Goal: Task Accomplishment & Management: Use online tool/utility

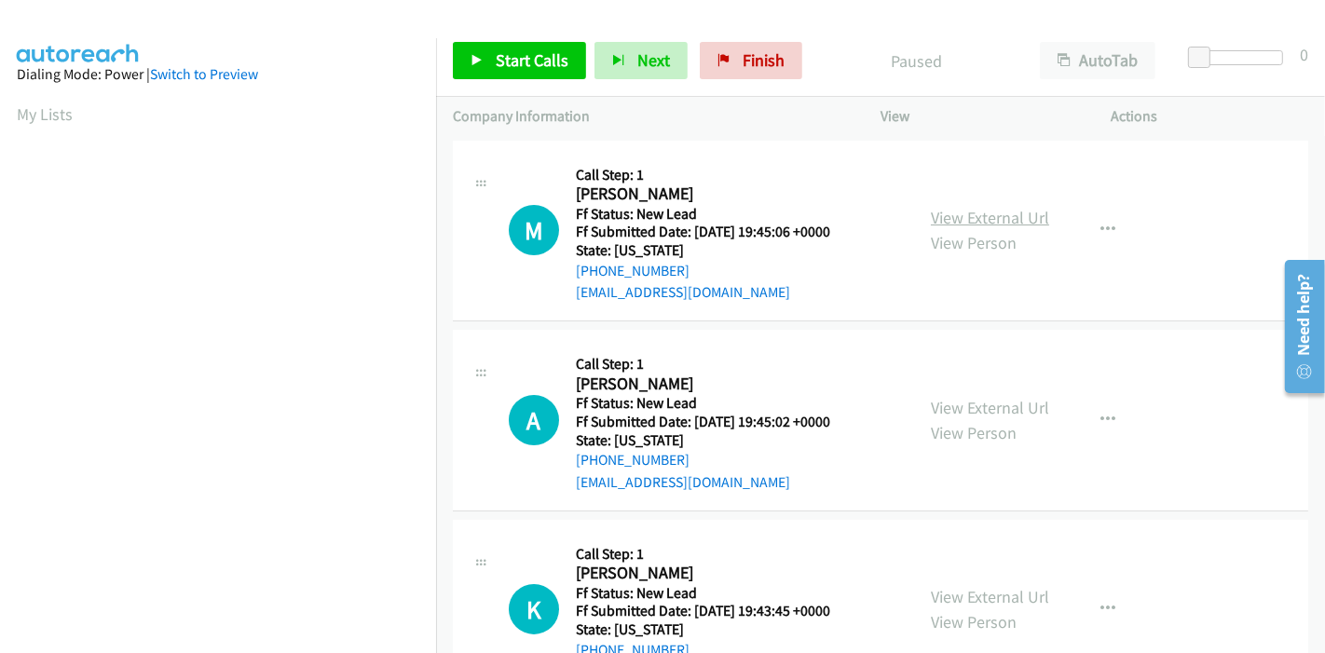
click at [1024, 217] on link "View External Url" at bounding box center [990, 217] width 118 height 21
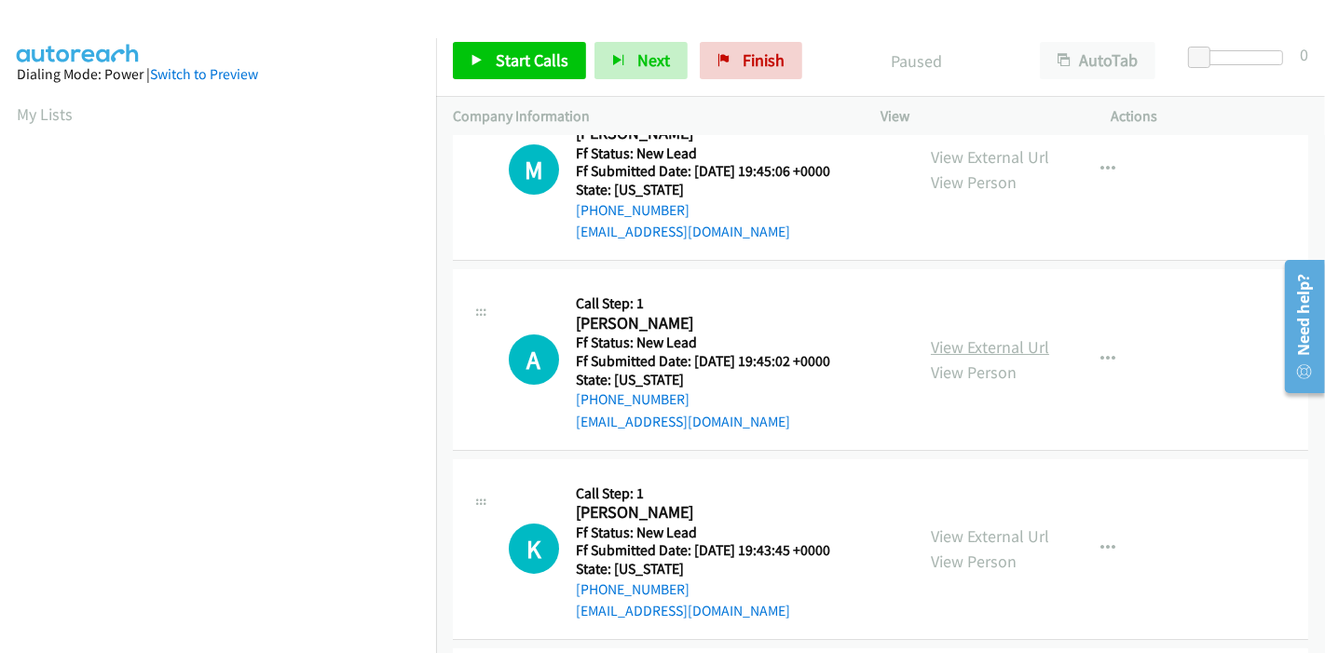
scroll to position [103, 0]
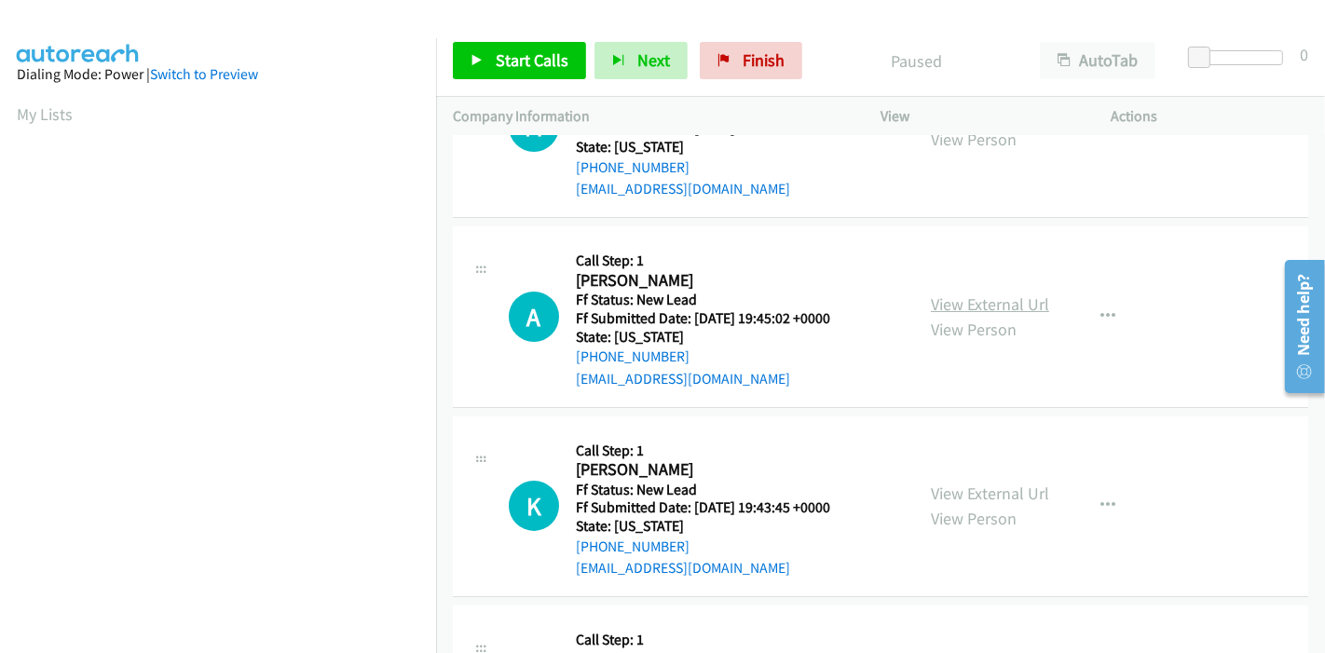
click at [942, 309] on link "View External Url" at bounding box center [990, 303] width 118 height 21
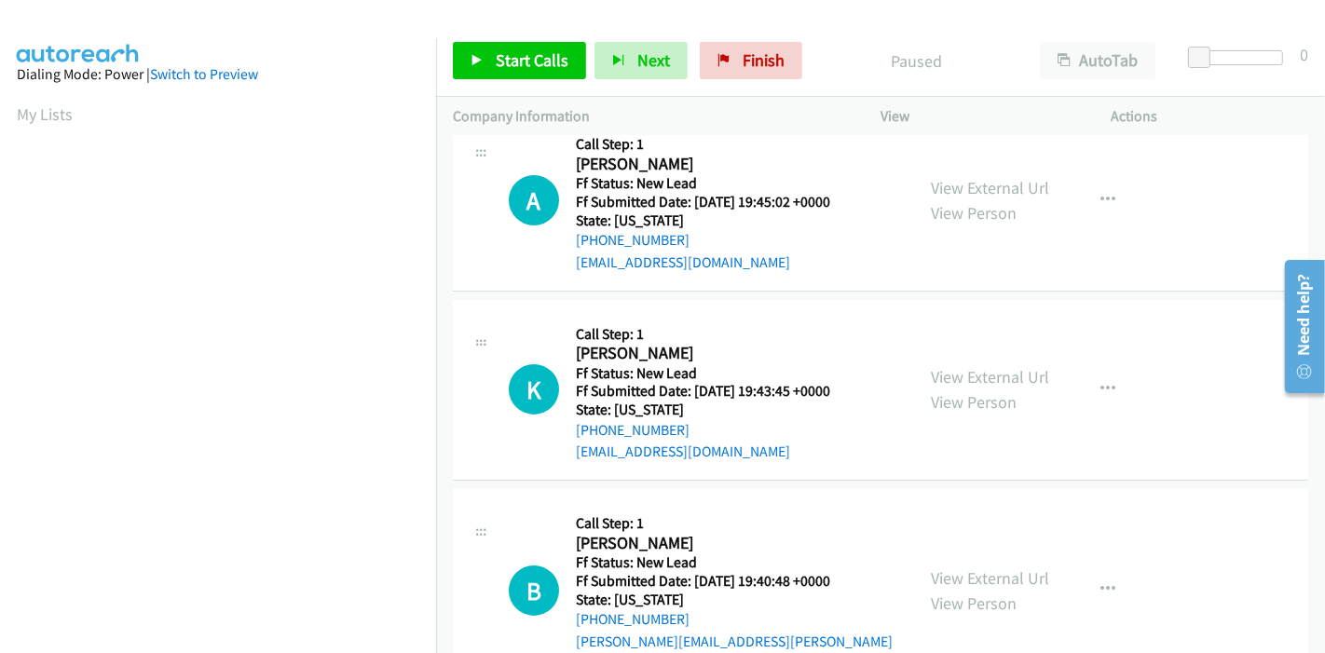
scroll to position [310, 0]
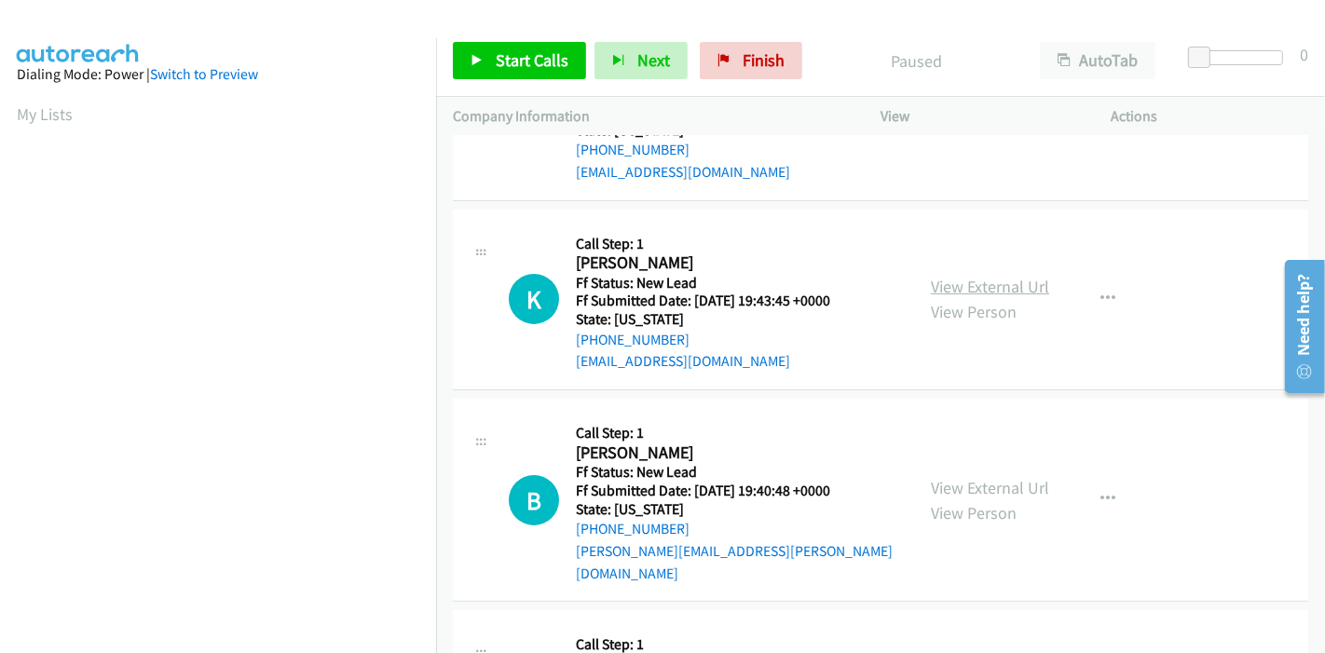
click at [960, 288] on link "View External Url" at bounding box center [990, 286] width 118 height 21
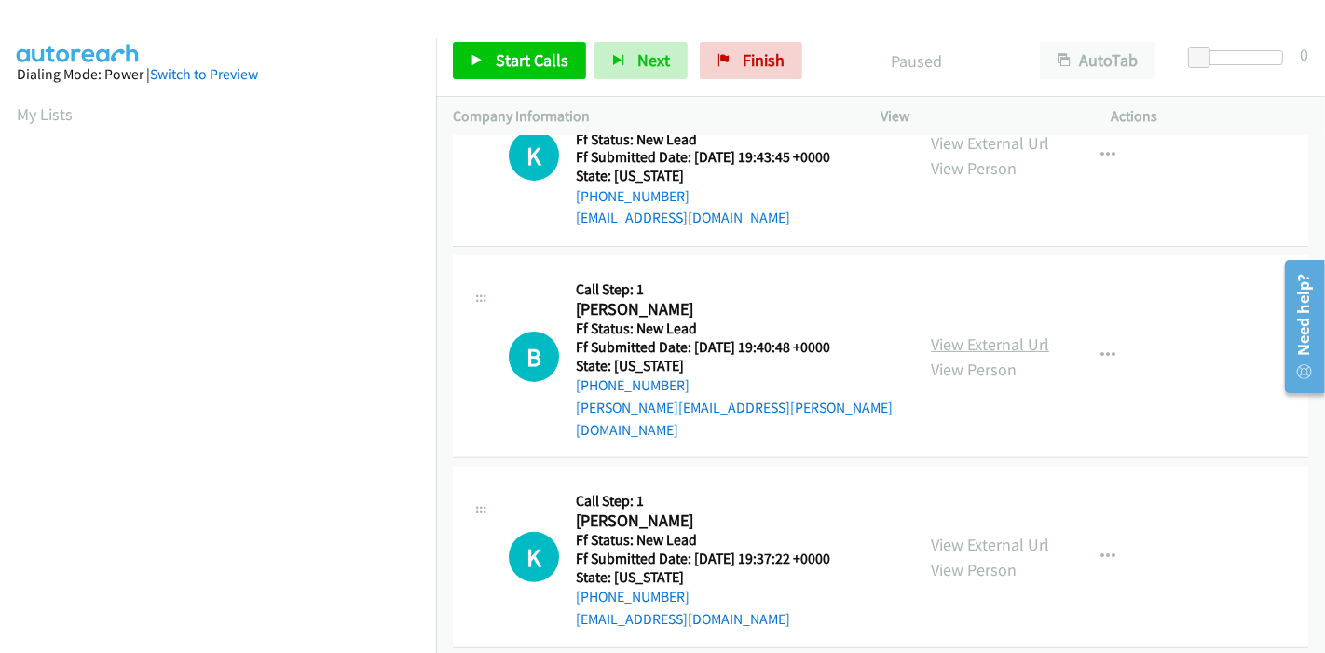
scroll to position [454, 0]
click at [953, 334] on link "View External Url" at bounding box center [990, 344] width 118 height 21
click at [971, 534] on link "View External Url" at bounding box center [990, 544] width 118 height 21
click at [499, 61] on span "Start Calls" at bounding box center [532, 59] width 73 height 21
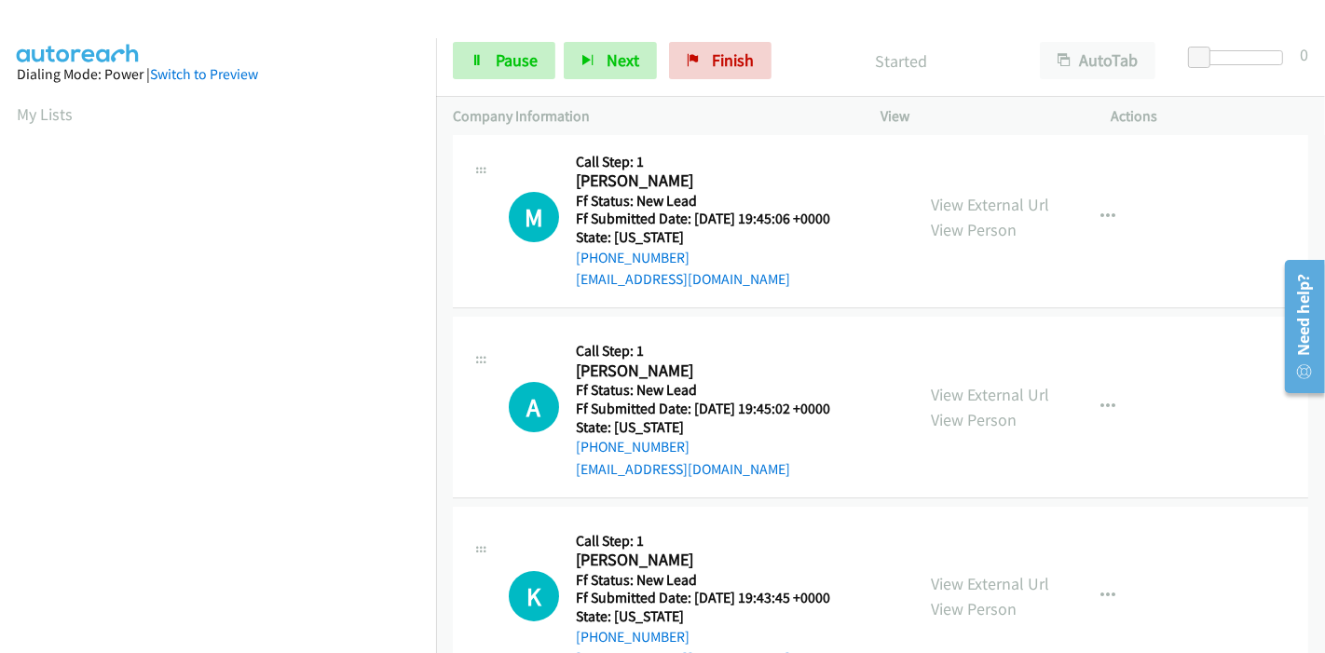
scroll to position [0, 0]
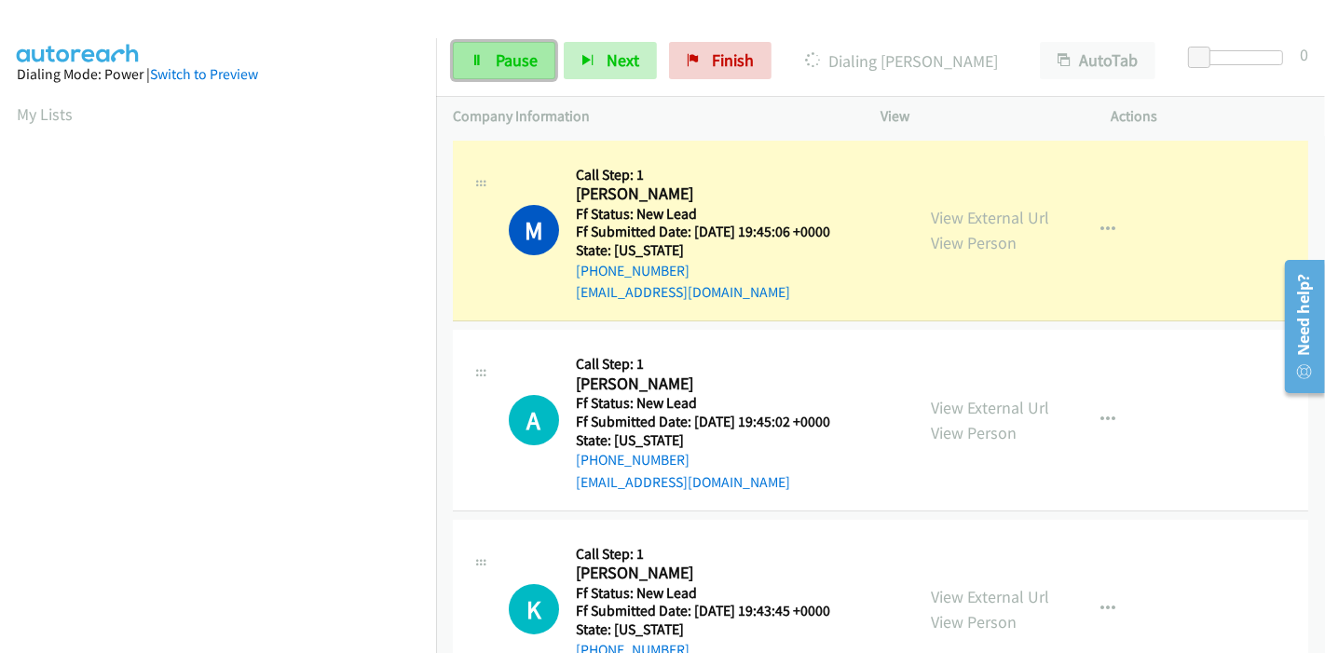
click at [488, 68] on link "Pause" at bounding box center [504, 60] width 102 height 37
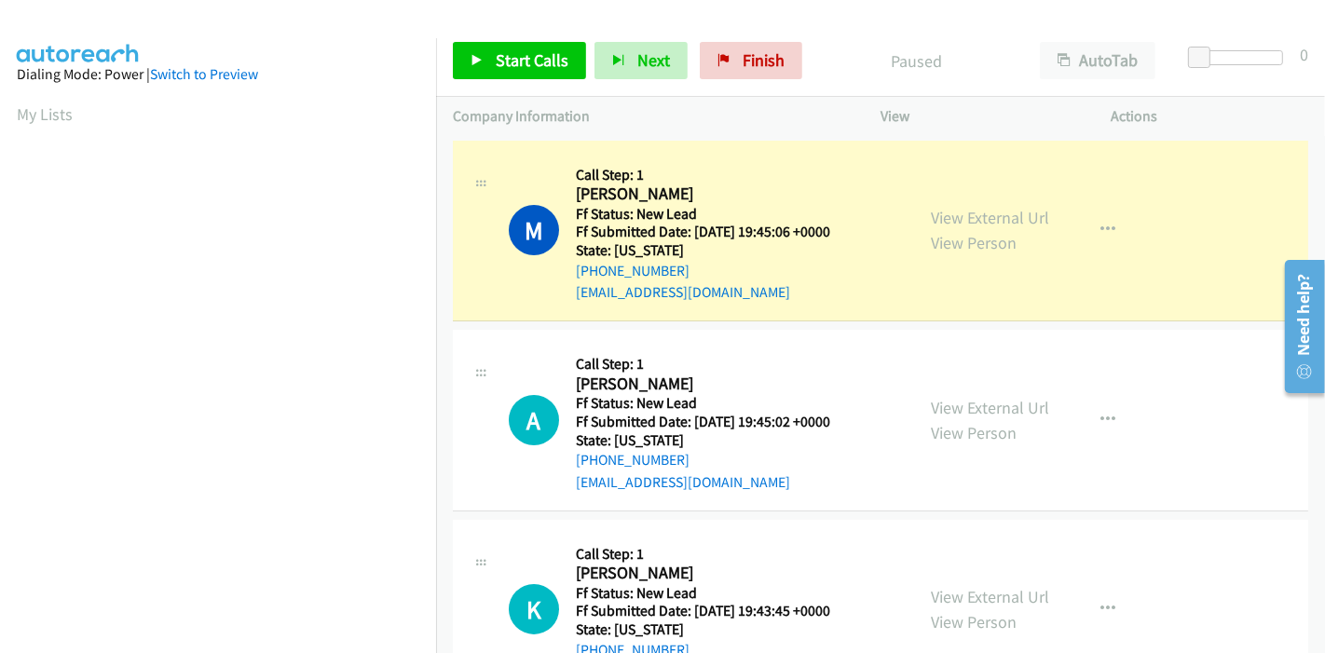
scroll to position [393, 0]
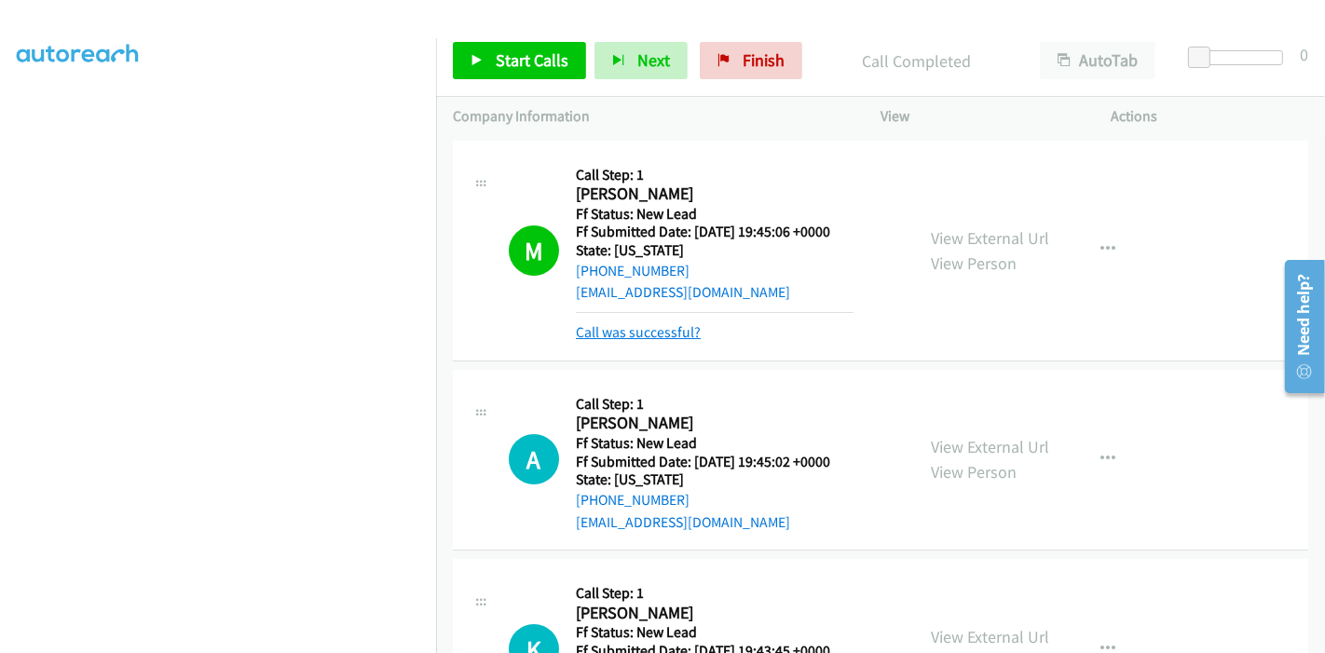
click at [641, 334] on link "Call was successful?" at bounding box center [638, 332] width 125 height 18
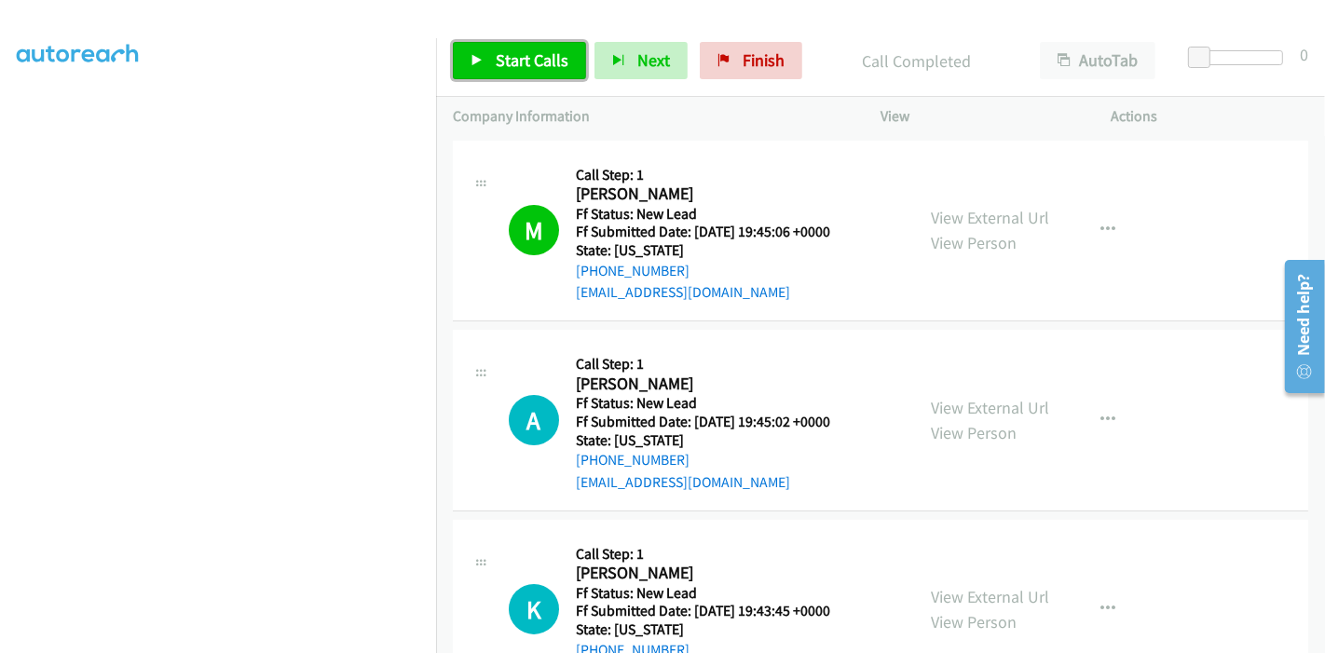
click at [518, 65] on span "Start Calls" at bounding box center [532, 59] width 73 height 21
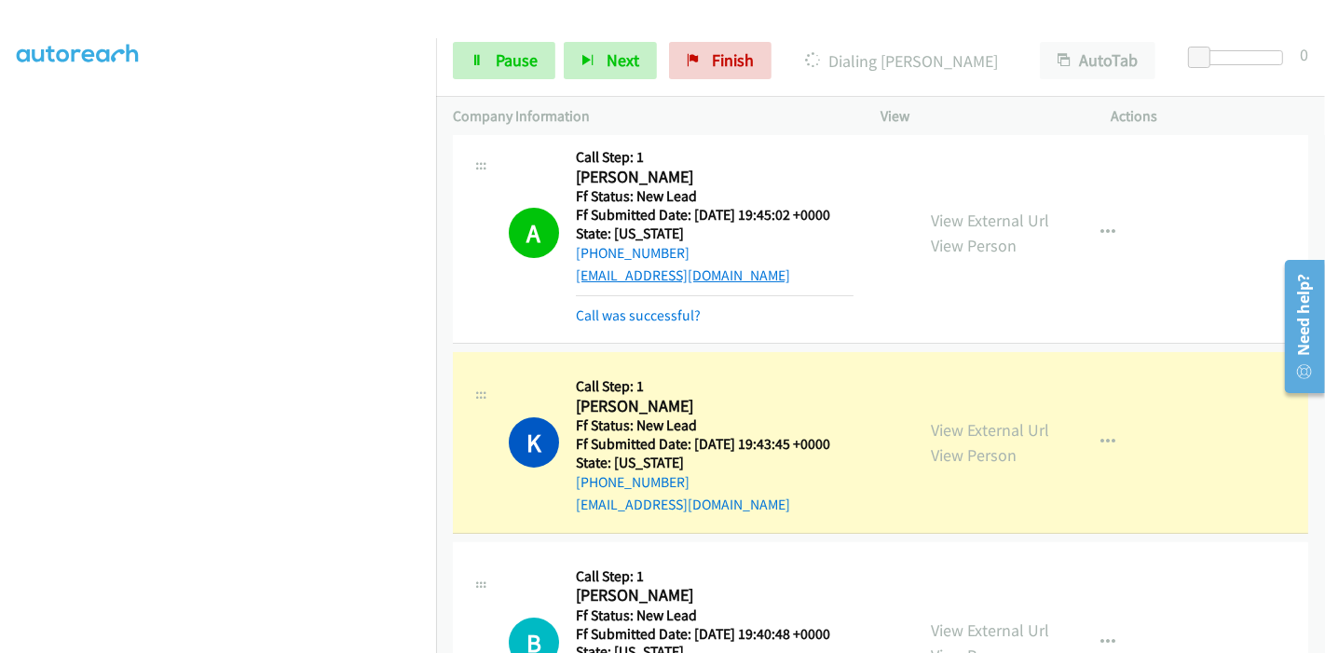
scroll to position [310, 0]
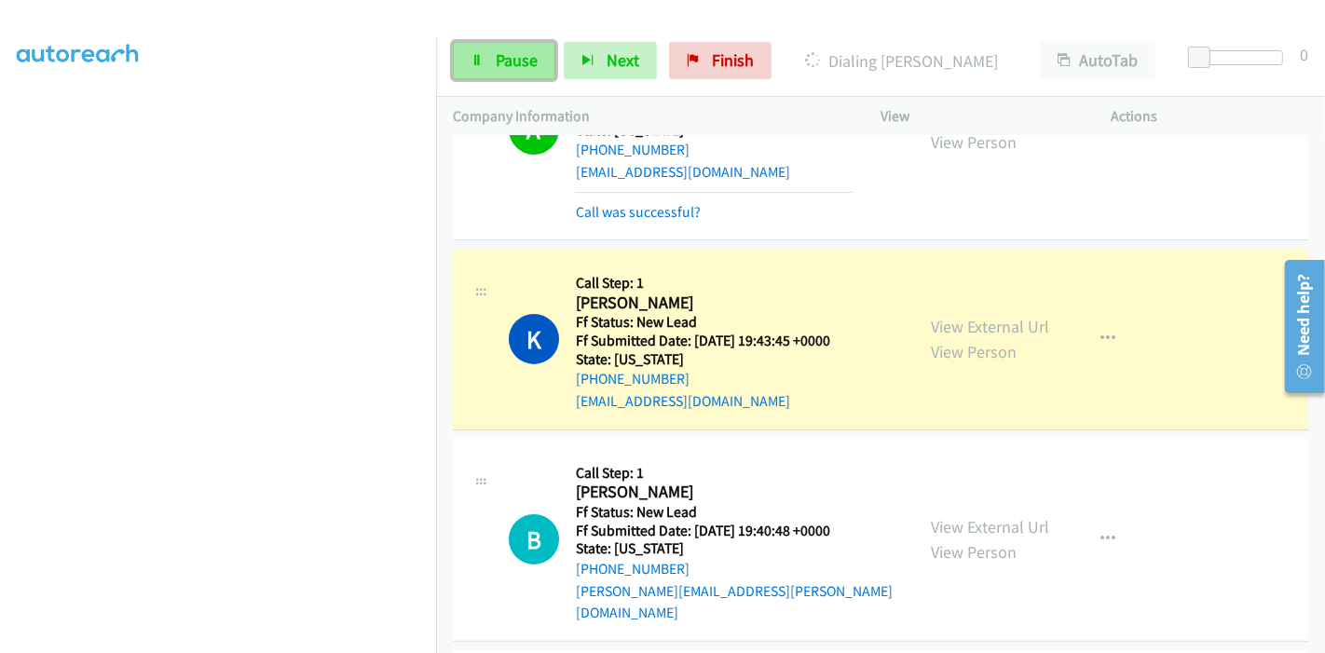
click at [468, 65] on link "Pause" at bounding box center [504, 60] width 102 height 37
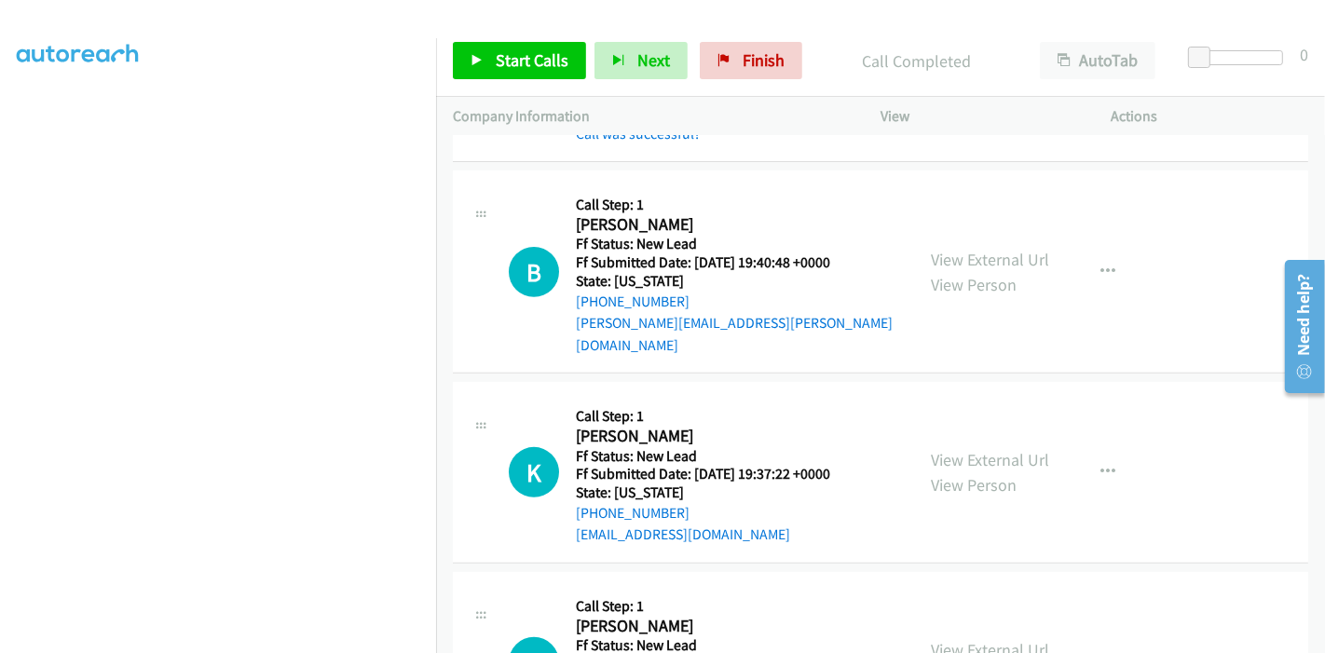
scroll to position [620, 0]
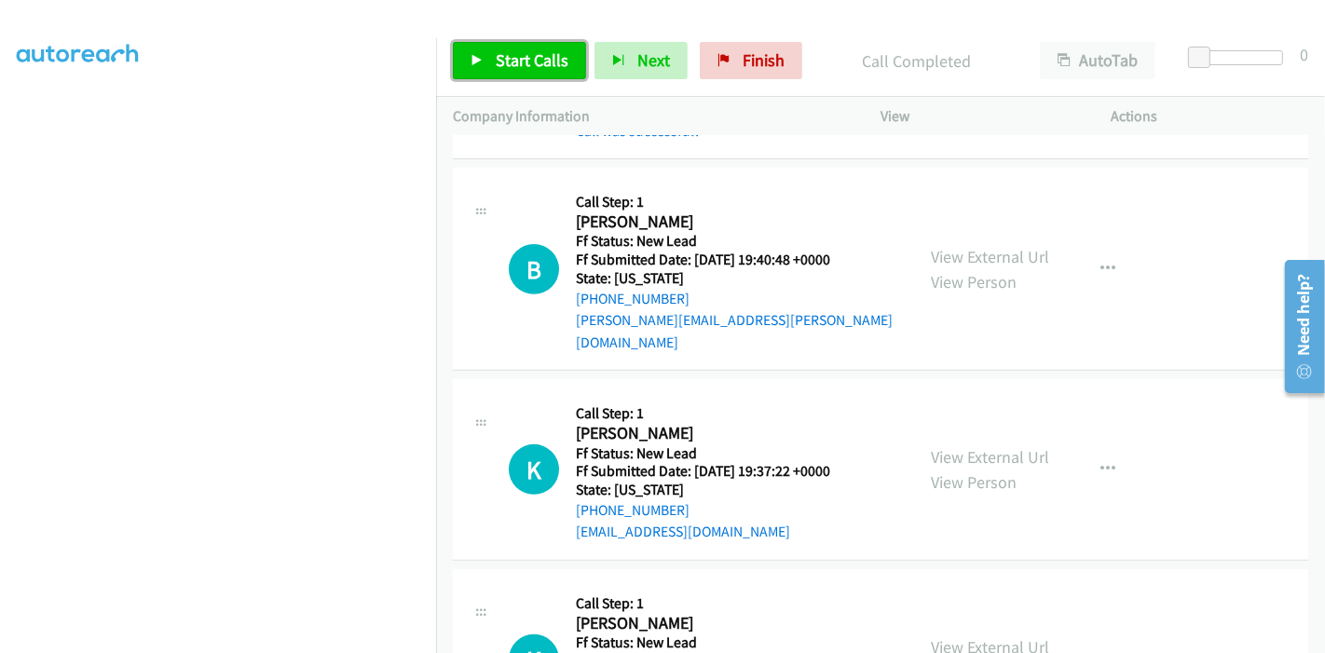
click at [511, 55] on span "Start Calls" at bounding box center [532, 59] width 73 height 21
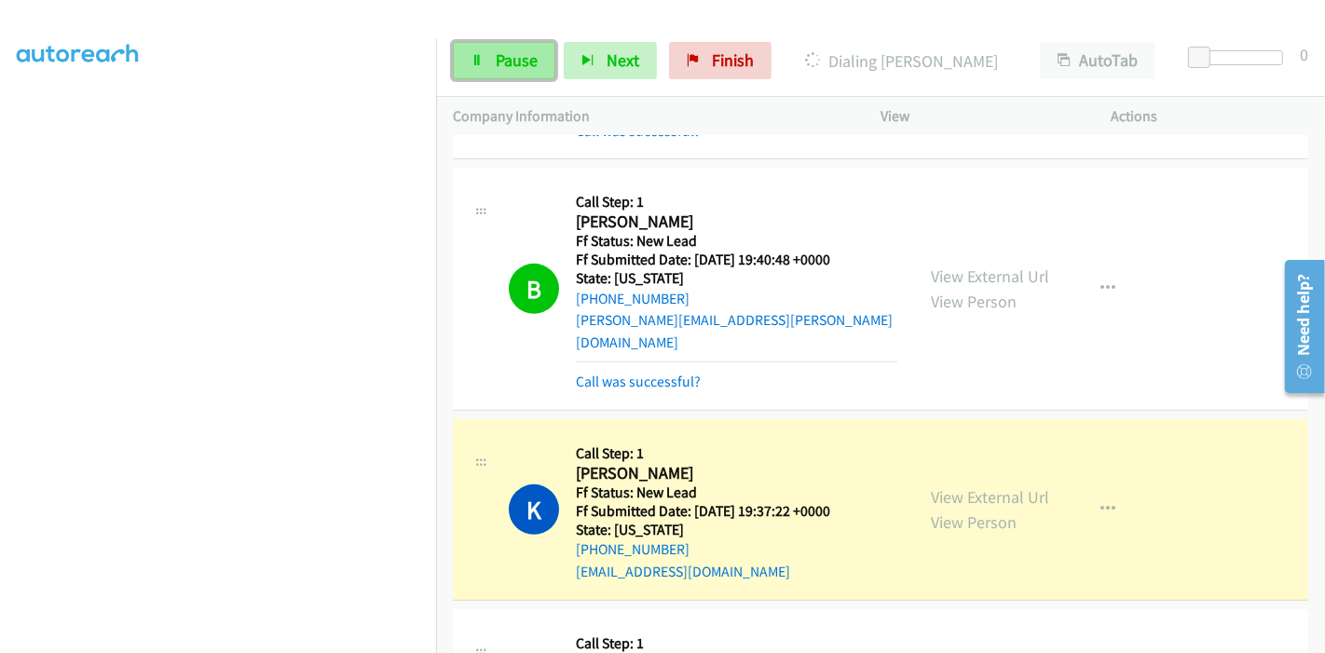
click at [497, 60] on span "Pause" at bounding box center [517, 59] width 42 height 21
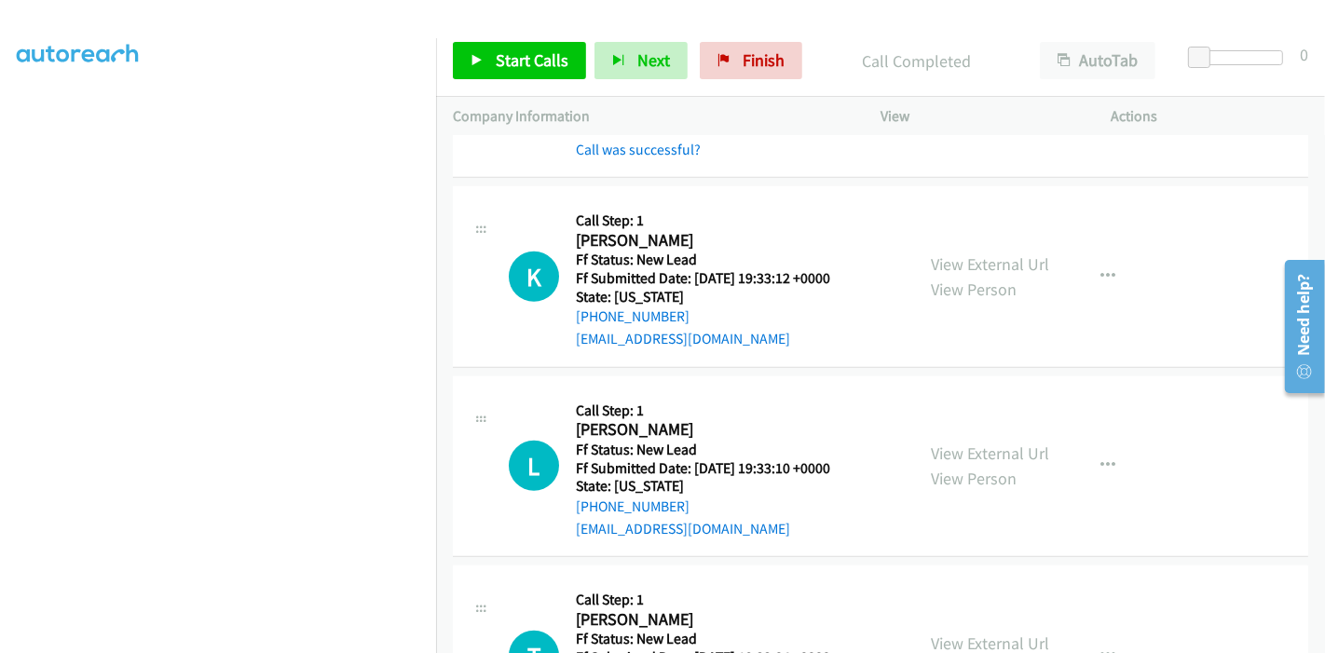
scroll to position [1138, 0]
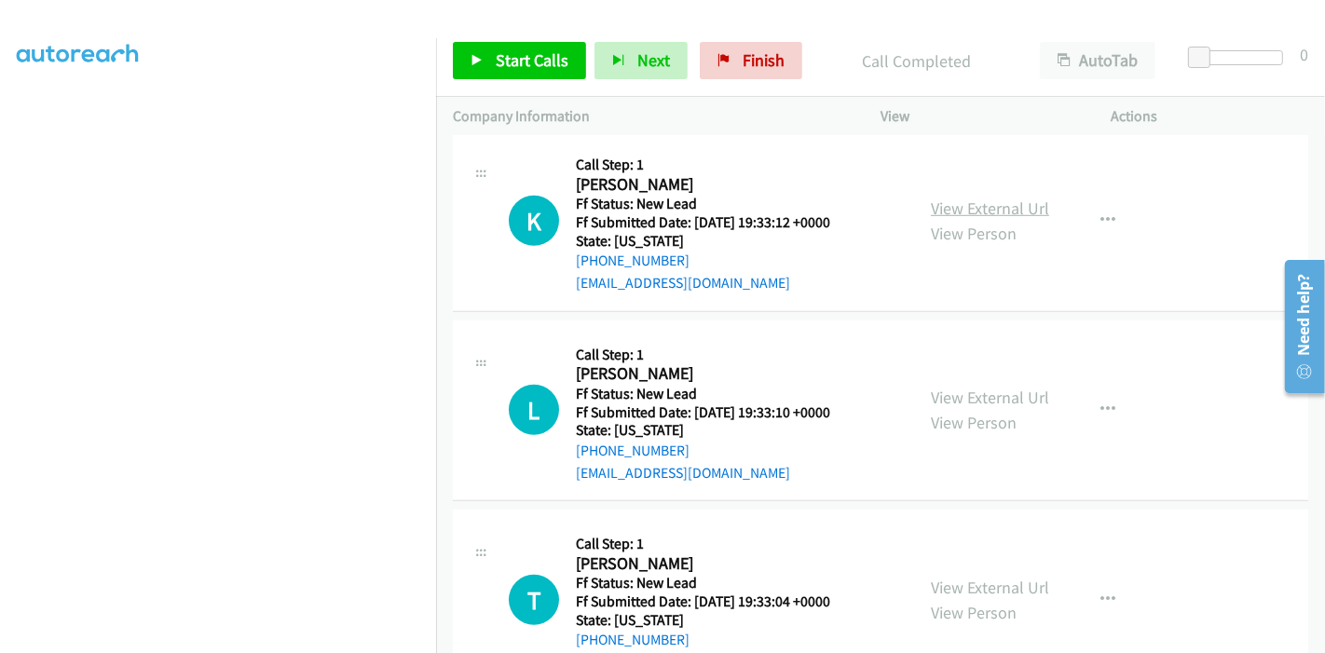
click at [1015, 198] on link "View External Url" at bounding box center [990, 208] width 118 height 21
click at [998, 387] on link "View External Url" at bounding box center [990, 397] width 118 height 21
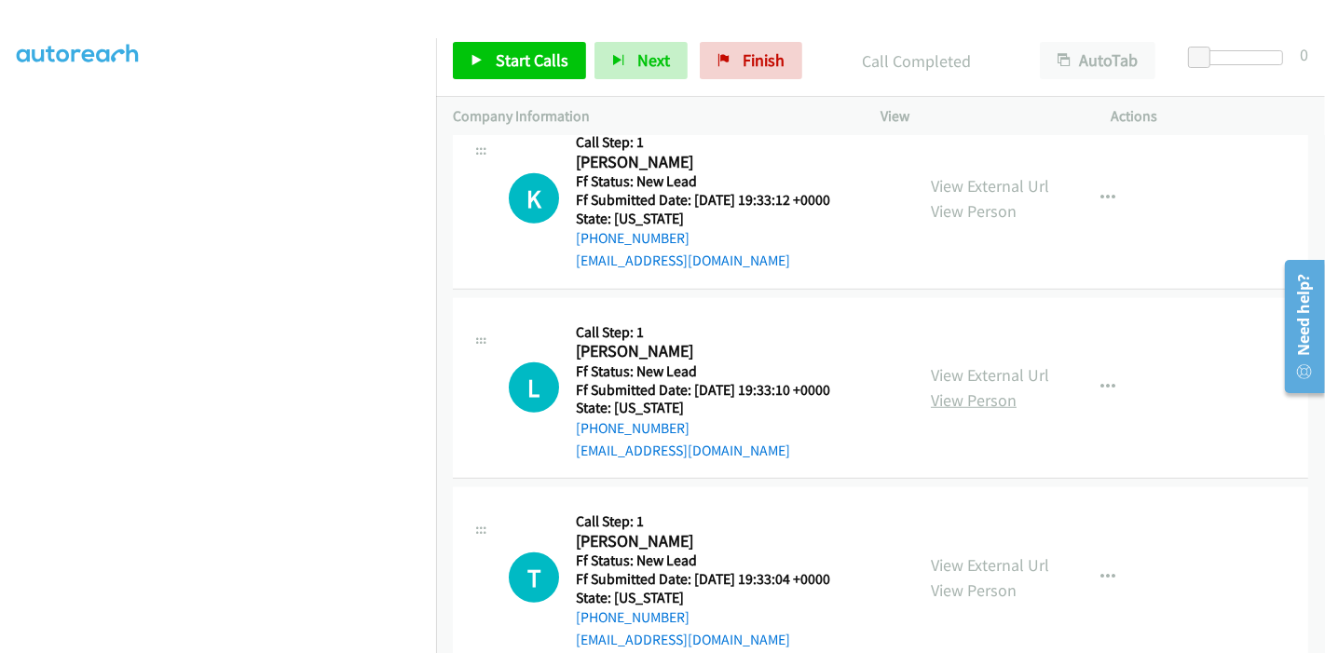
scroll to position [1179, 0]
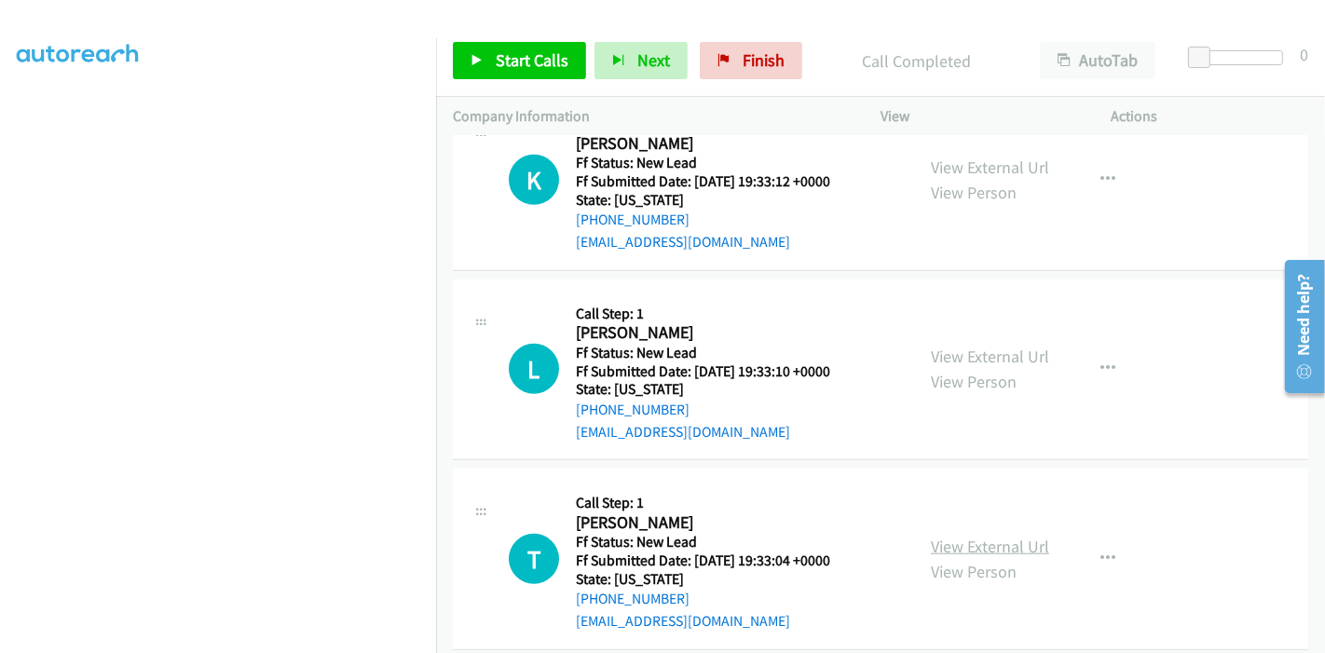
click at [978, 536] on link "View External Url" at bounding box center [990, 546] width 118 height 21
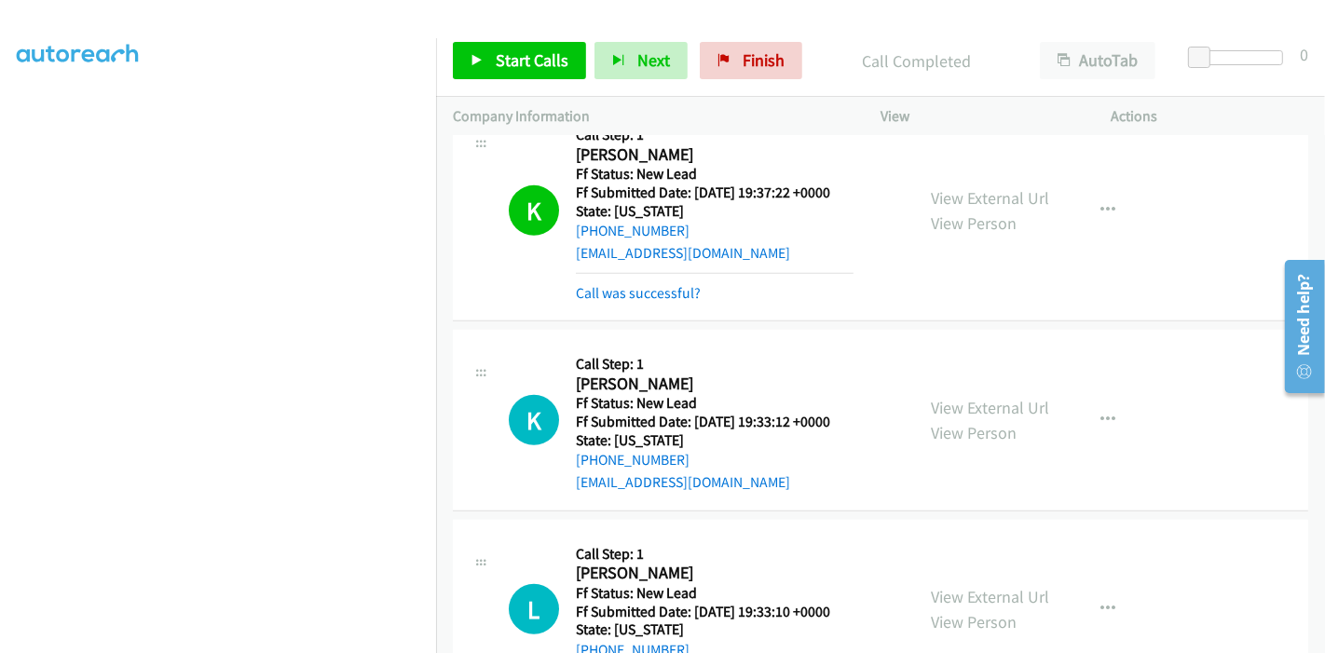
scroll to position [936, 0]
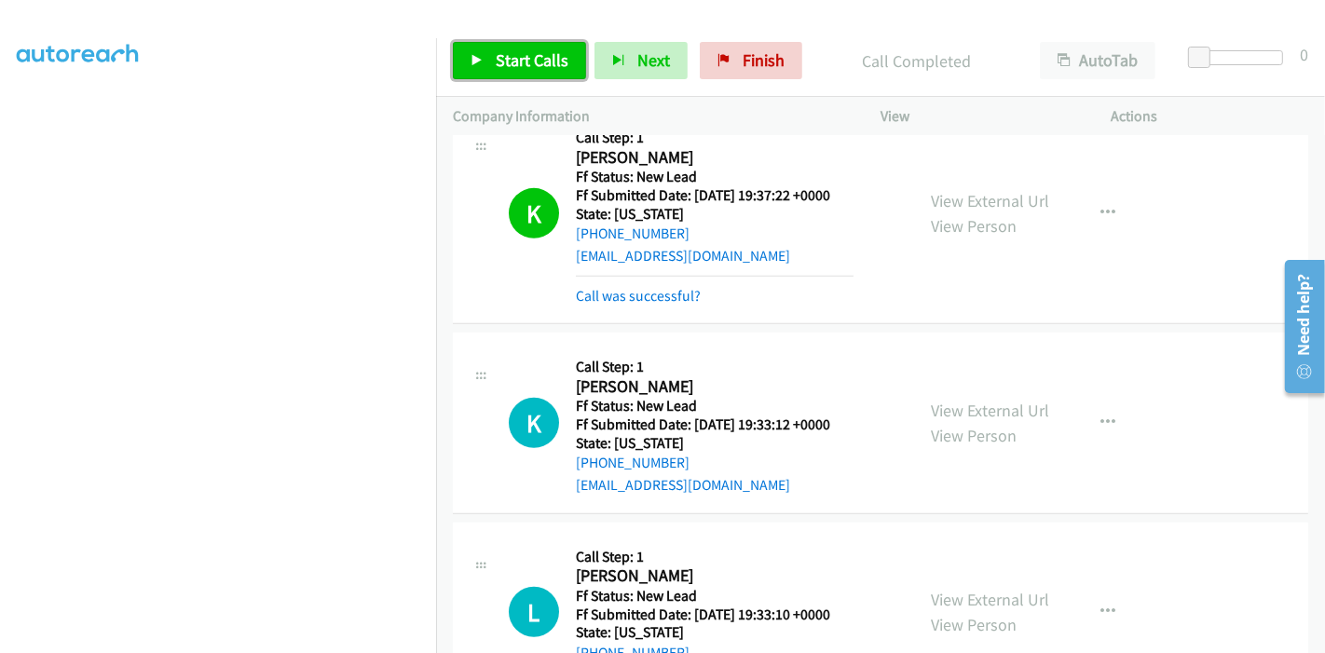
click at [530, 59] on span "Start Calls" at bounding box center [532, 59] width 73 height 21
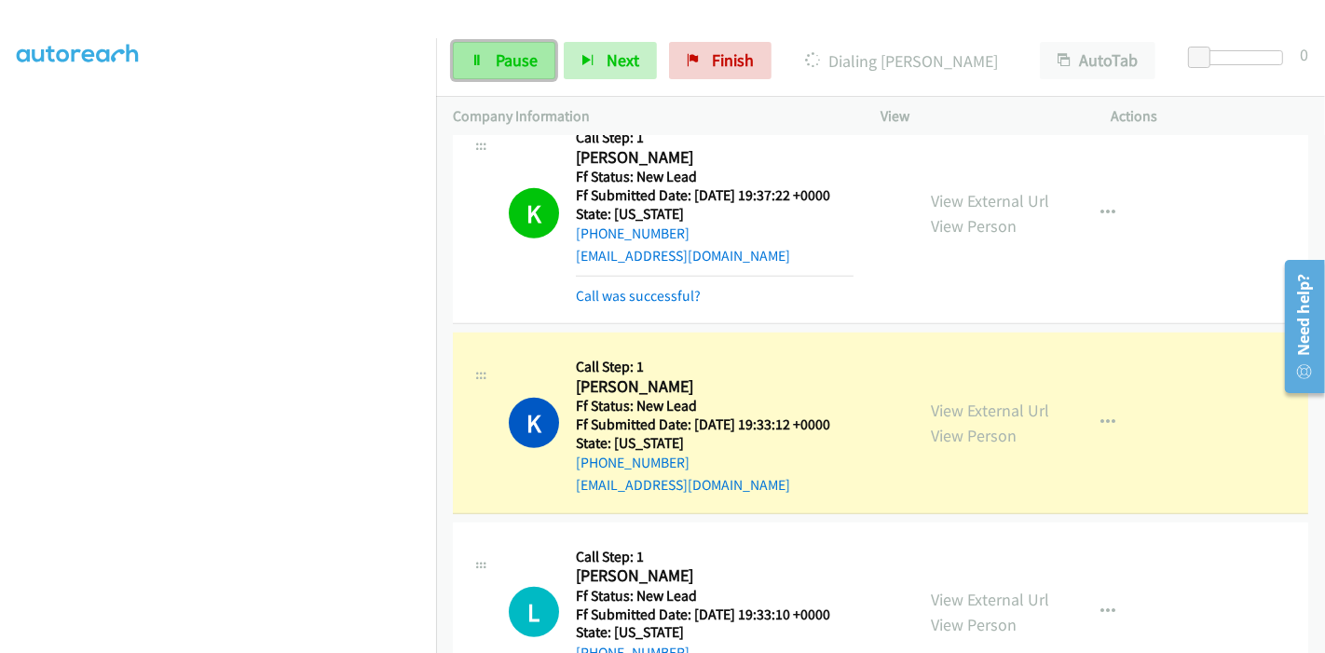
click at [505, 56] on span "Pause" at bounding box center [517, 59] width 42 height 21
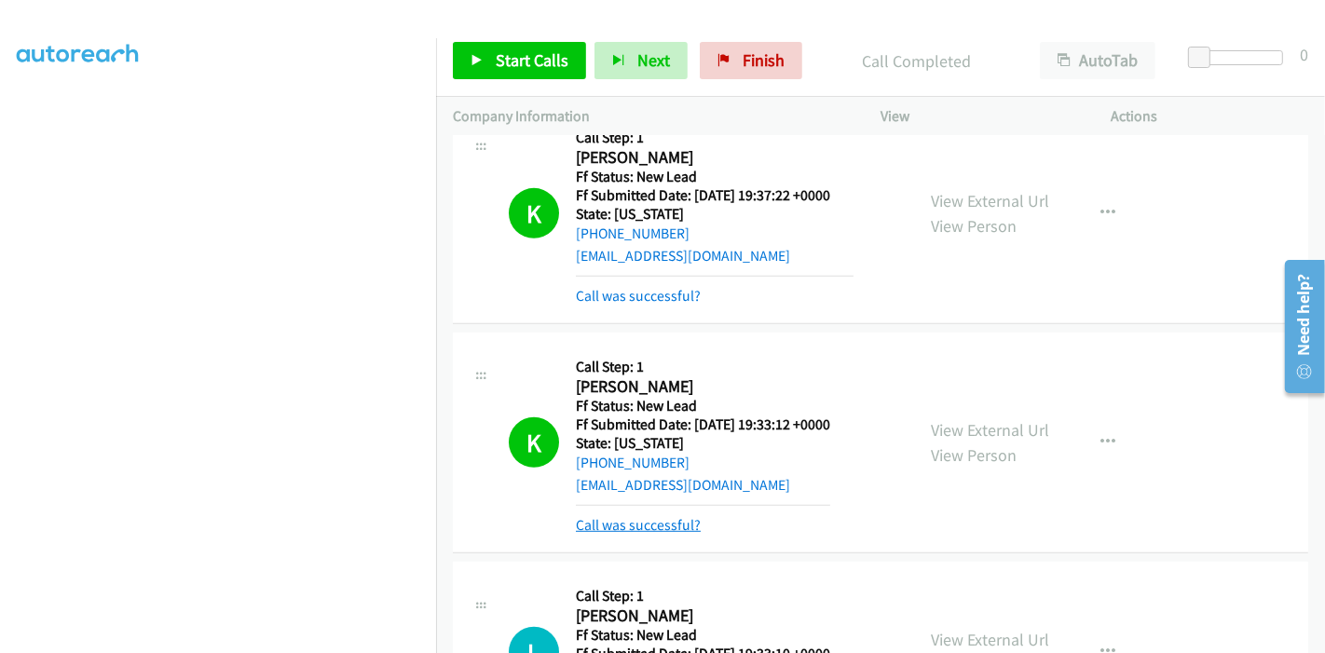
click at [660, 516] on link "Call was successful?" at bounding box center [638, 525] width 125 height 18
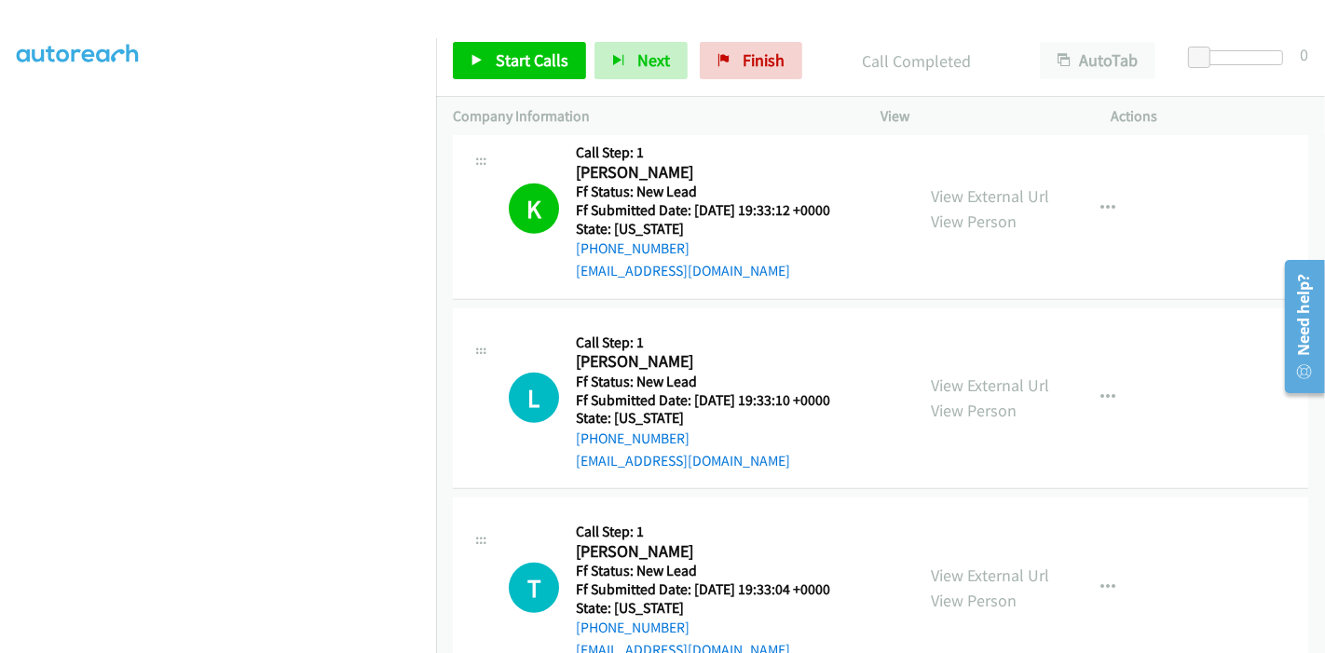
scroll to position [1144, 0]
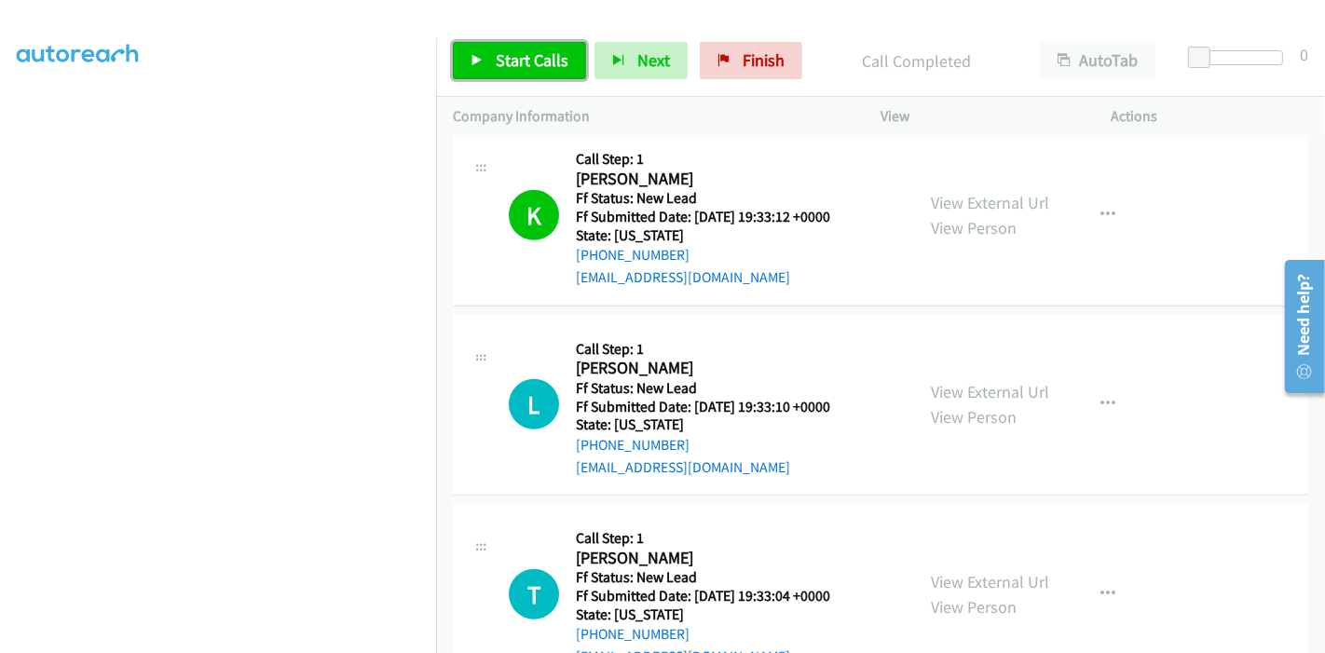
click at [481, 49] on link "Start Calls" at bounding box center [519, 60] width 133 height 37
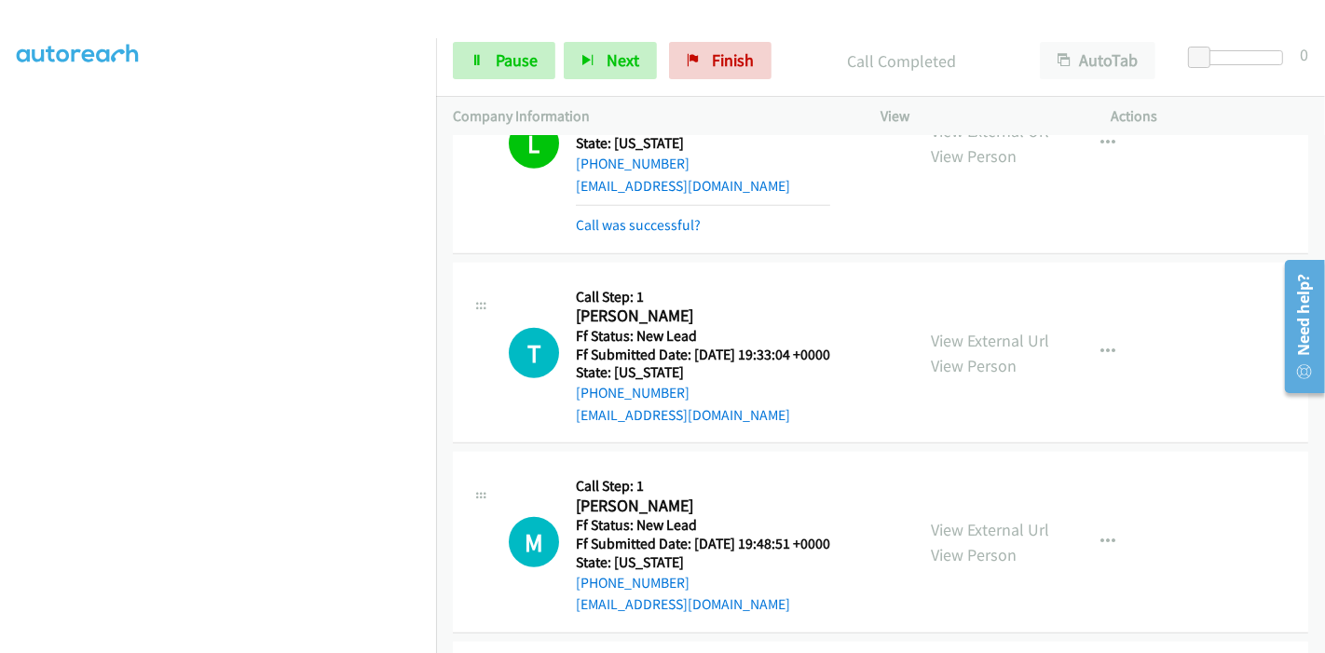
scroll to position [1454, 0]
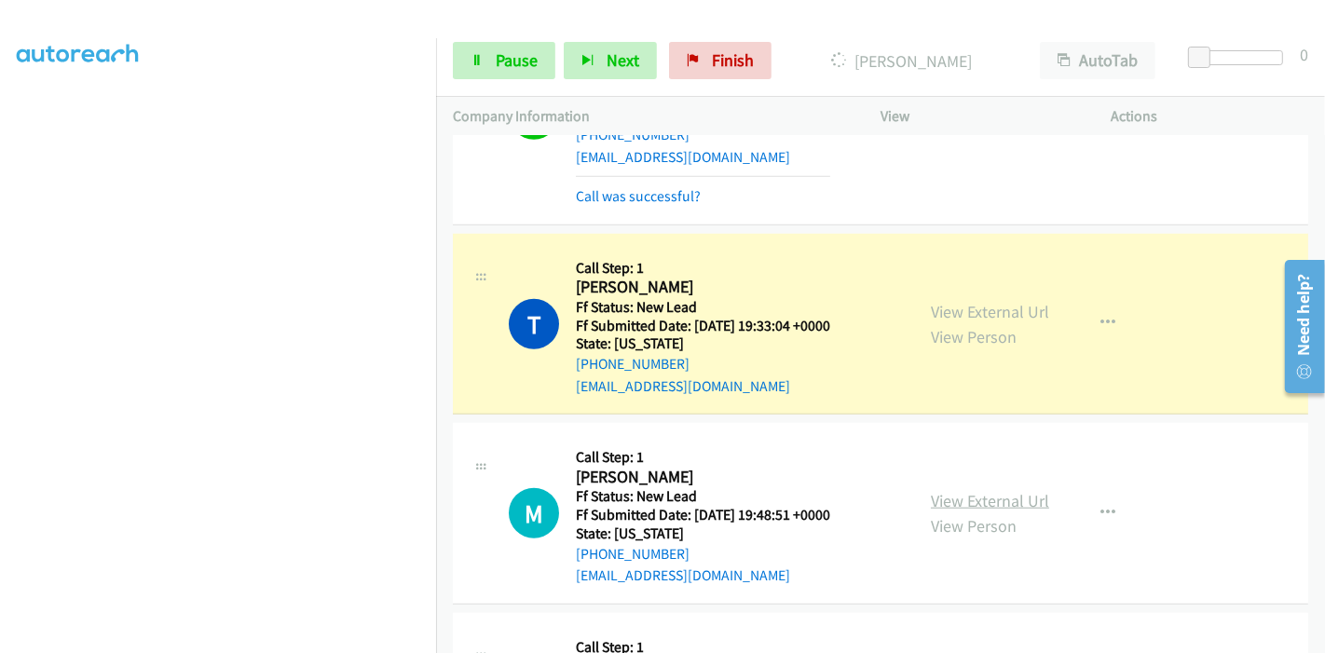
click at [988, 490] on link "View External Url" at bounding box center [990, 500] width 118 height 21
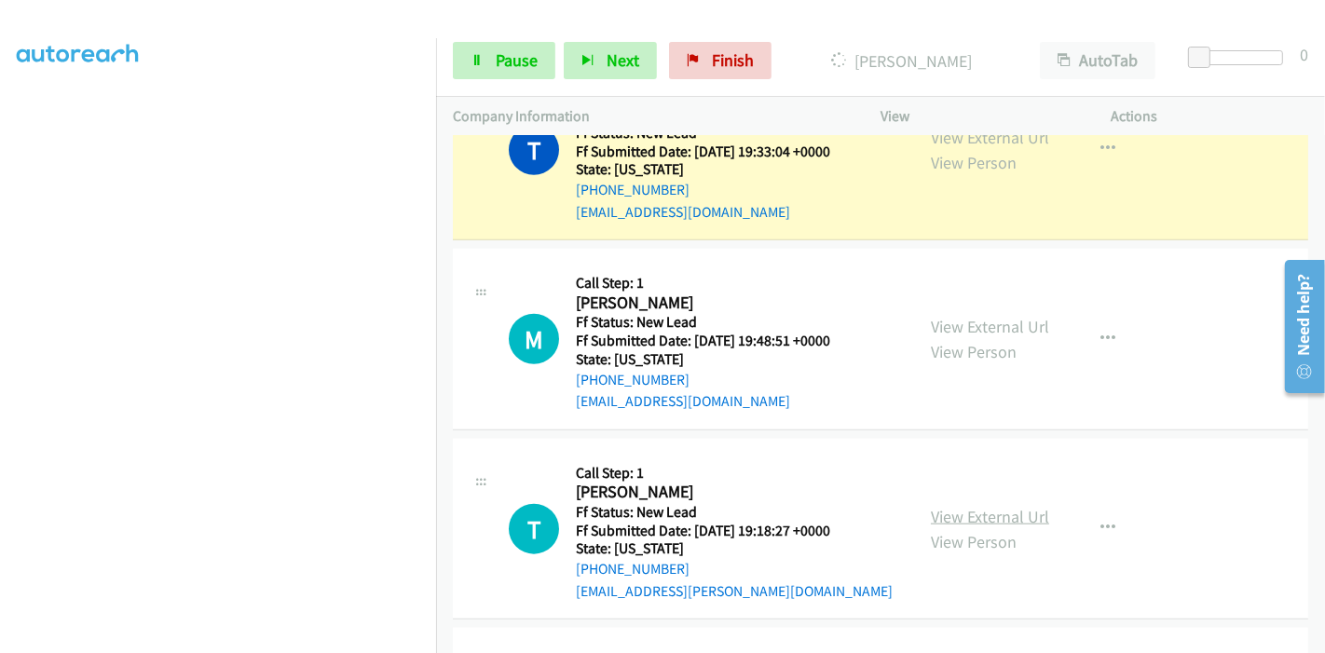
scroll to position [1661, 0]
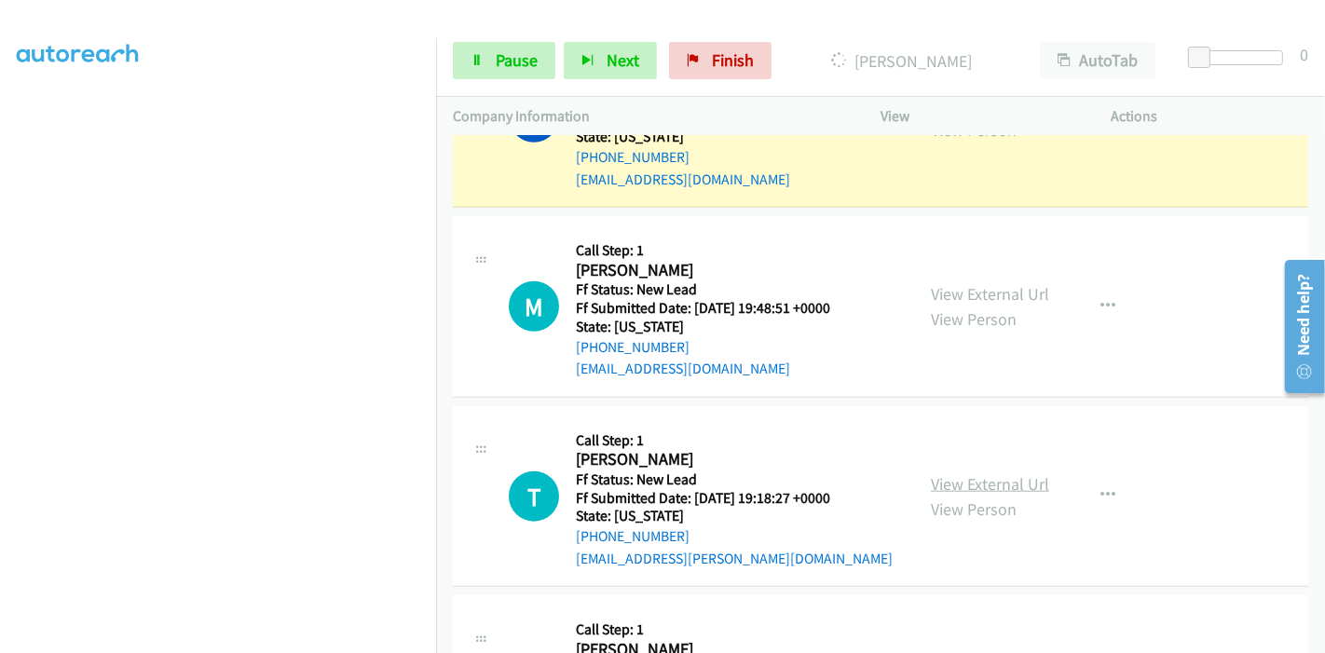
click at [981, 473] on link "View External Url" at bounding box center [990, 483] width 118 height 21
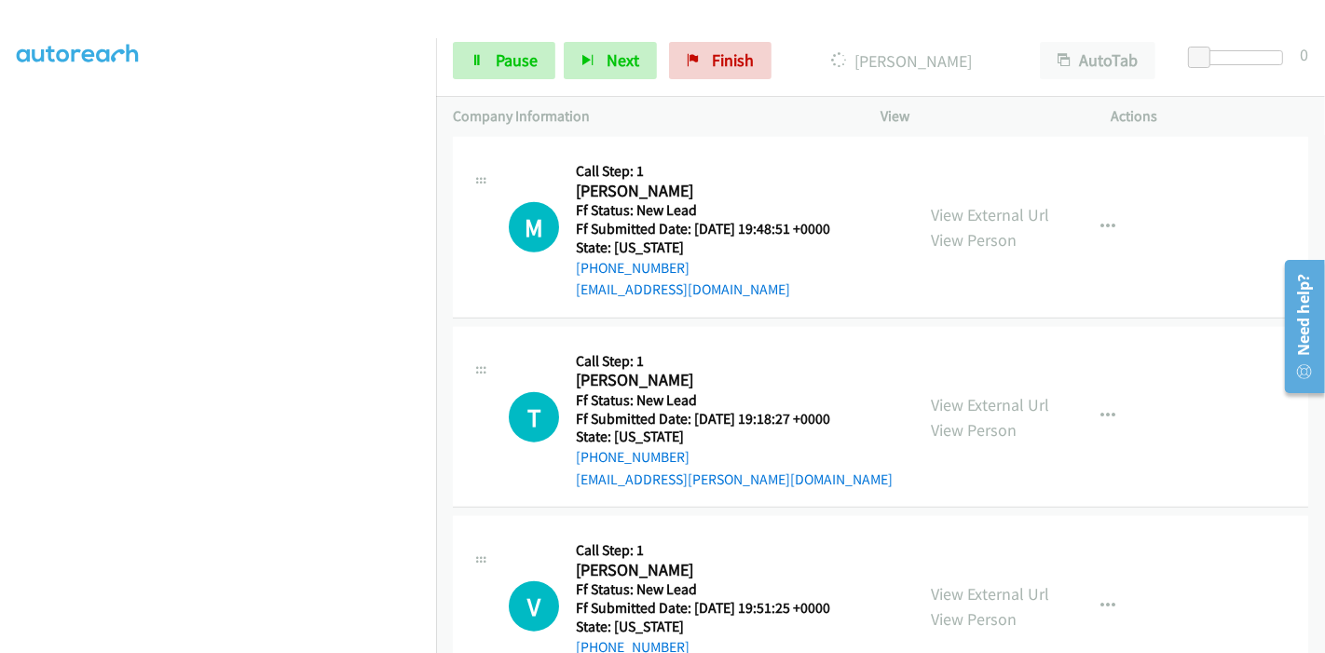
scroll to position [1787, 0]
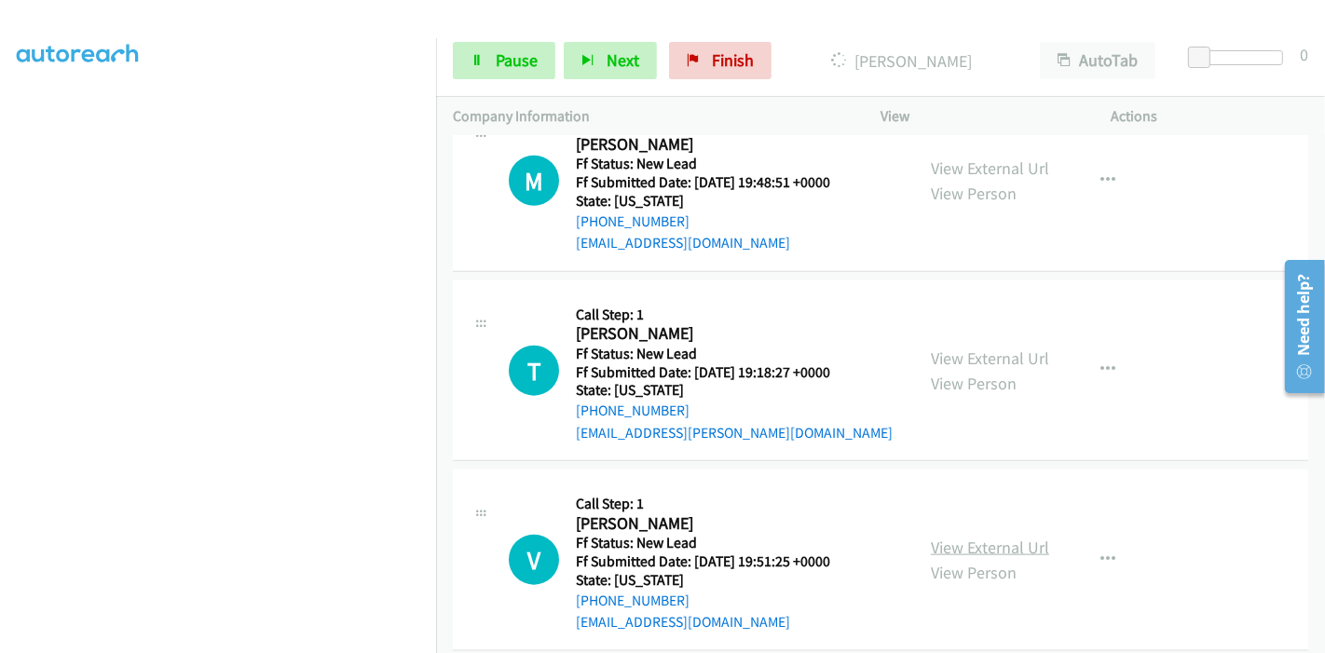
click at [932, 537] on link "View External Url" at bounding box center [990, 547] width 118 height 21
click at [482, 52] on link "Pause" at bounding box center [504, 60] width 102 height 37
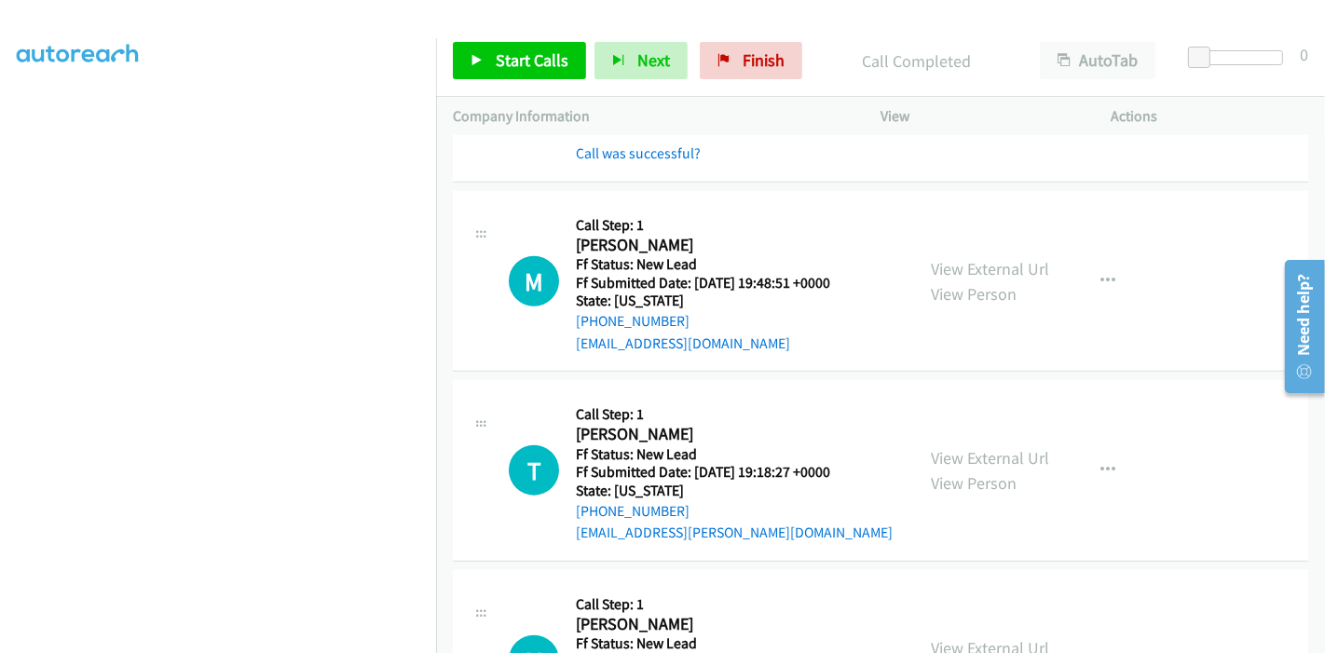
scroll to position [1826, 0]
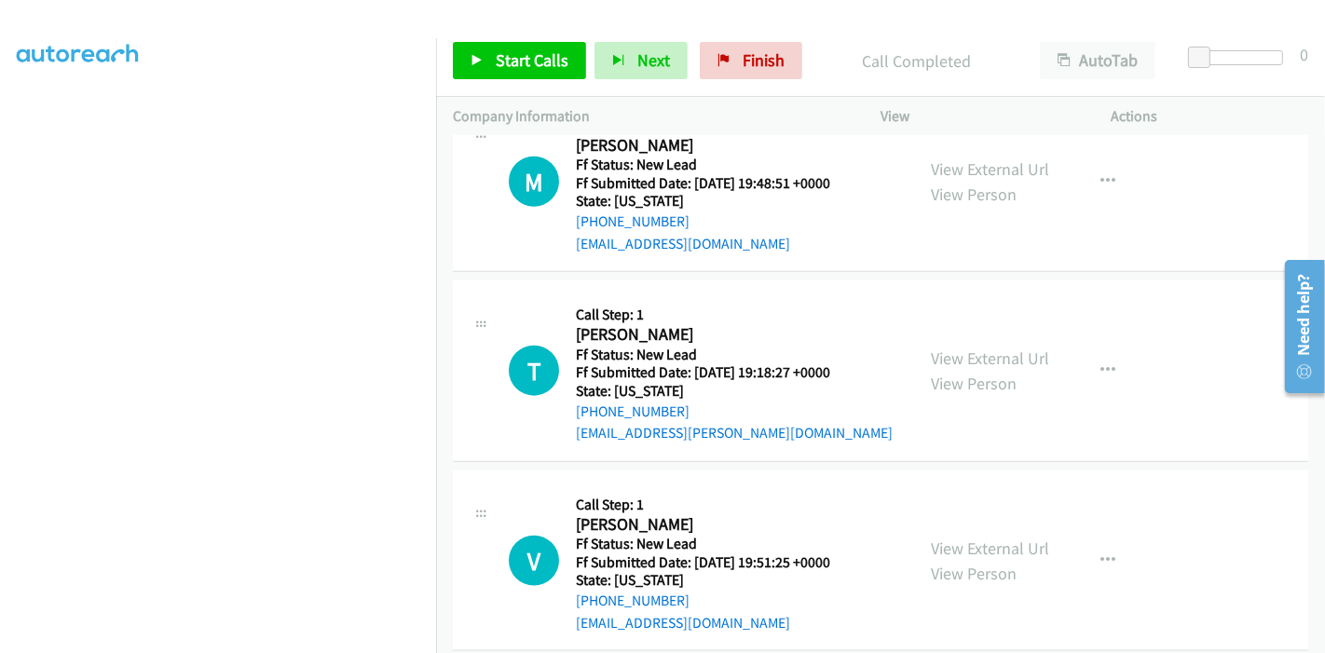
click at [482, 25] on div "Start Calls Pause Next Finish Call Completed AutoTab AutoTab 0" at bounding box center [880, 61] width 889 height 72
click at [481, 33] on div "Start Calls Pause Next Finish Call Completed AutoTab AutoTab 0" at bounding box center [880, 61] width 889 height 72
click at [484, 51] on link "Start Calls" at bounding box center [519, 60] width 133 height 37
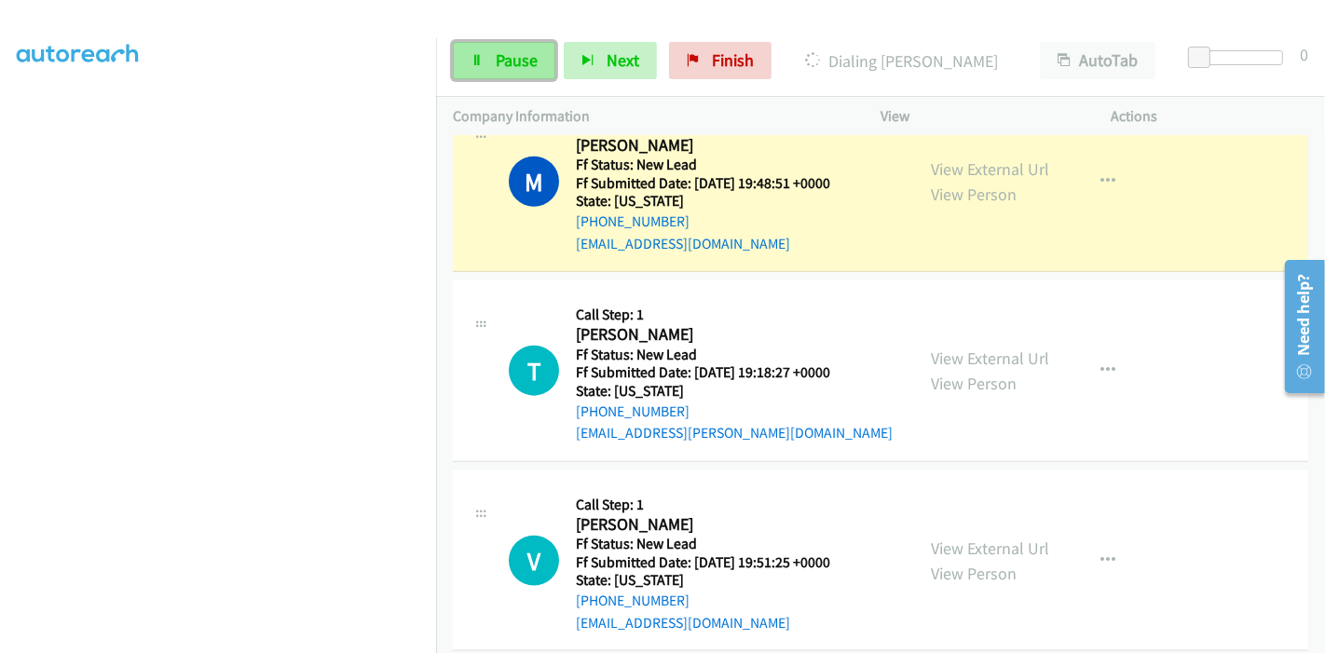
click at [496, 62] on span "Pause" at bounding box center [517, 59] width 42 height 21
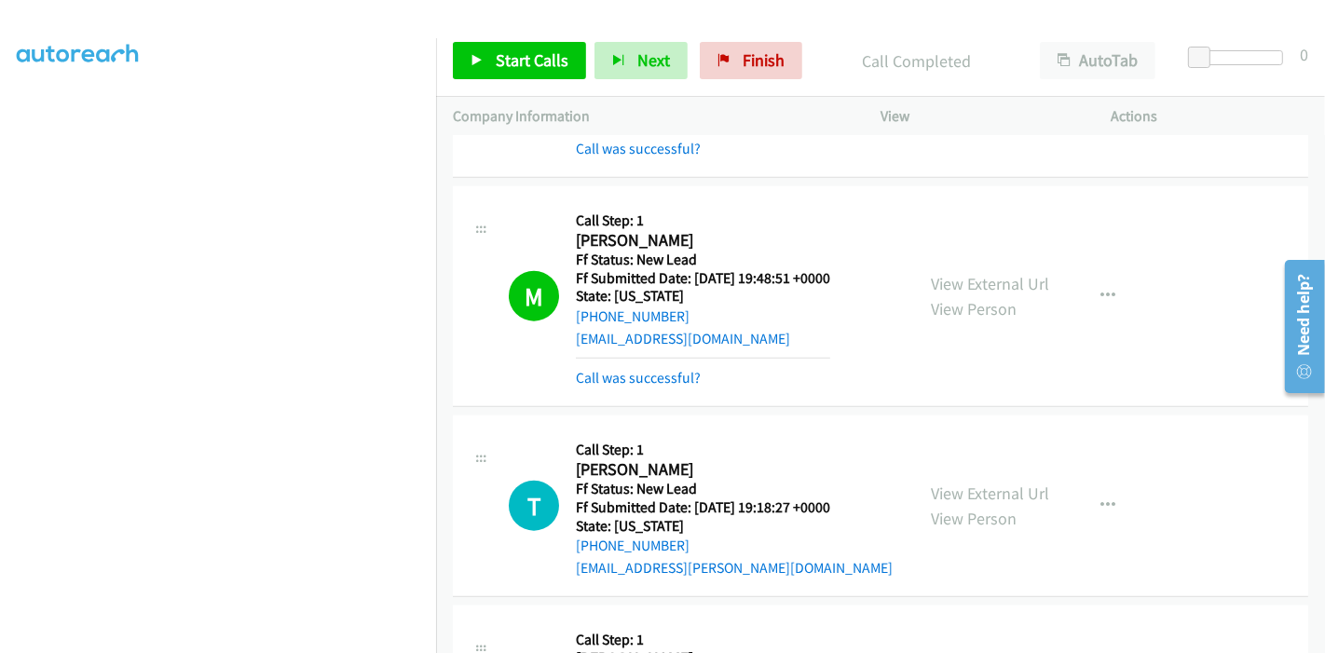
scroll to position [1742, 0]
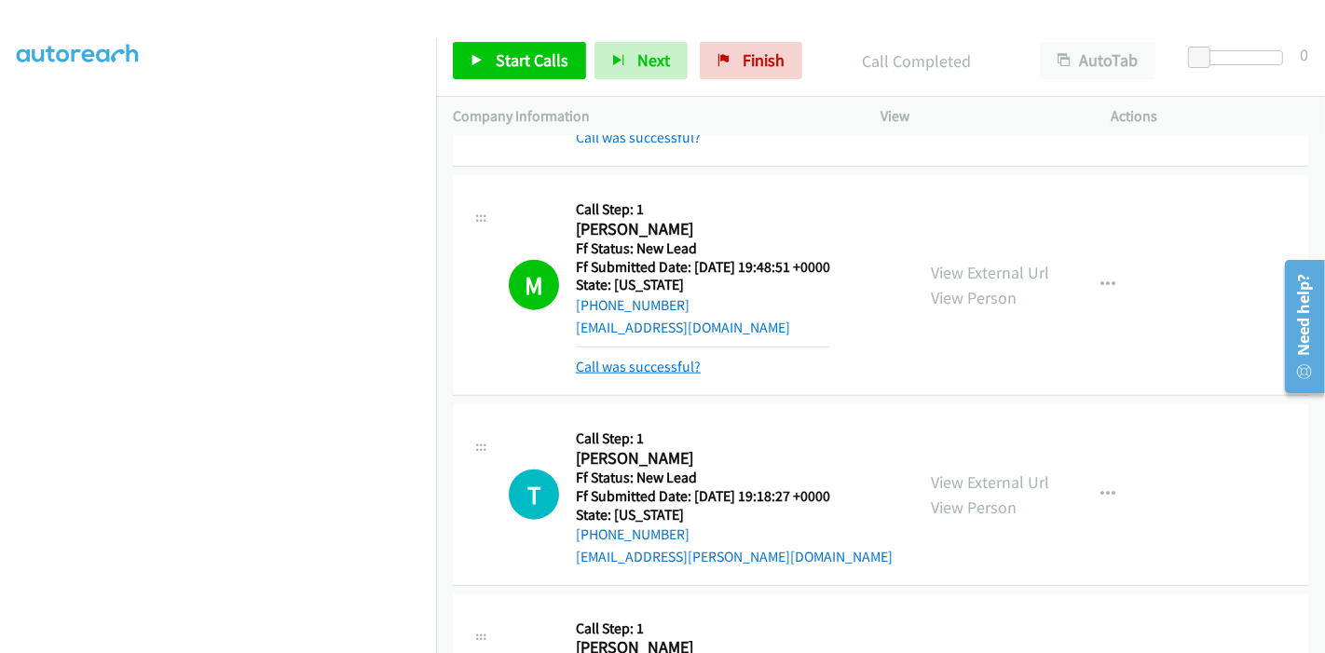
click at [631, 358] on link "Call was successful?" at bounding box center [638, 367] width 125 height 18
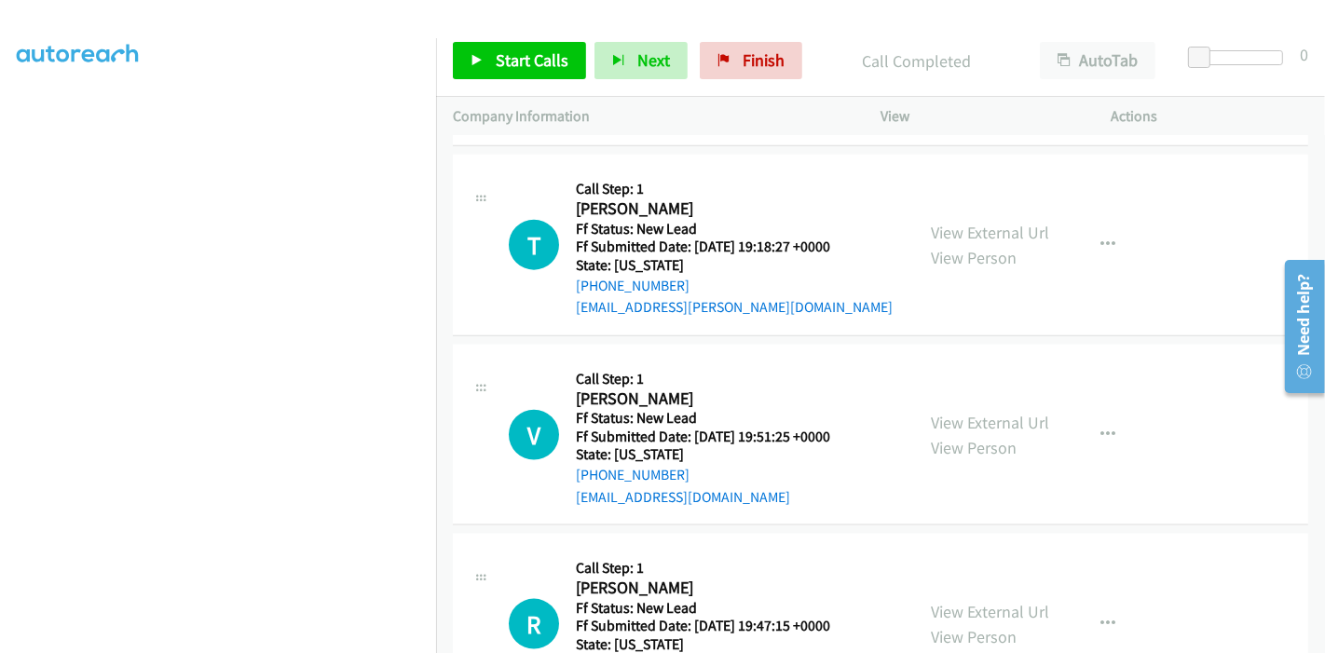
scroll to position [1876, 0]
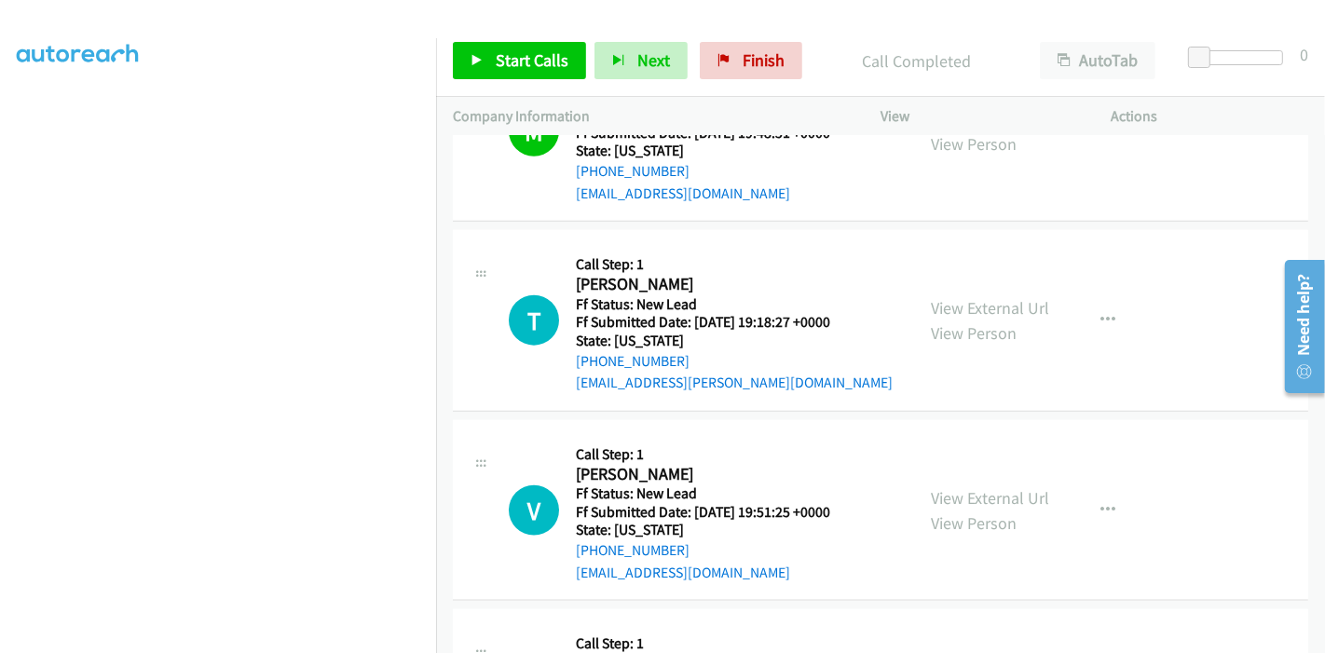
click at [483, 41] on div "Start Calls Pause Next Finish Call Completed AutoTab AutoTab 0" at bounding box center [880, 61] width 889 height 72
click at [525, 55] on span "Start Calls" at bounding box center [532, 59] width 73 height 21
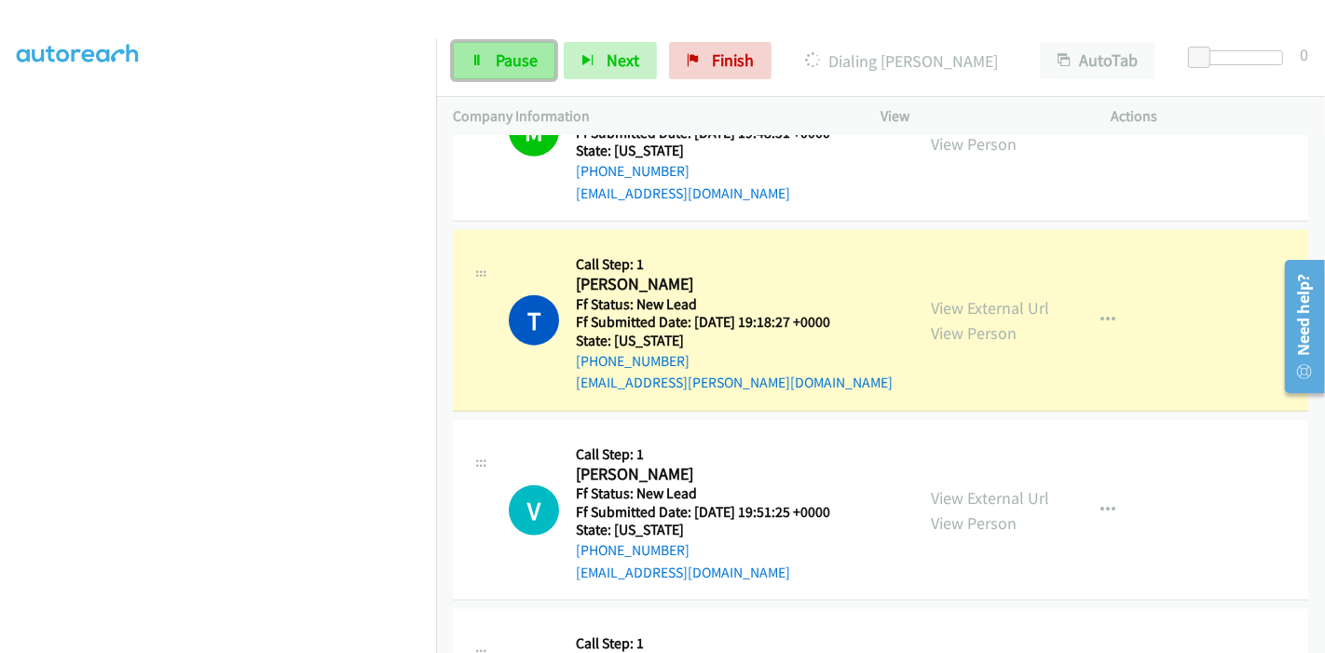
click at [496, 67] on span "Pause" at bounding box center [517, 59] width 42 height 21
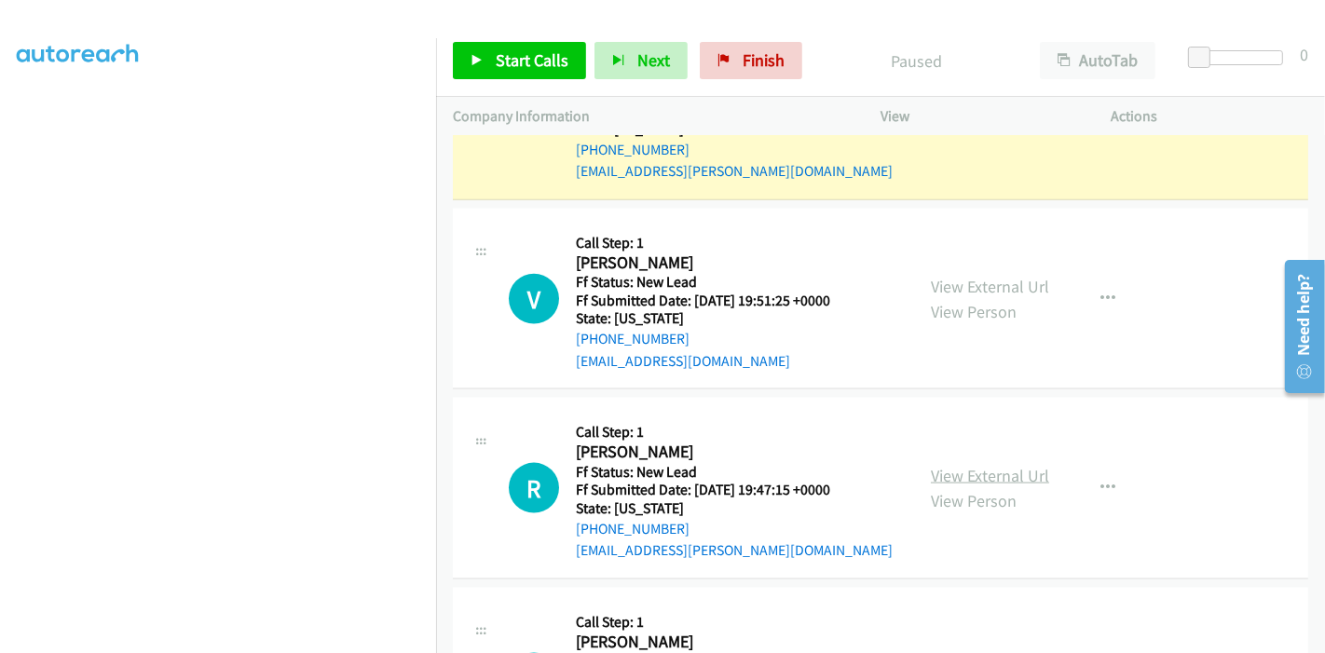
scroll to position [2291, 0]
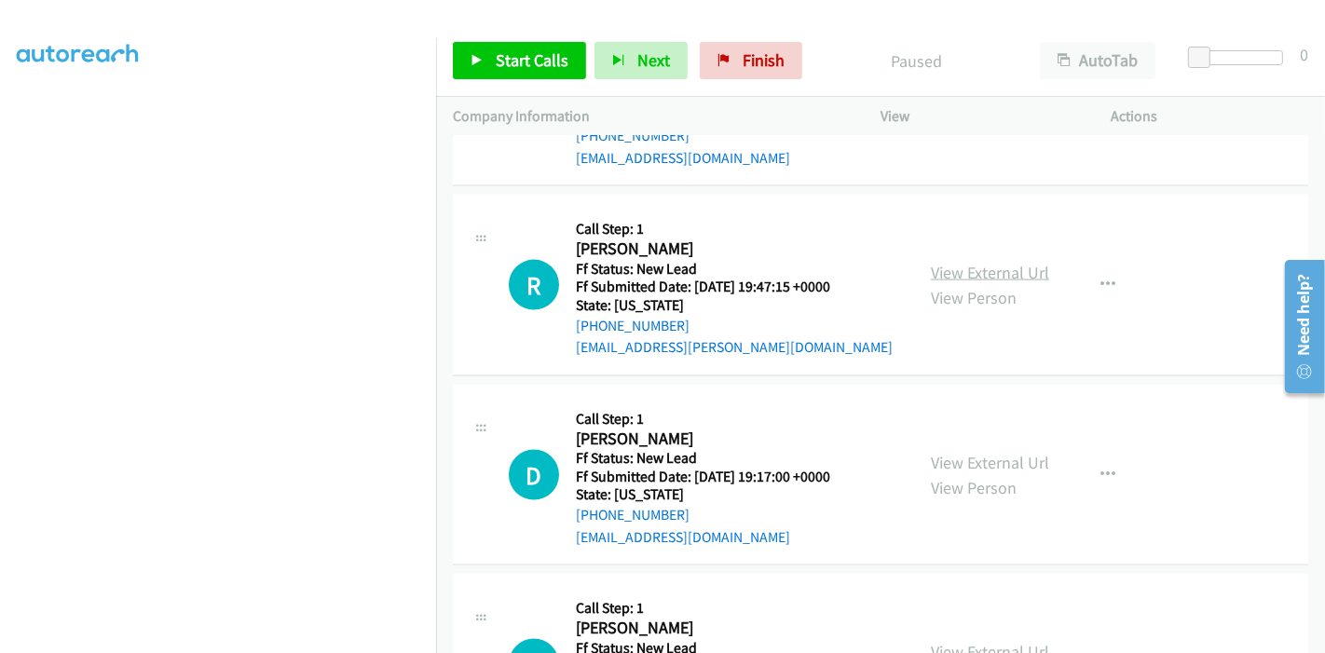
click at [957, 262] on link "View External Url" at bounding box center [990, 272] width 118 height 21
click at [960, 452] on link "View External Url" at bounding box center [990, 462] width 118 height 21
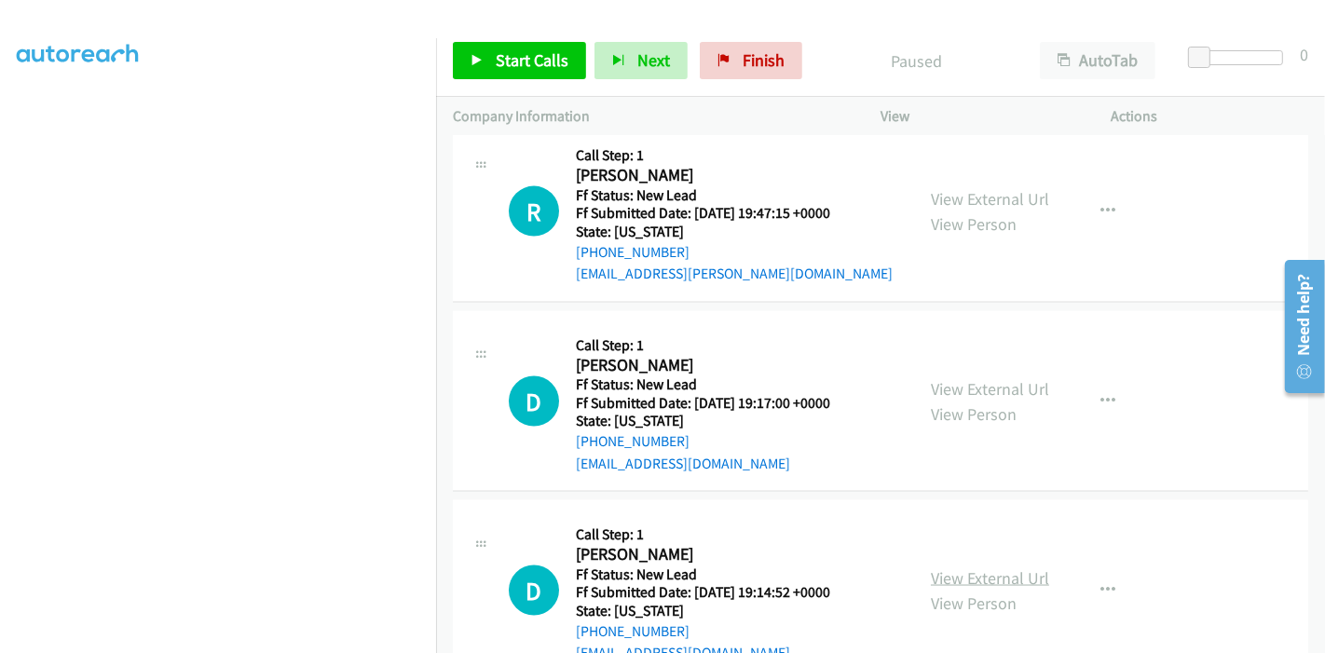
scroll to position [2394, 0]
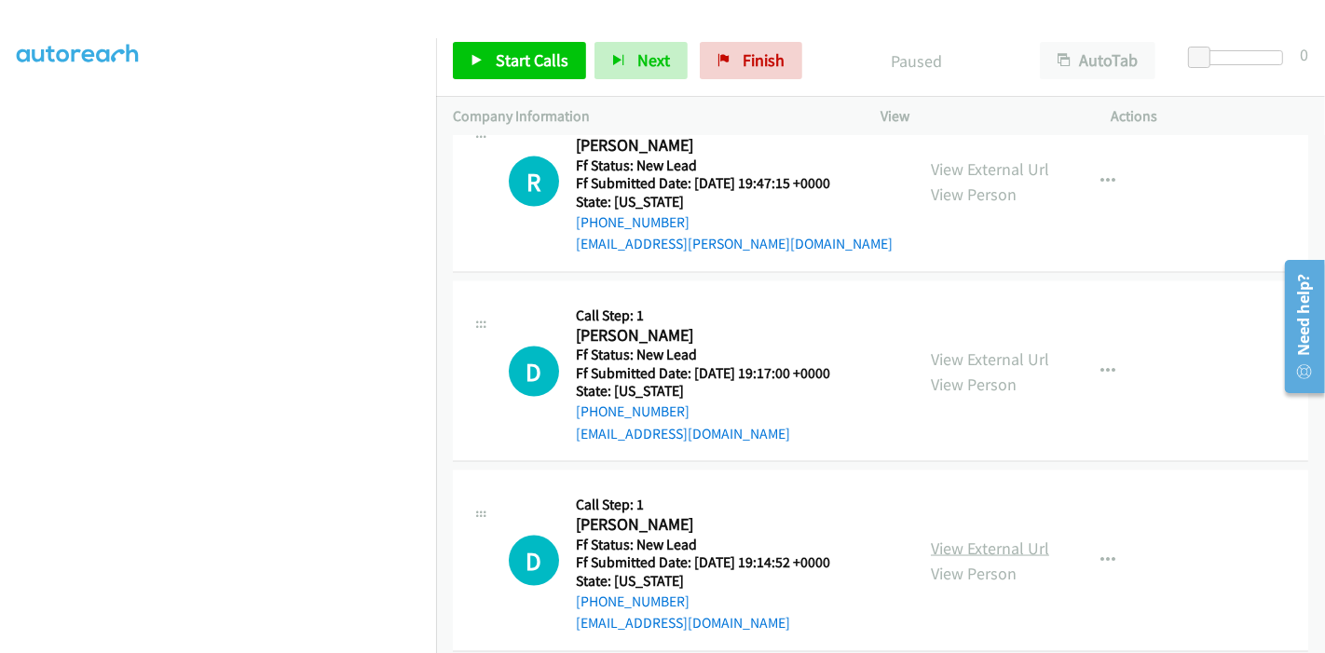
click at [981, 538] on link "View External Url" at bounding box center [990, 548] width 118 height 21
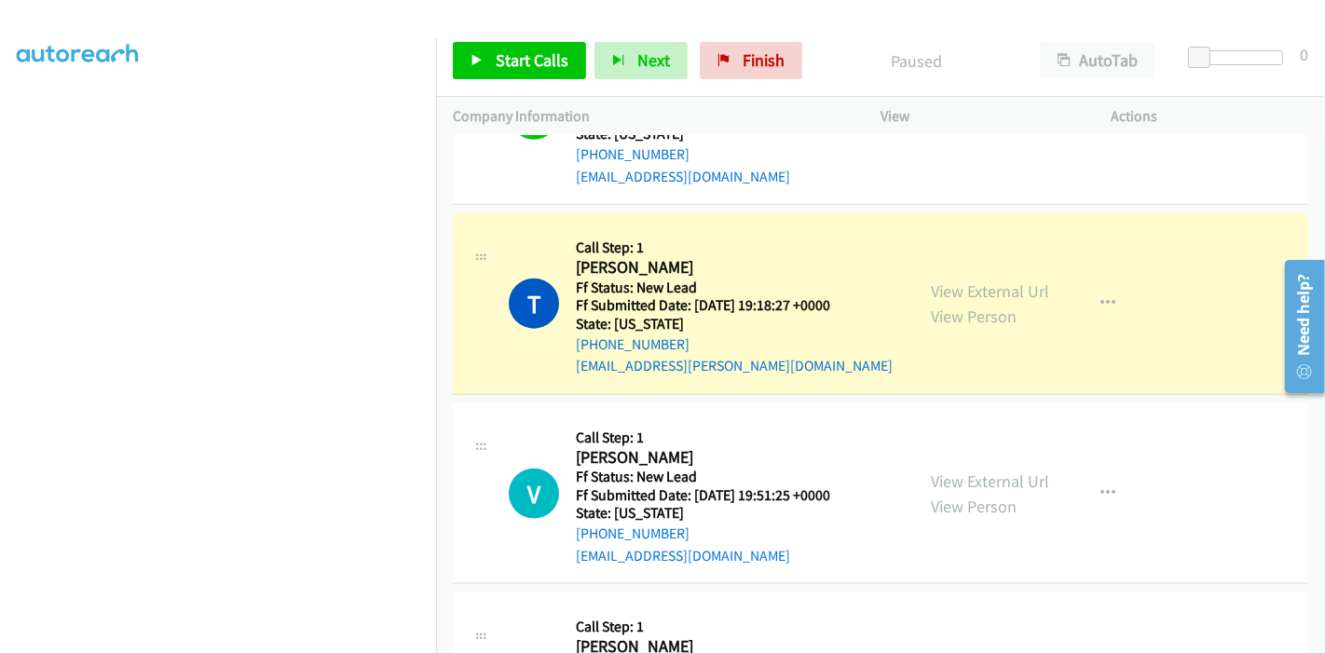
scroll to position [1876, 0]
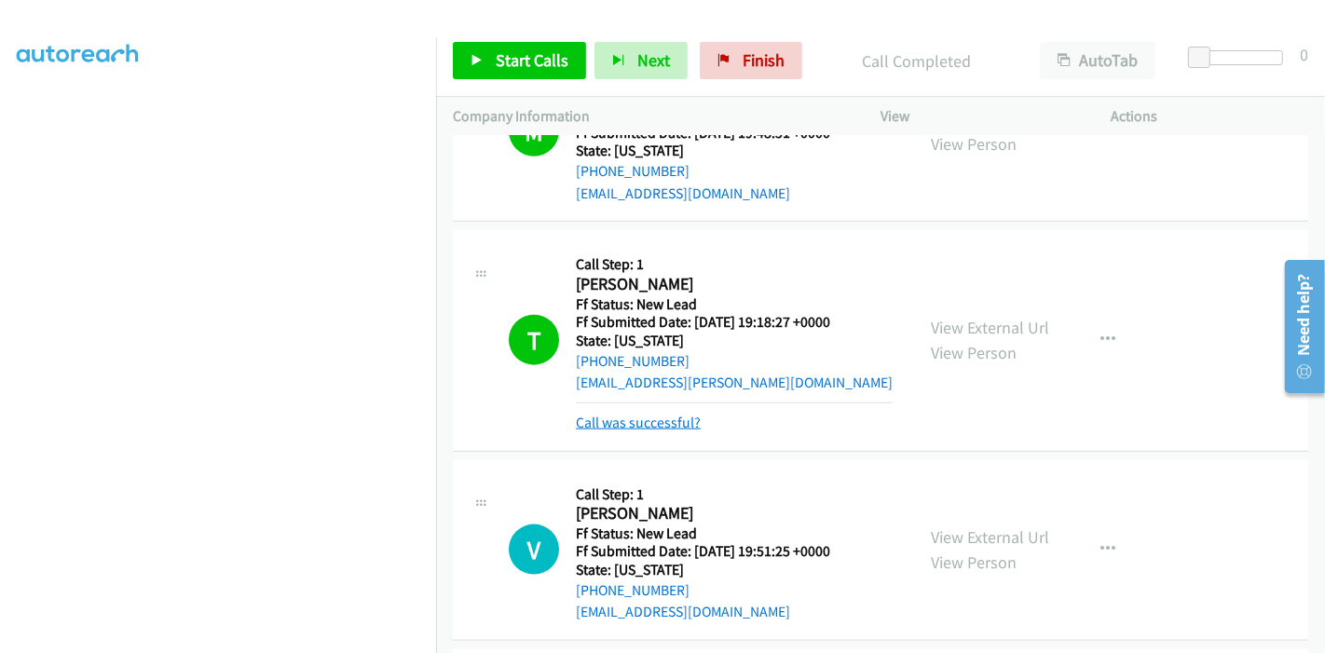
click at [636, 414] on link "Call was successful?" at bounding box center [638, 423] width 125 height 18
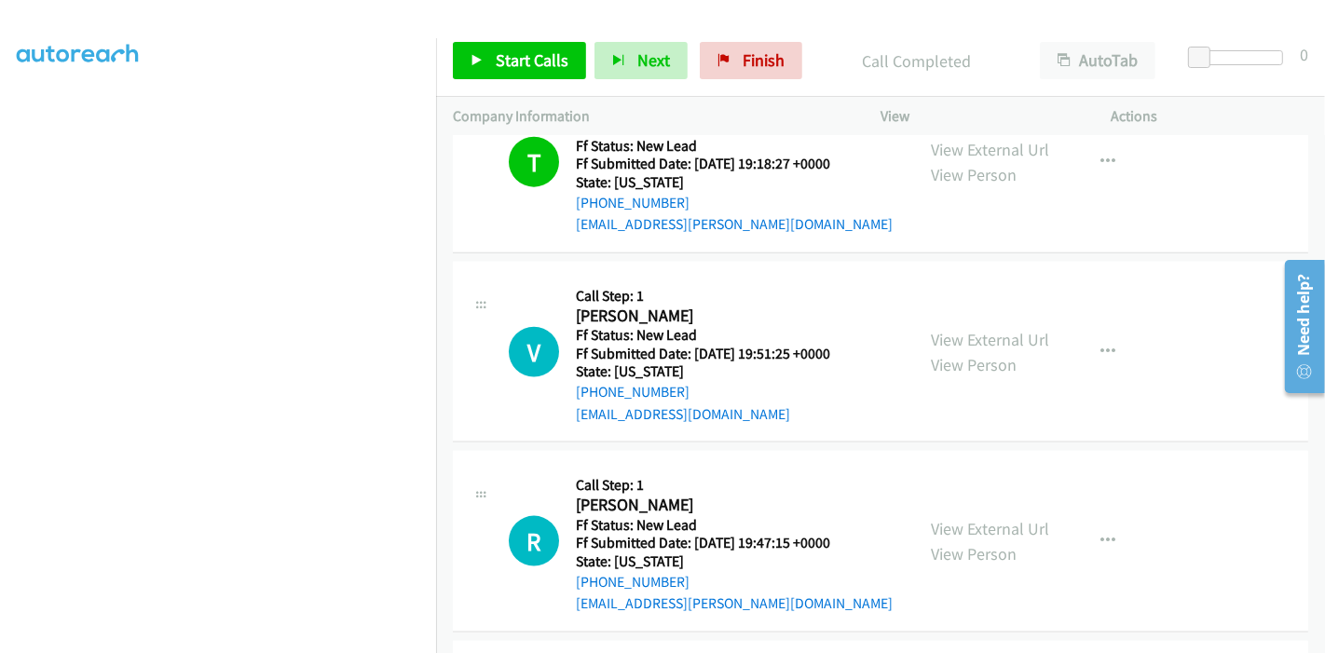
scroll to position [2084, 0]
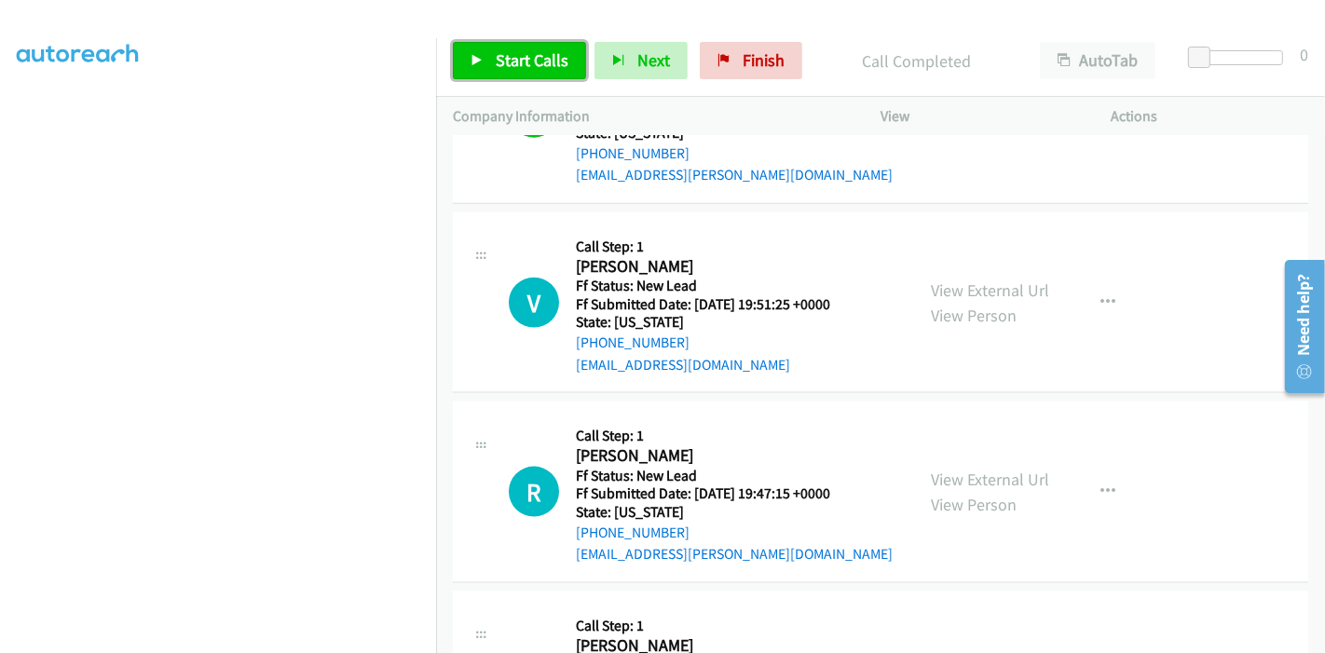
click at [508, 60] on span "Start Calls" at bounding box center [532, 59] width 73 height 21
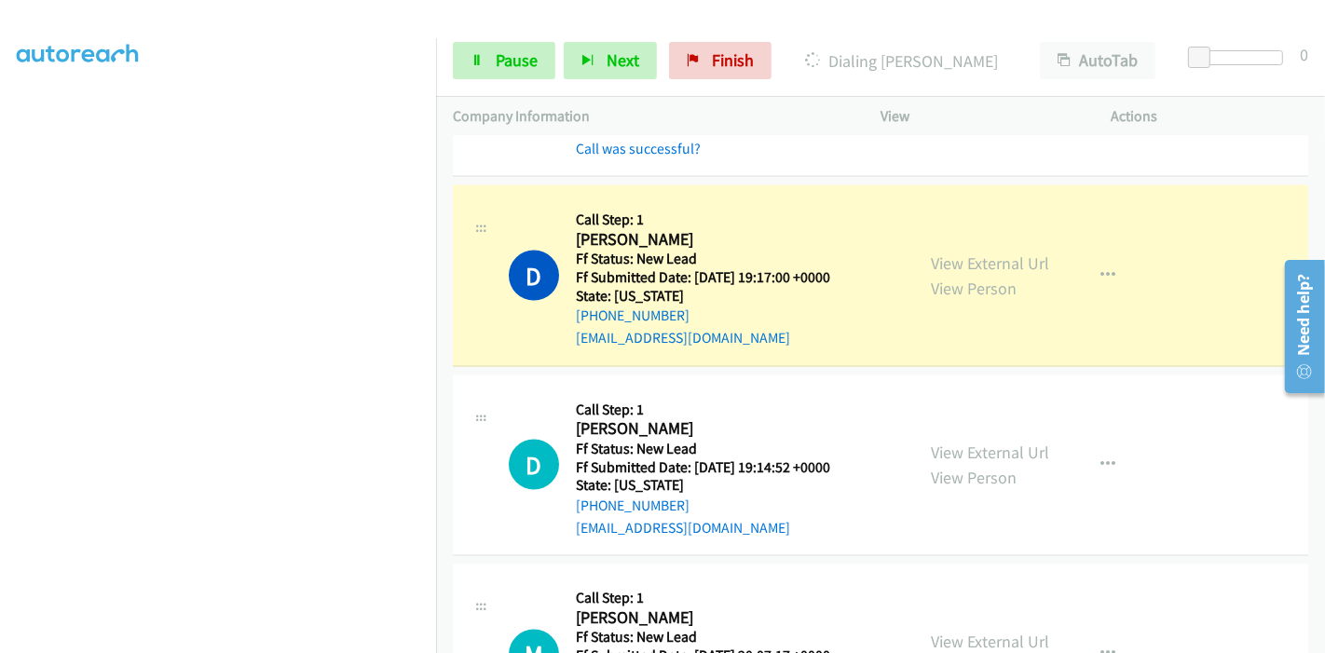
scroll to position [2601, 0]
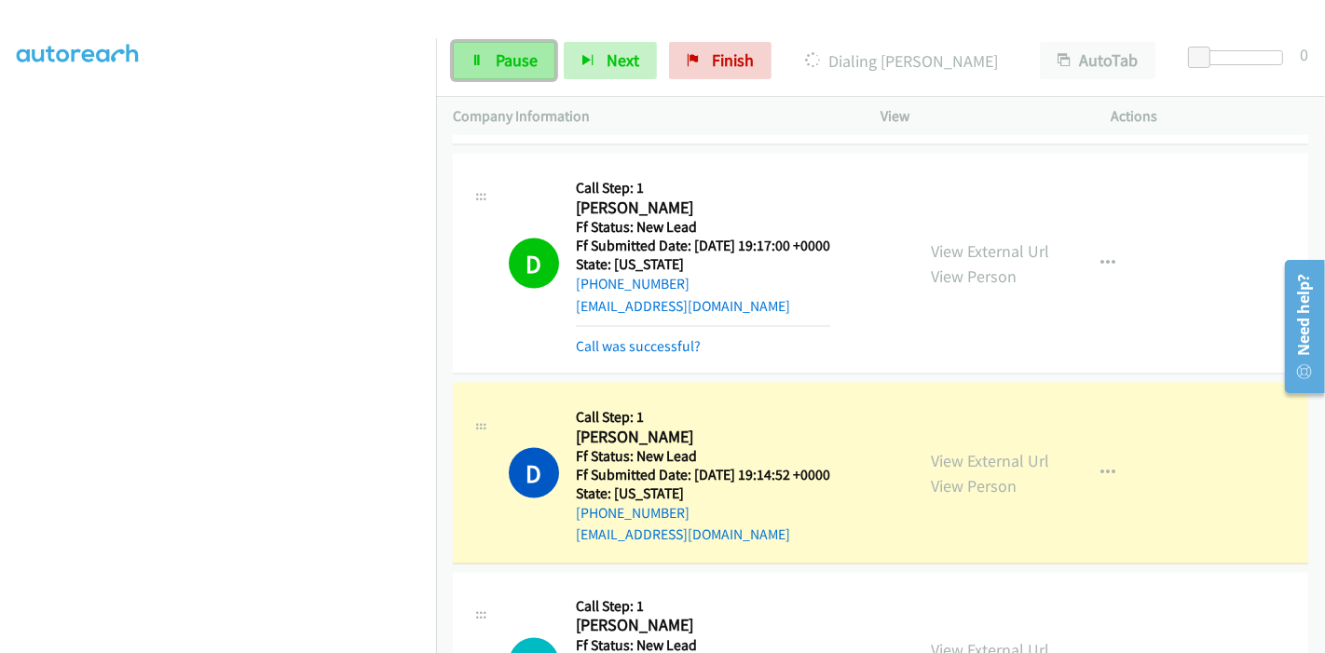
click at [506, 61] on span "Pause" at bounding box center [517, 59] width 42 height 21
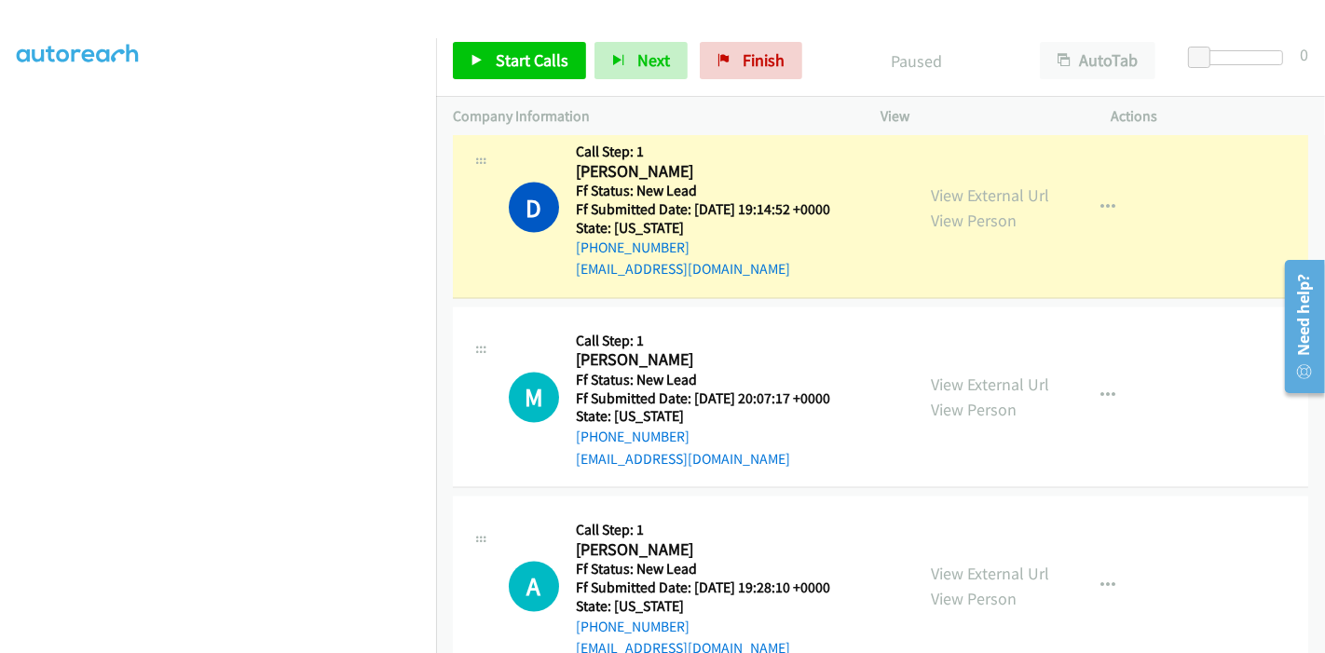
scroll to position [2911, 0]
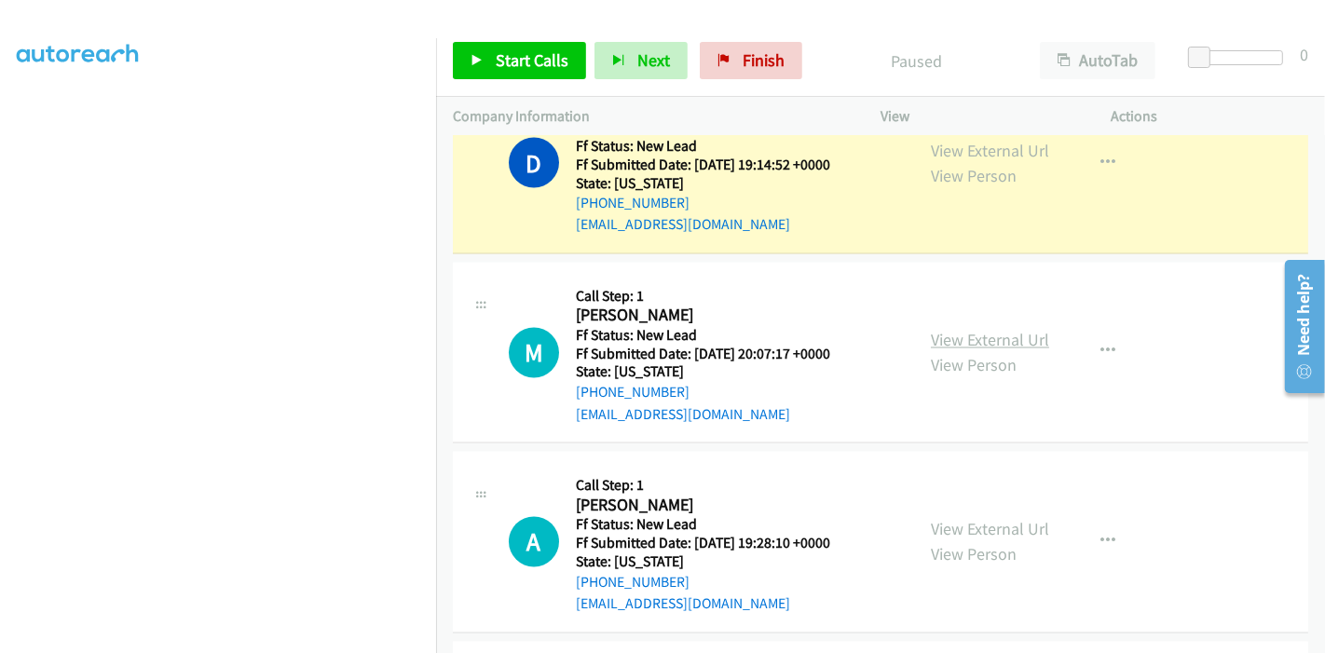
click at [955, 330] on link "View External Url" at bounding box center [990, 340] width 118 height 21
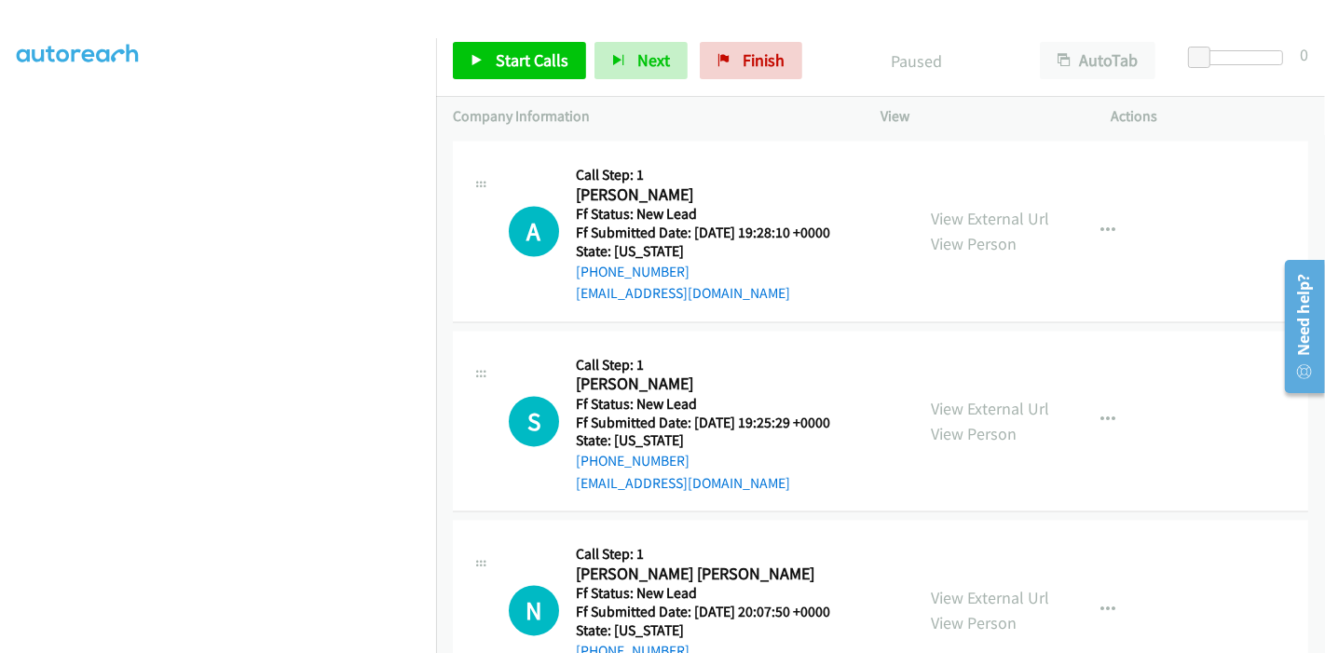
scroll to position [3016, 0]
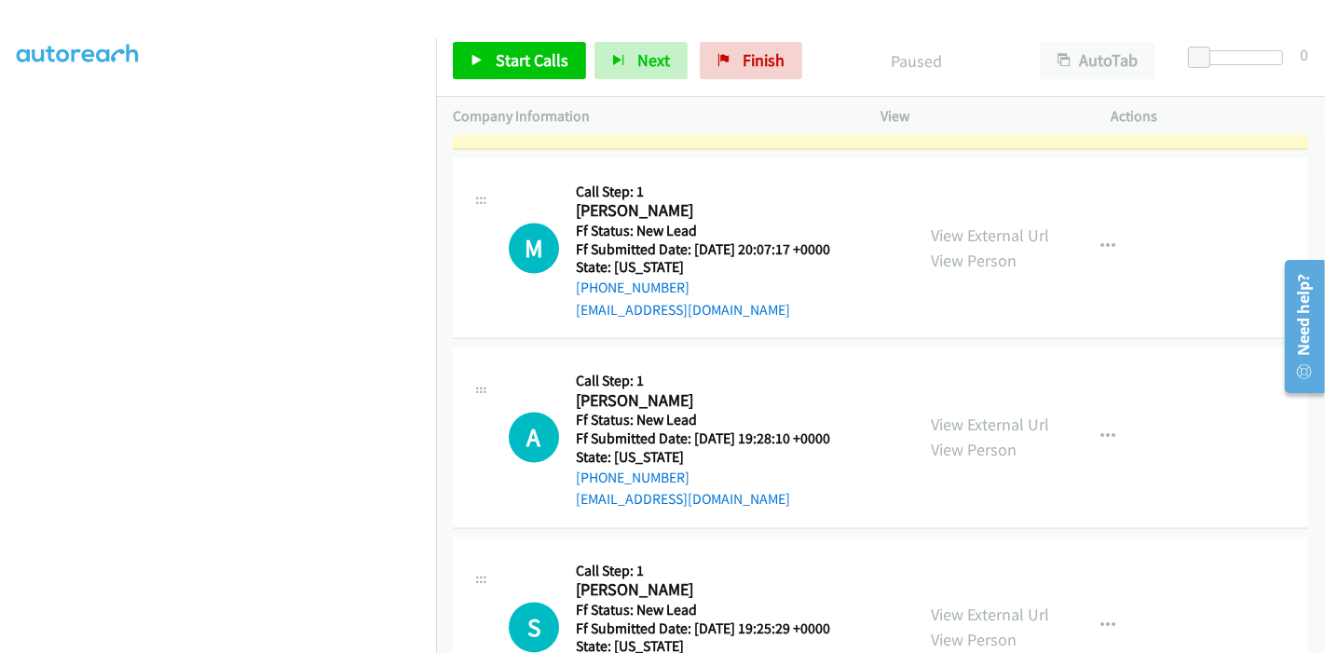
click at [1006, 413] on div "View External Url View Person" at bounding box center [990, 438] width 118 height 50
click at [1006, 415] on link "View External Url" at bounding box center [990, 425] width 118 height 21
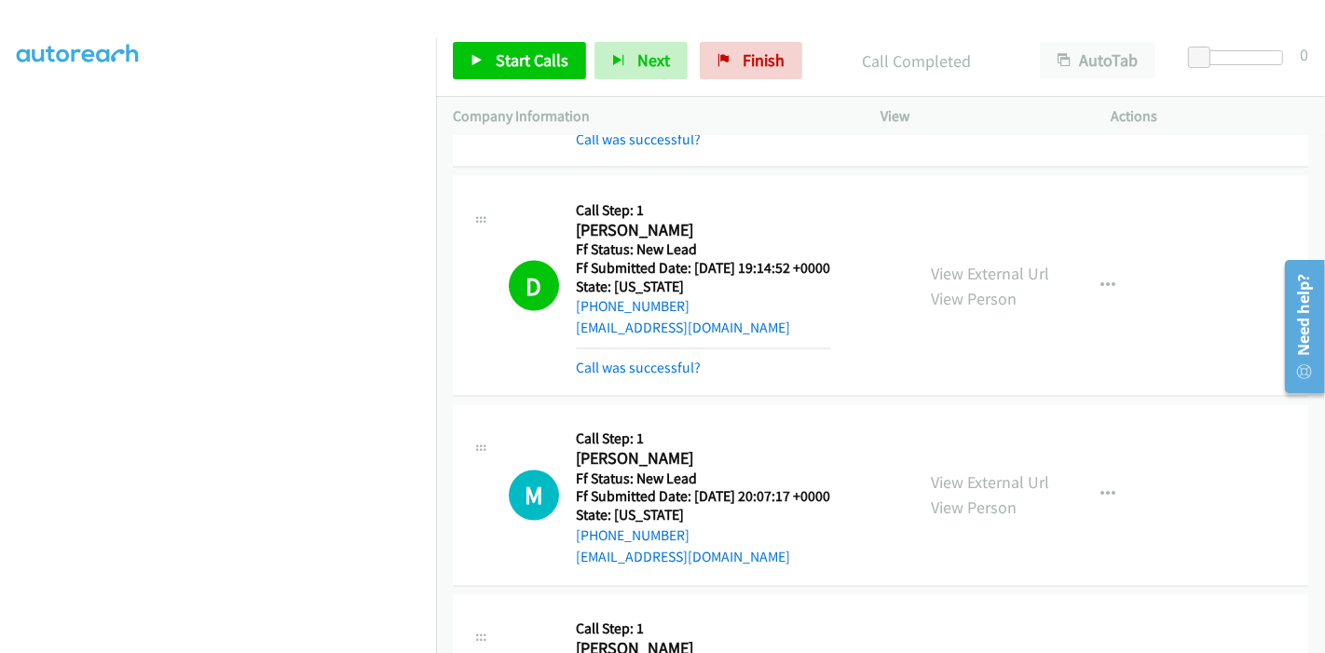
scroll to position [186, 0]
click at [660, 360] on link "Call was successful?" at bounding box center [638, 369] width 125 height 18
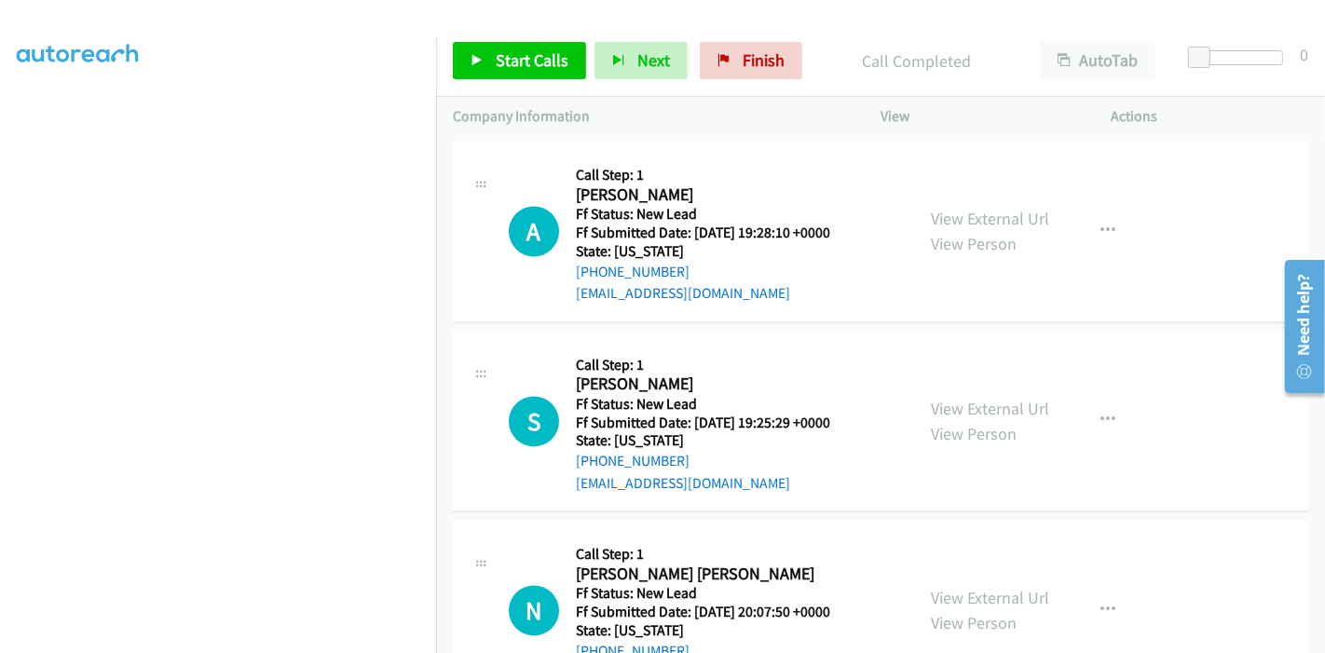
scroll to position [3270, 0]
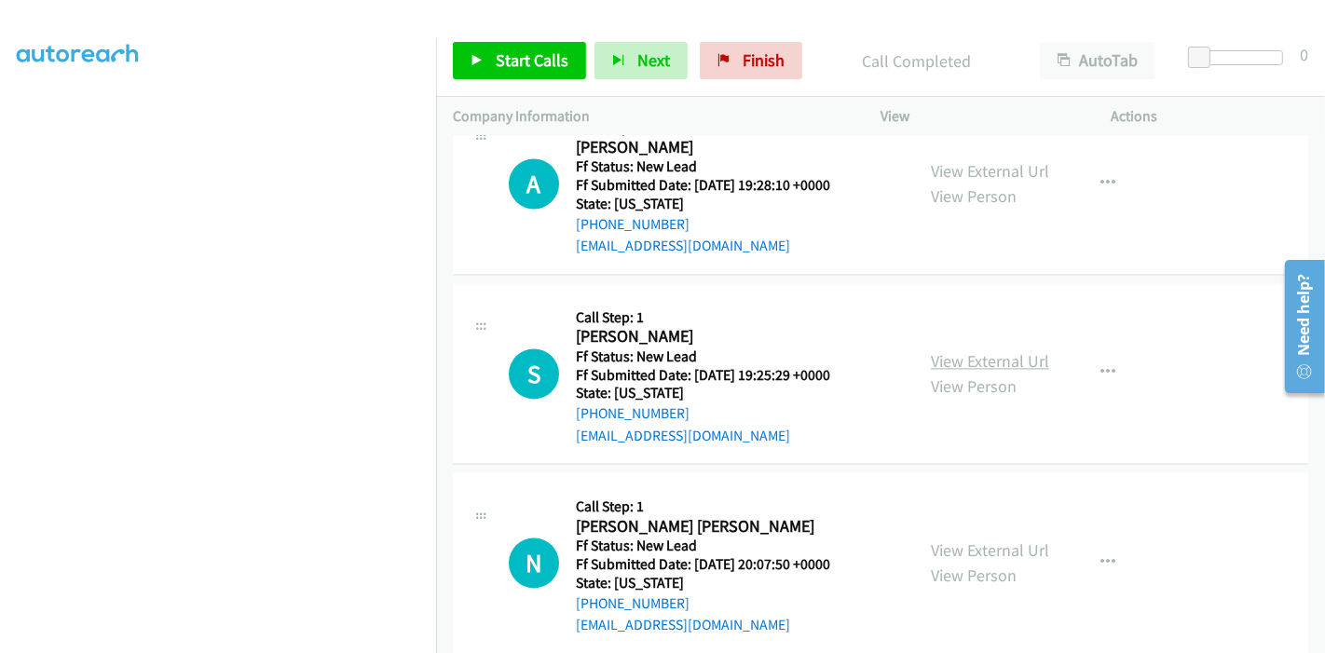
click at [1024, 350] on link "View External Url" at bounding box center [990, 360] width 118 height 21
click at [963, 539] on link "View External Url" at bounding box center [990, 549] width 118 height 21
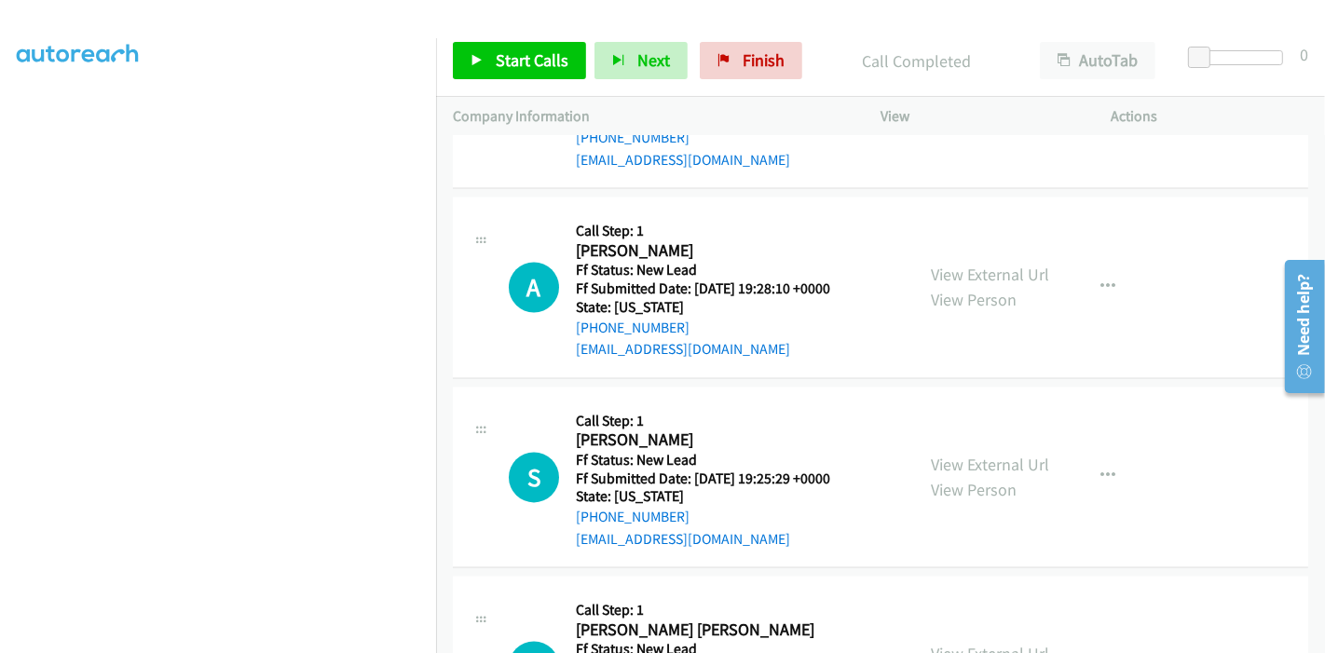
scroll to position [3063, 0]
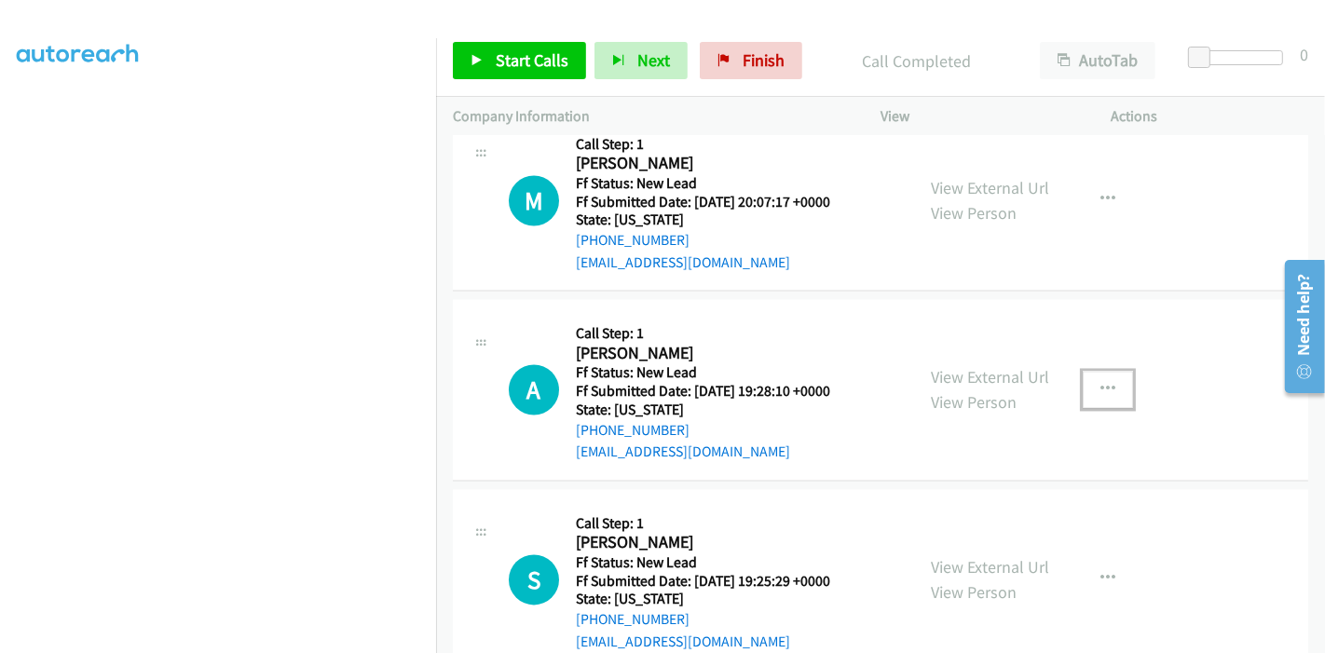
click at [1105, 383] on icon "button" at bounding box center [1107, 390] width 15 height 15
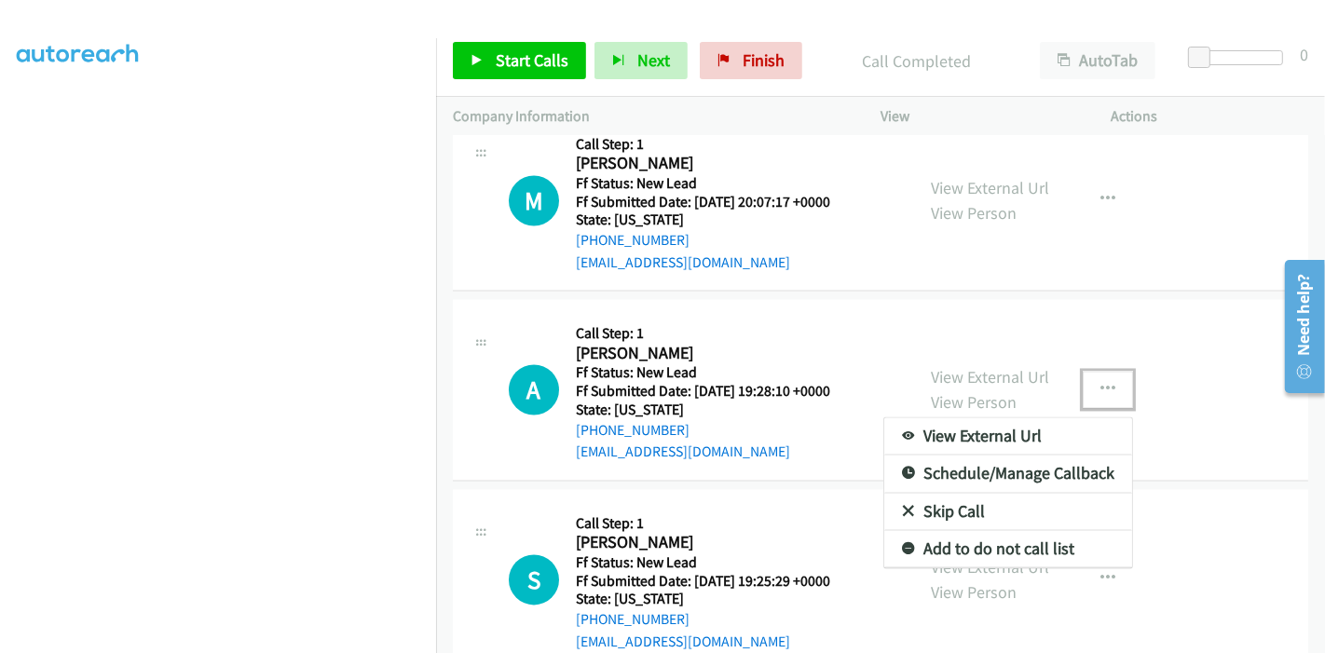
click at [1016, 494] on link "Skip Call" at bounding box center [1008, 512] width 248 height 37
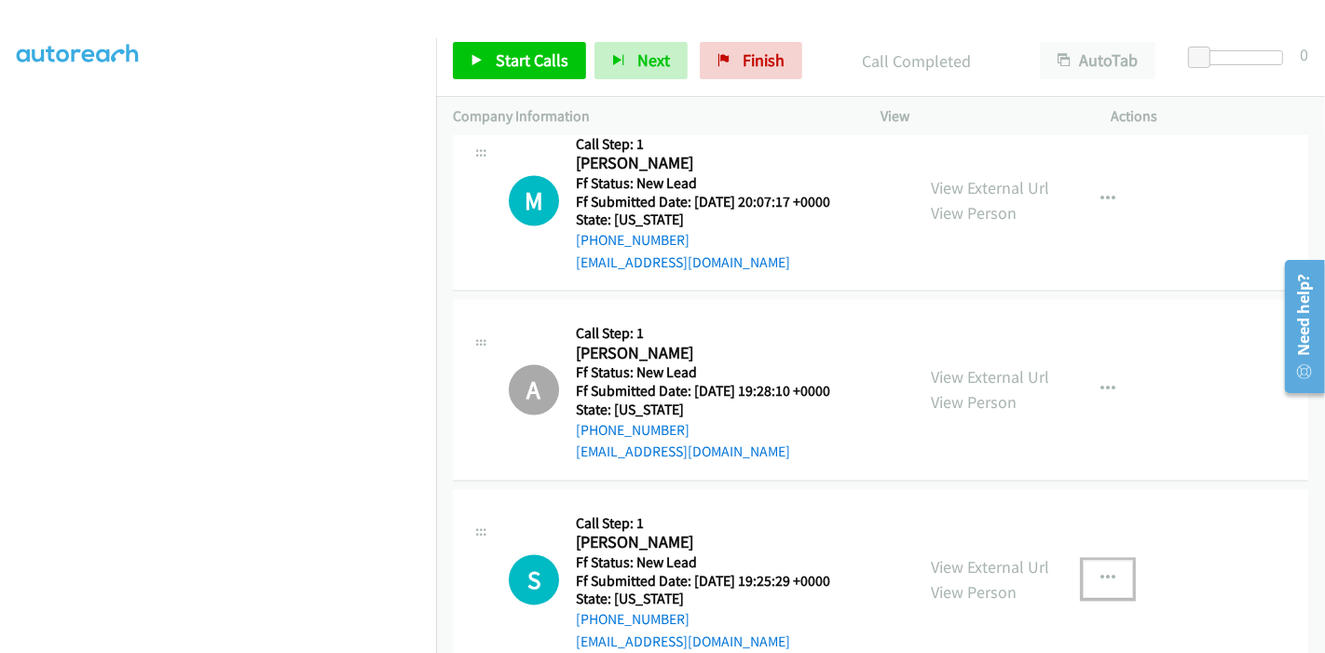
click at [1083, 561] on button "button" at bounding box center [1108, 579] width 50 height 37
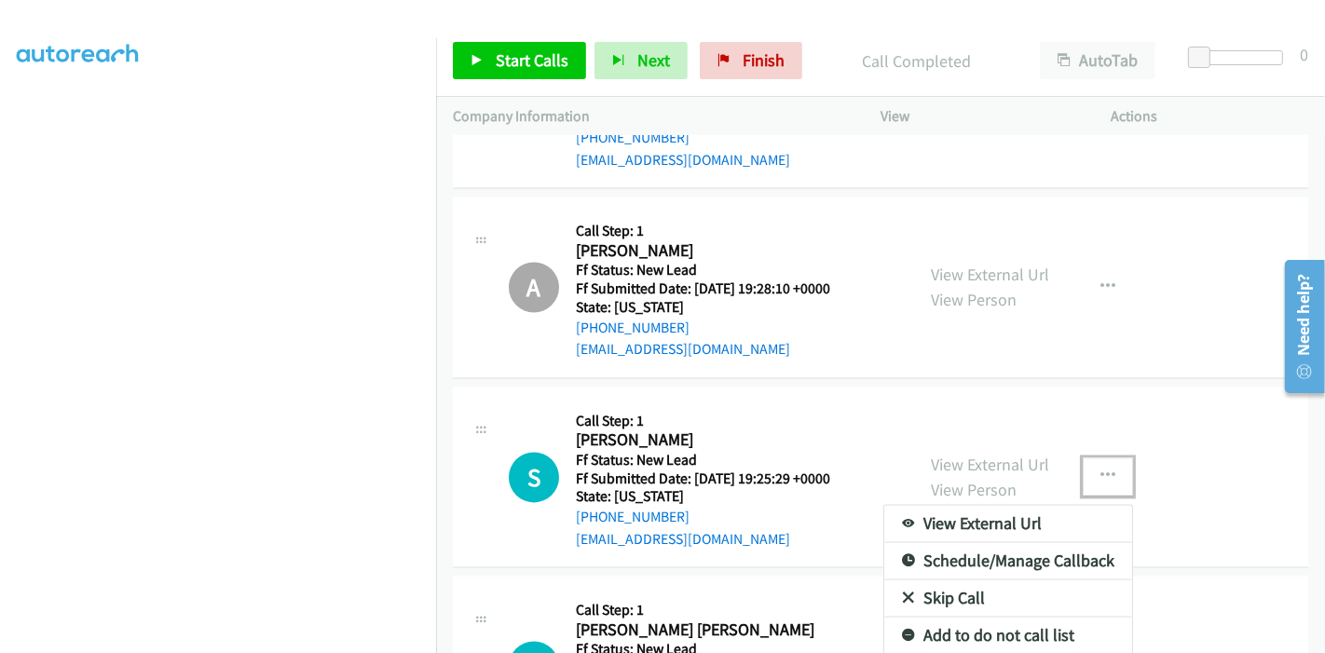
click at [983, 579] on link "Skip Call" at bounding box center [1008, 597] width 248 height 37
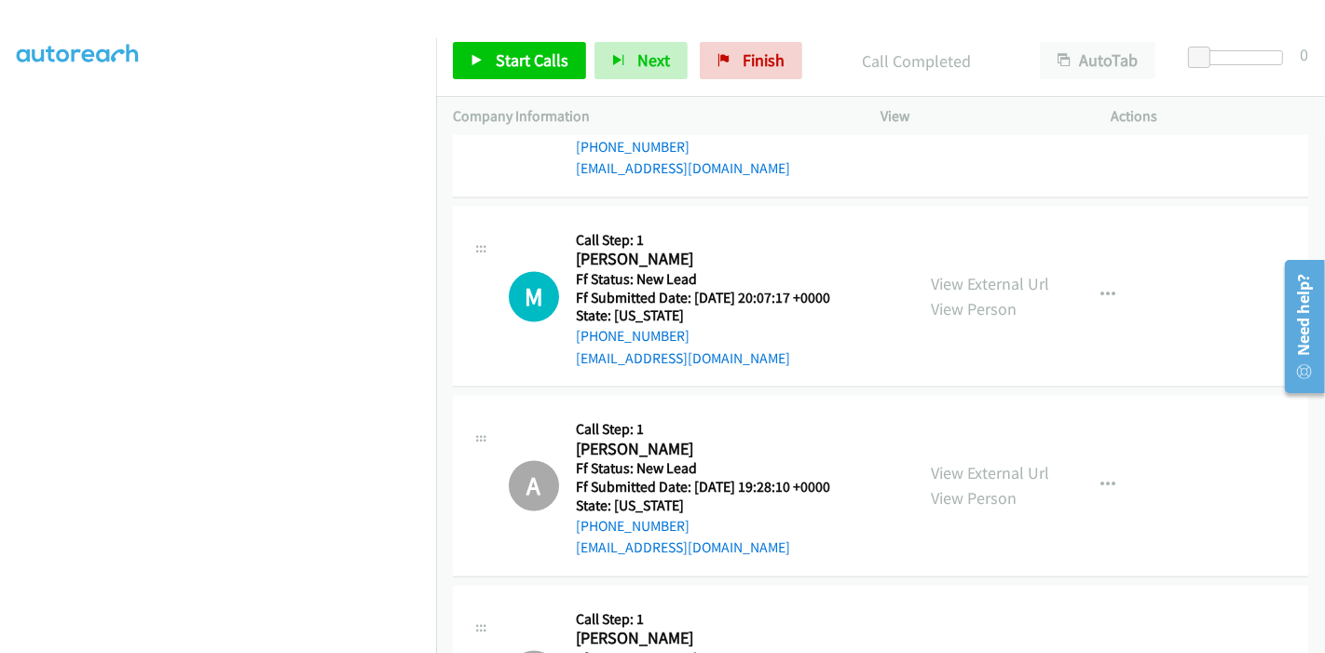
scroll to position [2649, 0]
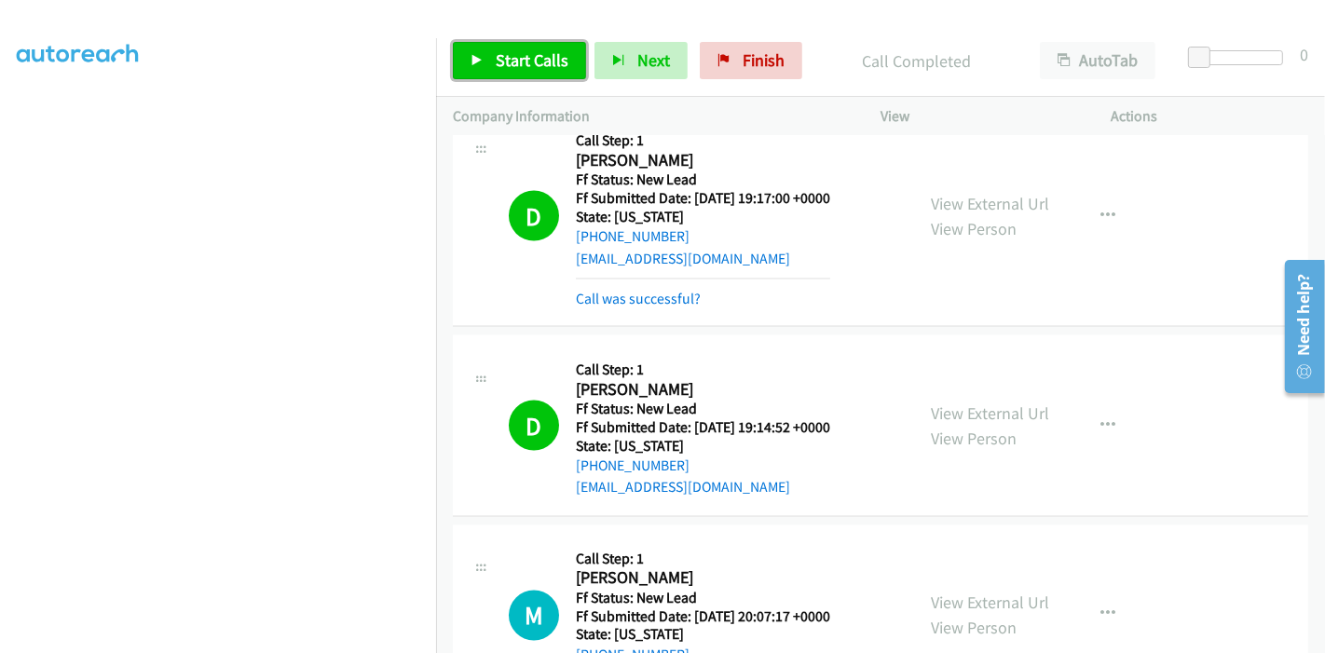
click at [492, 71] on link "Start Calls" at bounding box center [519, 60] width 133 height 37
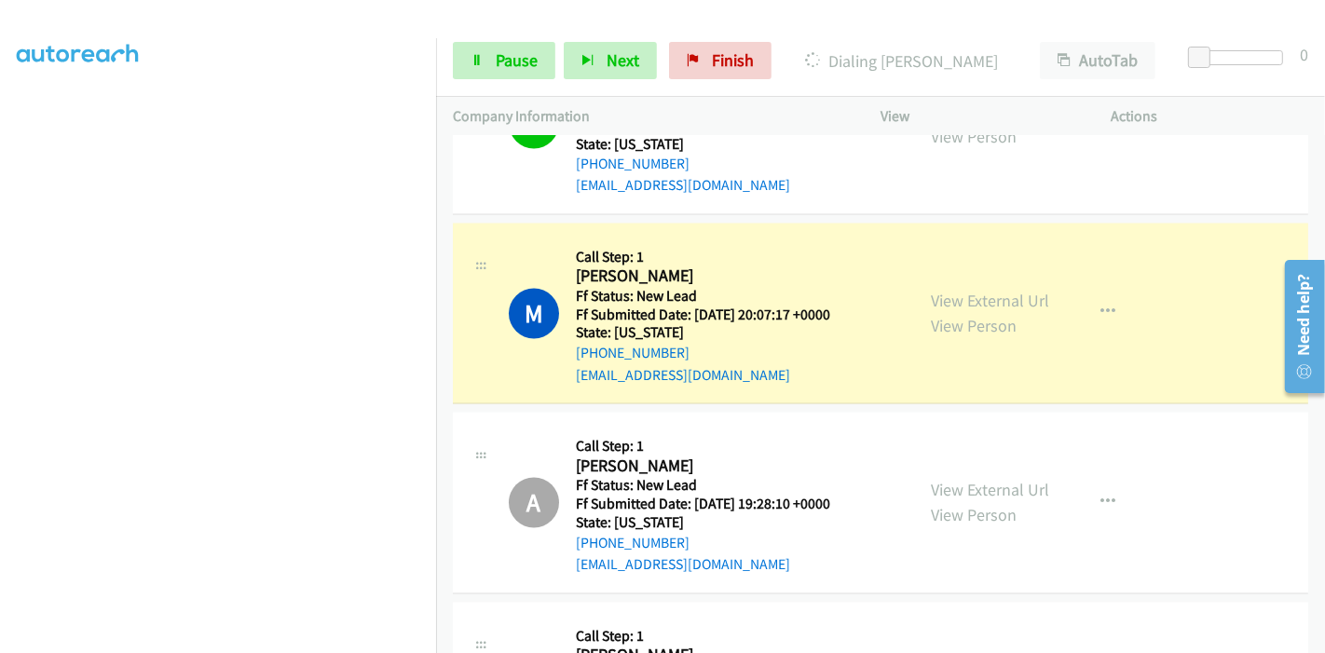
scroll to position [2960, 0]
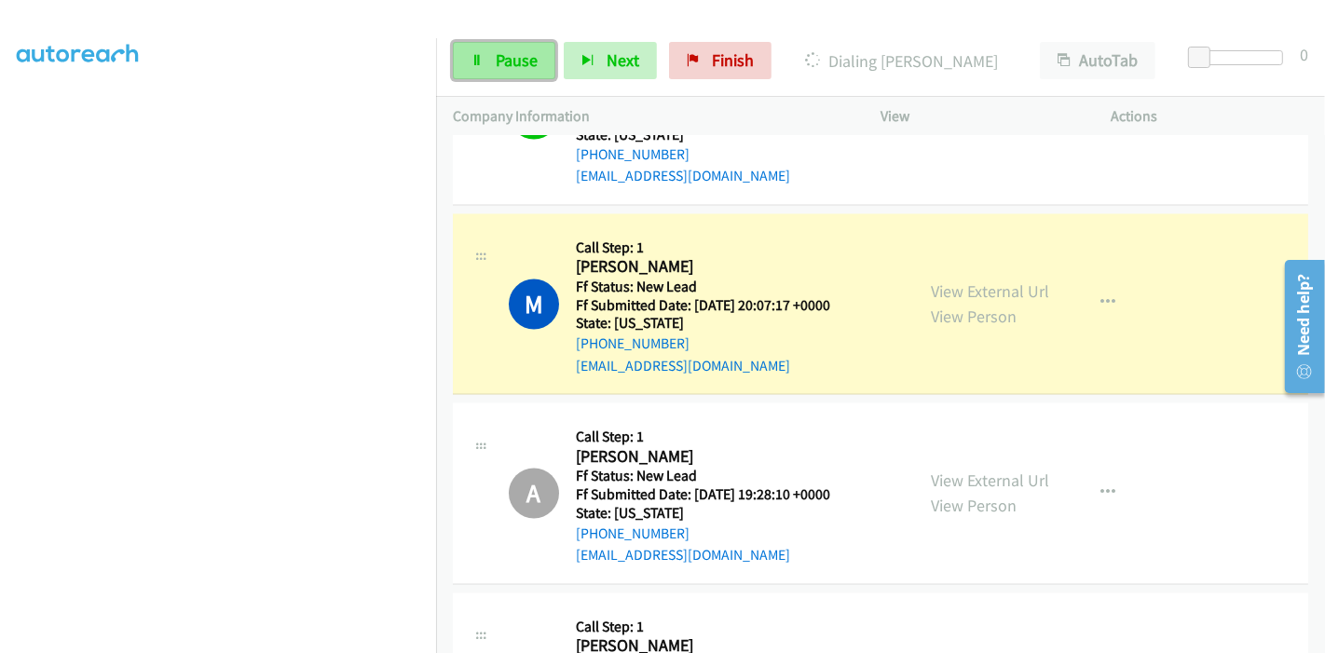
click at [477, 65] on icon at bounding box center [476, 61] width 13 height 13
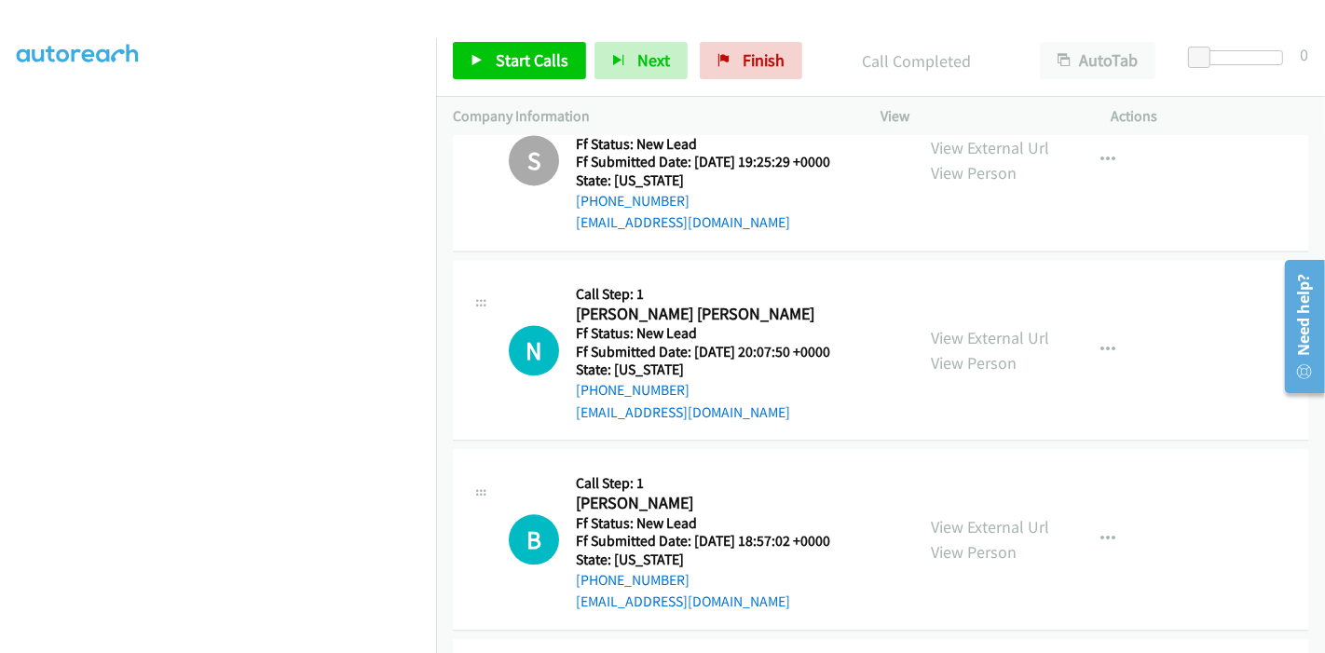
scroll to position [3566, 0]
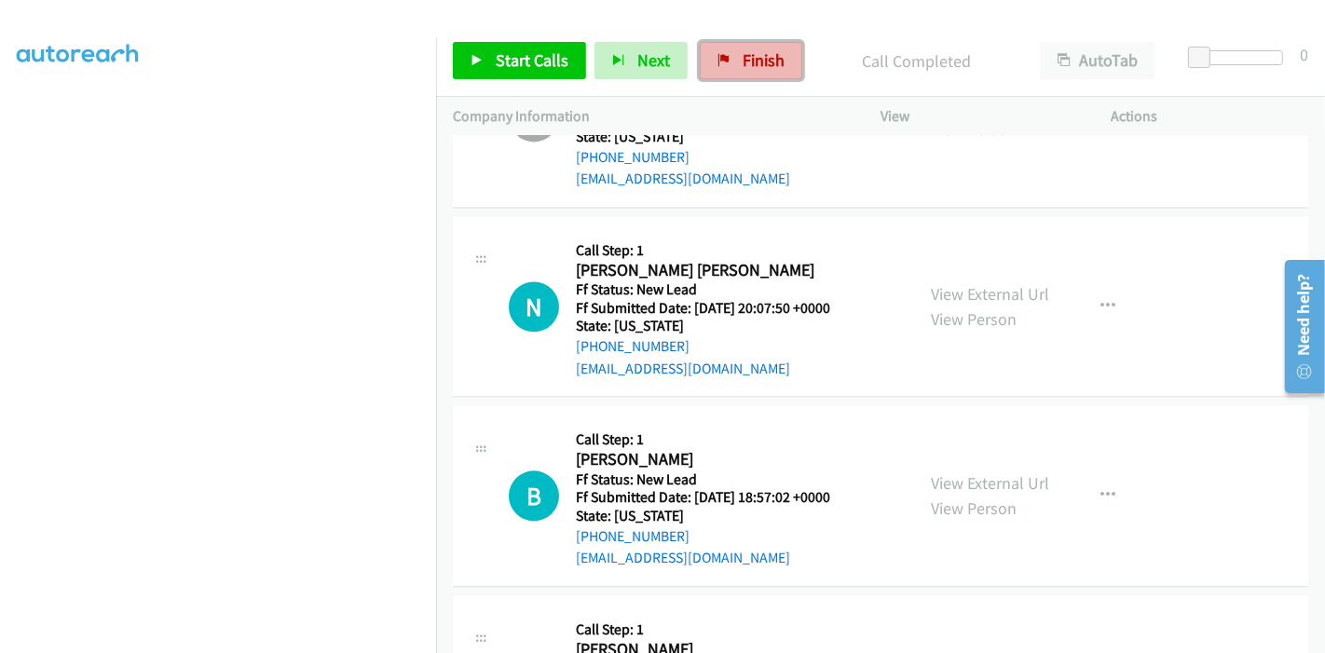
click at [772, 72] on link "Finish" at bounding box center [751, 60] width 102 height 37
click at [981, 472] on link "View External Url" at bounding box center [990, 482] width 118 height 21
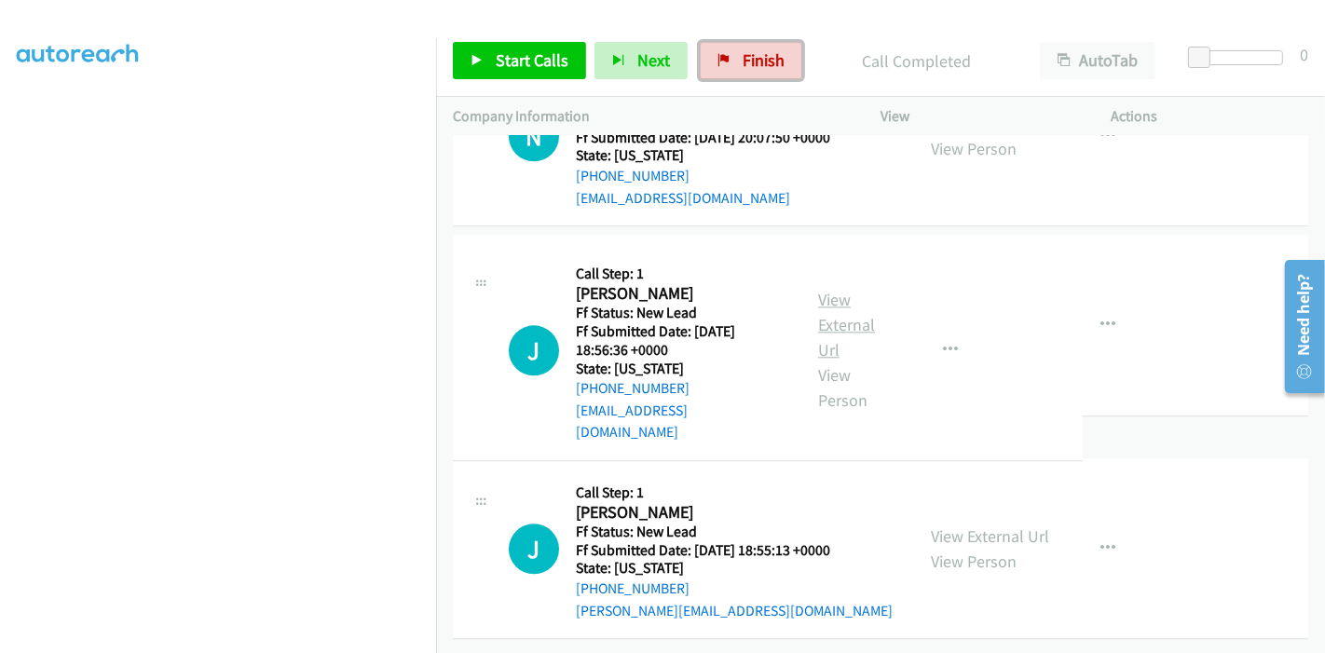
scroll to position [3877, 0]
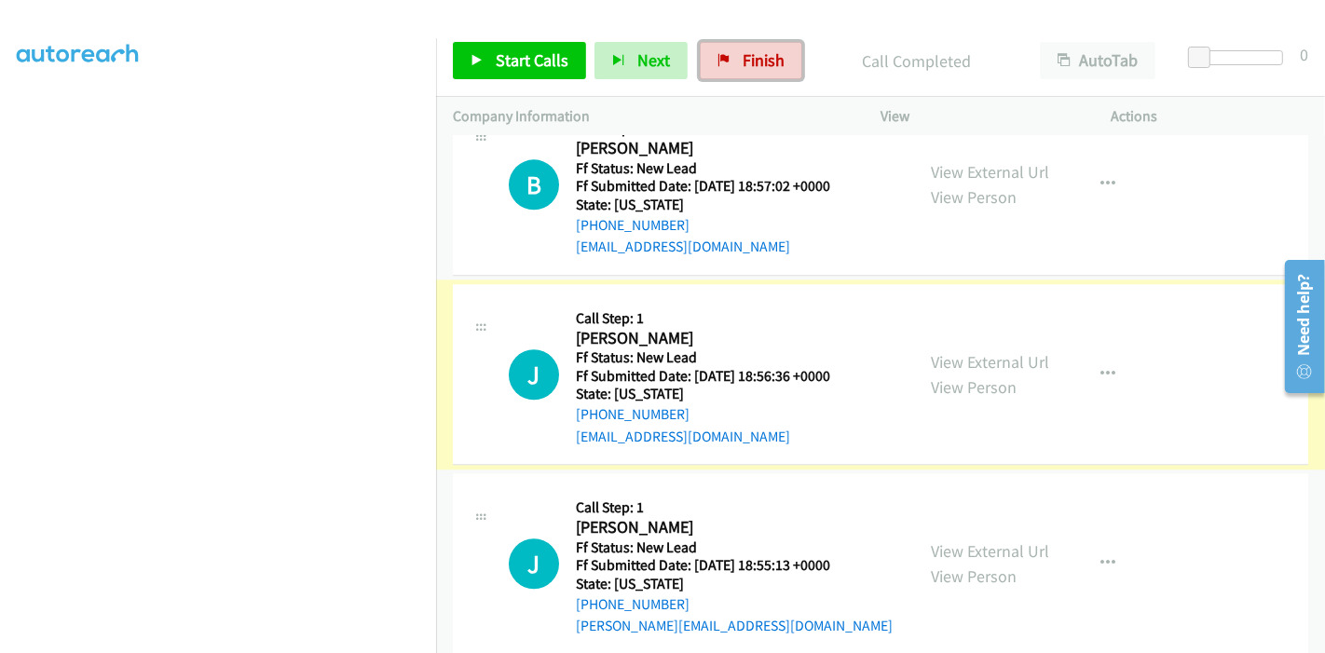
click at [958, 351] on link "View External Url" at bounding box center [990, 361] width 118 height 21
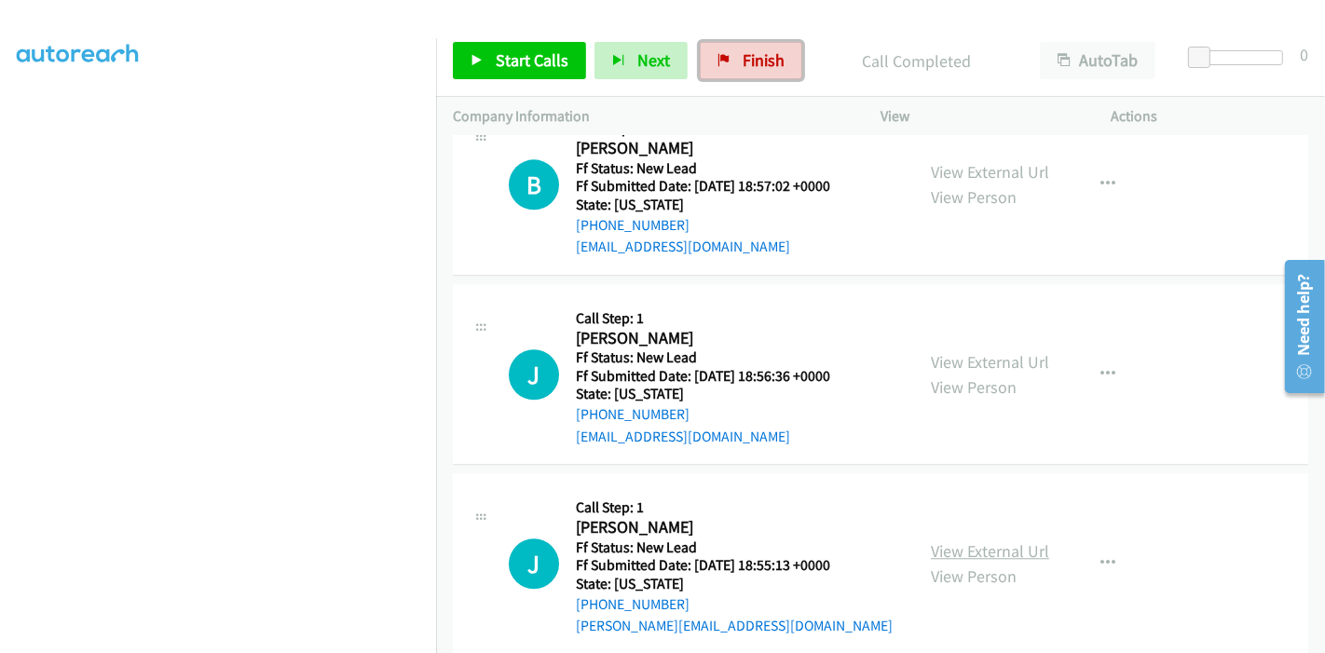
click at [979, 540] on link "View External Url" at bounding box center [990, 550] width 118 height 21
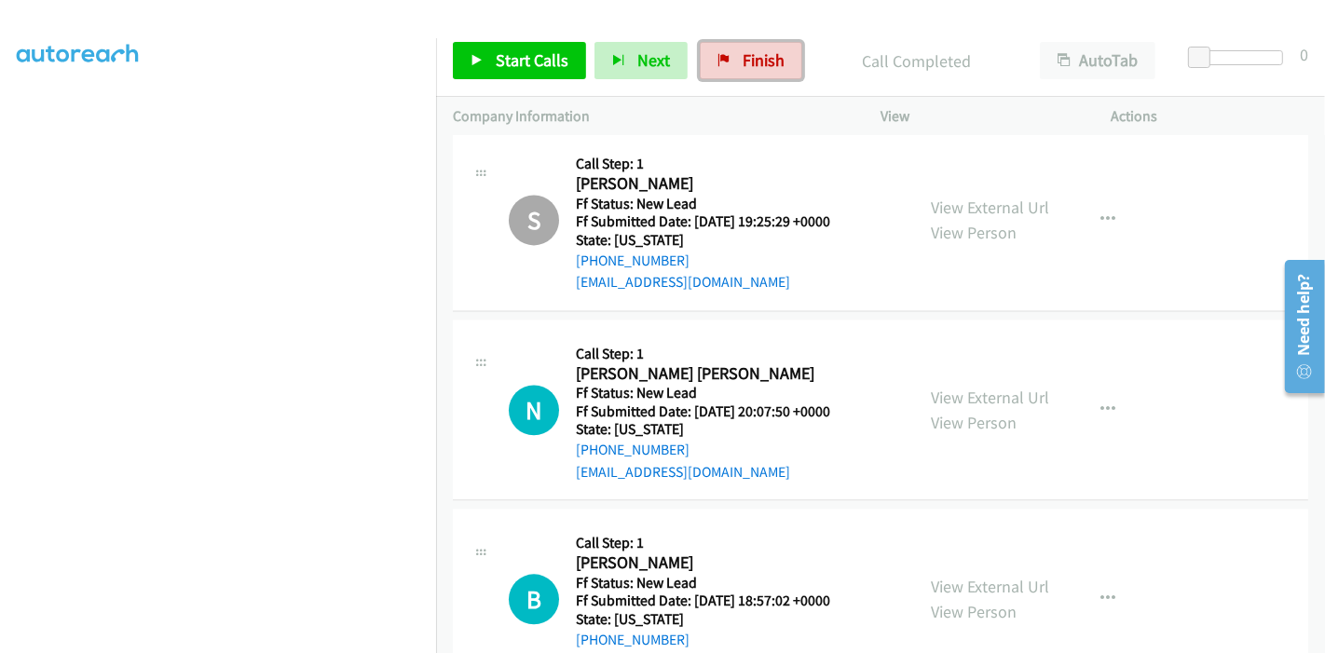
scroll to position [3463, 0]
click at [486, 57] on link "Start Calls" at bounding box center [519, 60] width 133 height 37
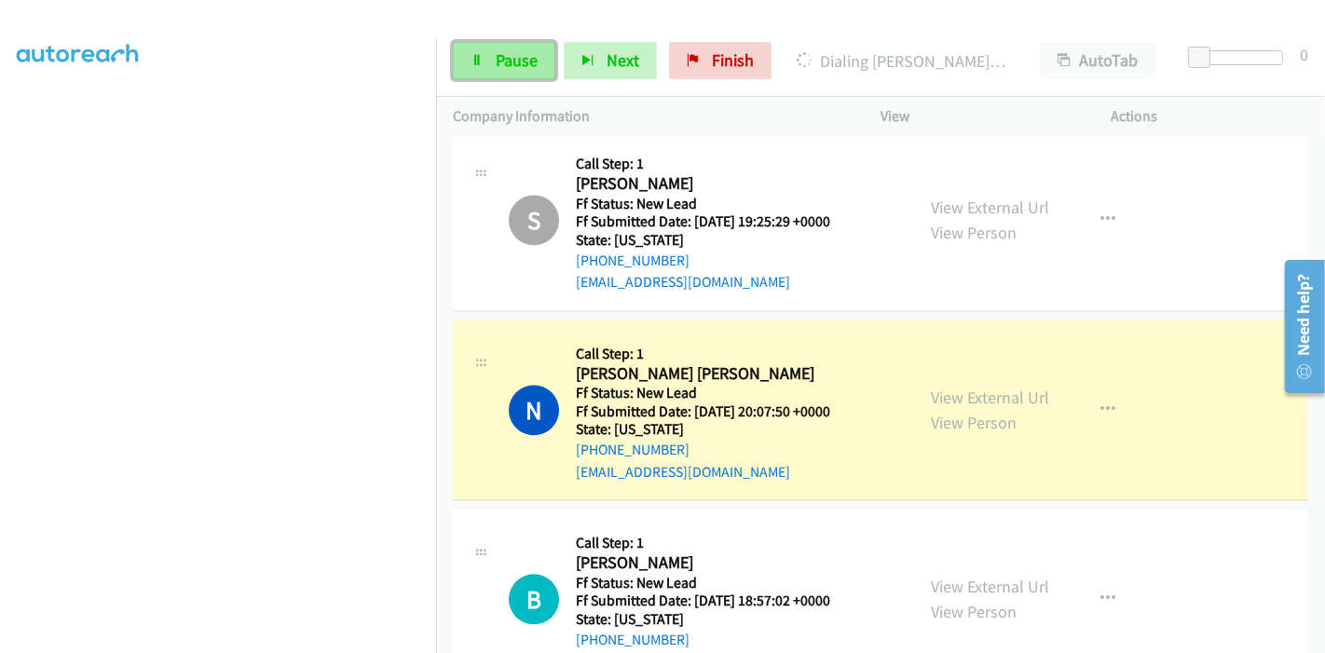
click at [525, 64] on span "Pause" at bounding box center [517, 59] width 42 height 21
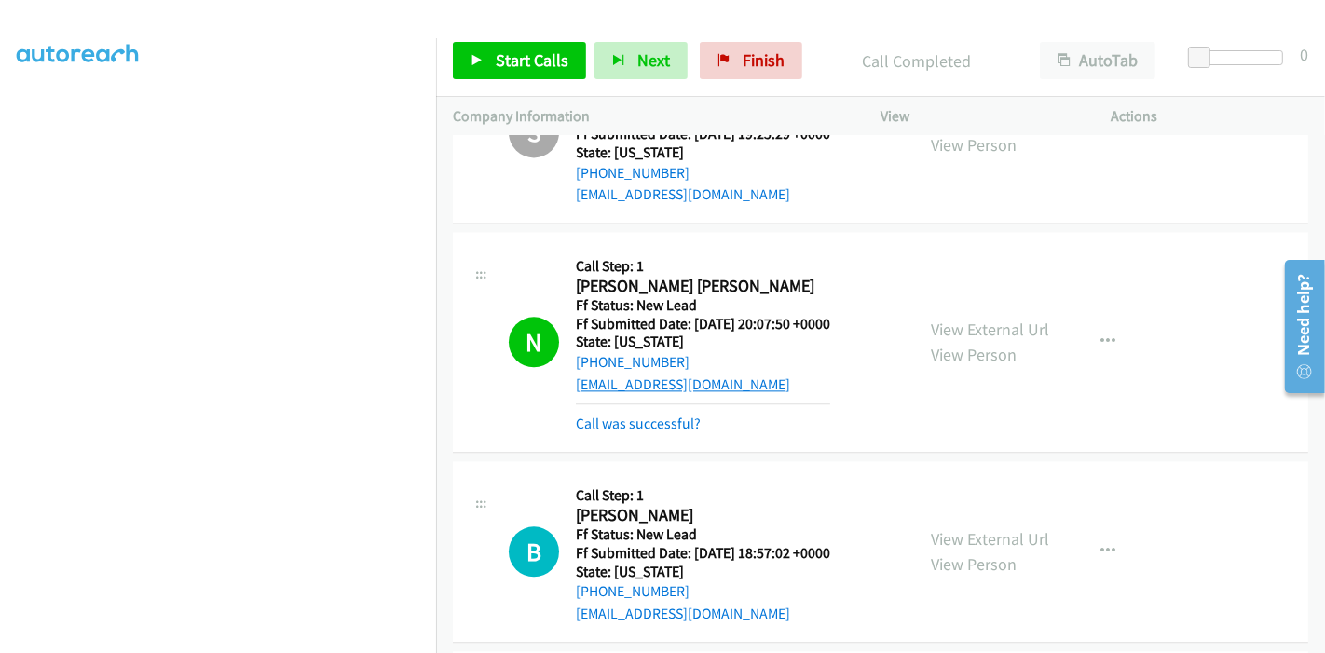
scroll to position [3455, 0]
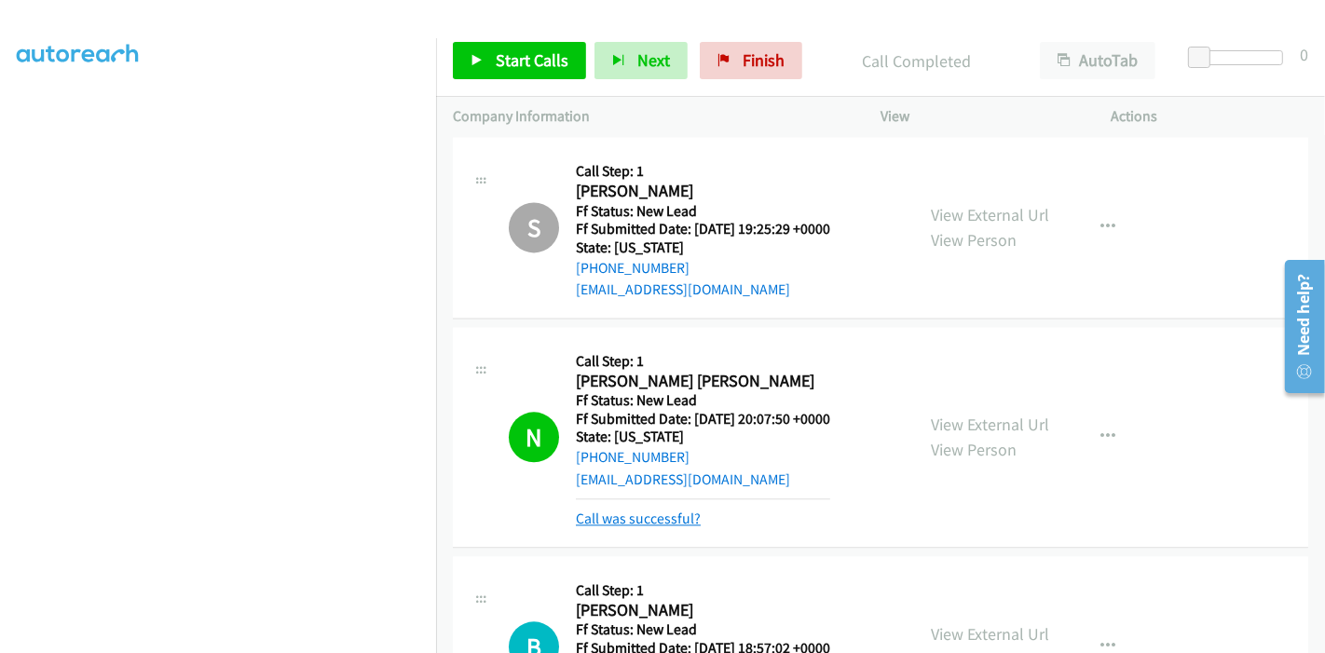
click at [650, 510] on link "Call was successful?" at bounding box center [638, 519] width 125 height 18
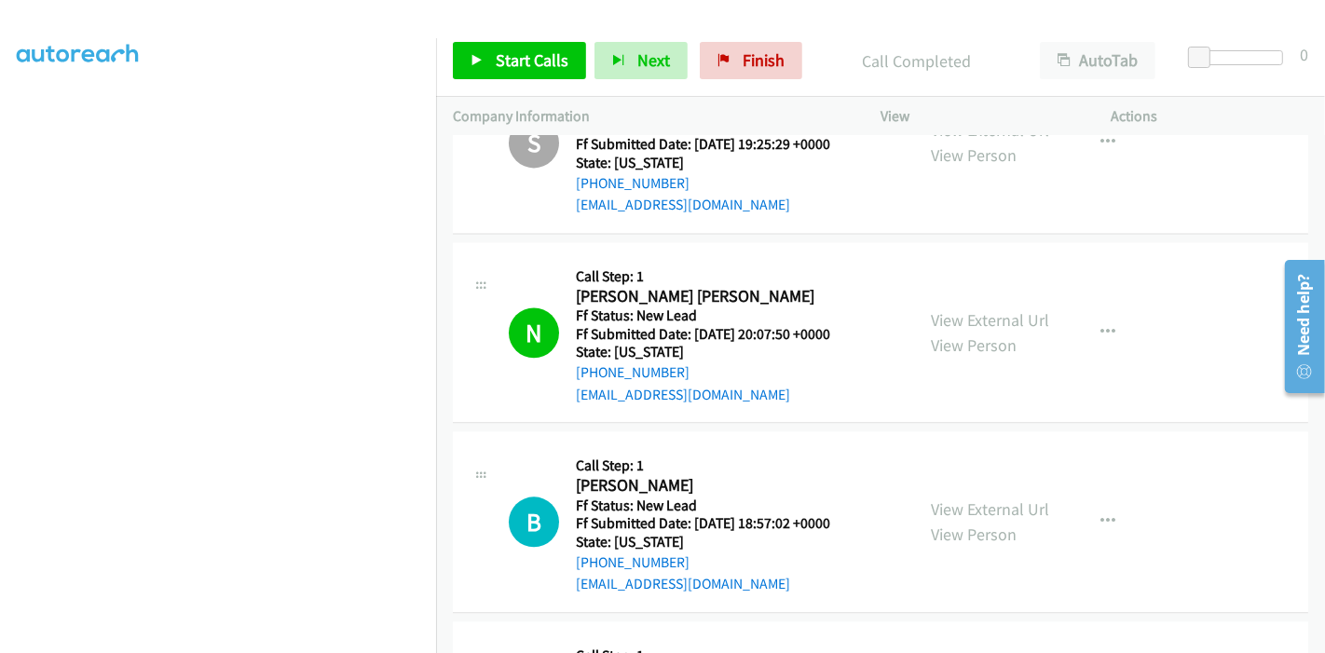
scroll to position [3531, 0]
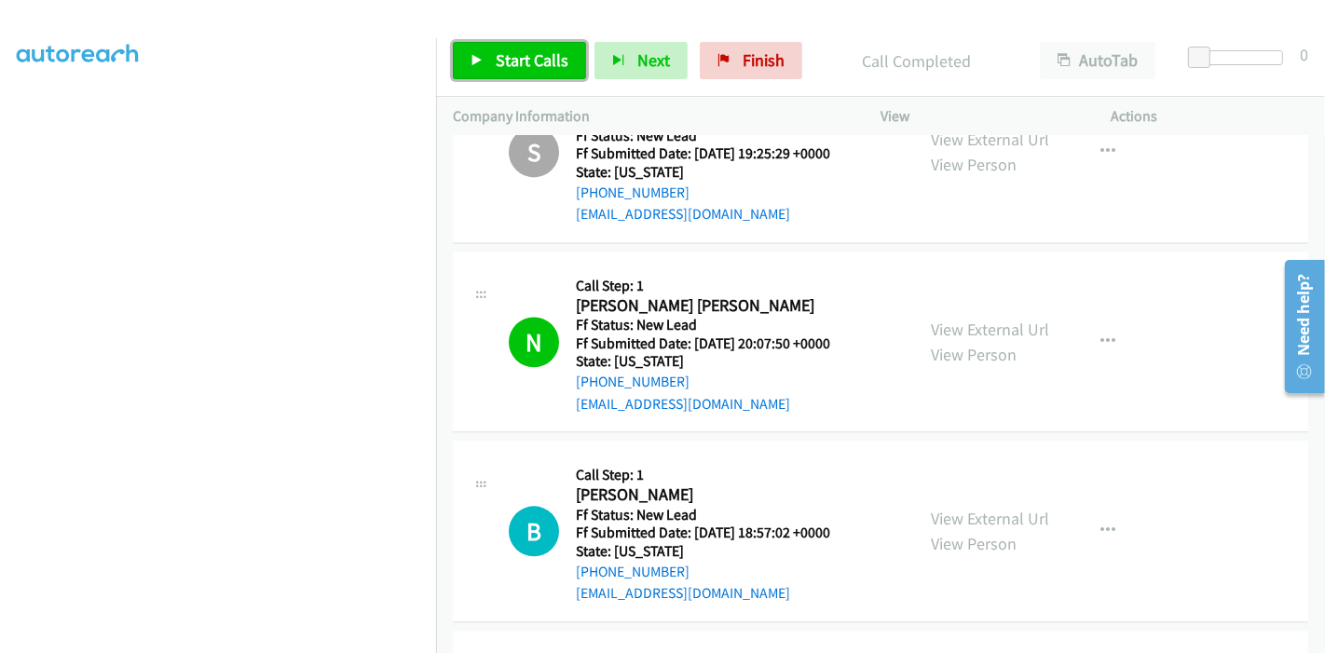
click at [486, 50] on link "Start Calls" at bounding box center [519, 60] width 133 height 37
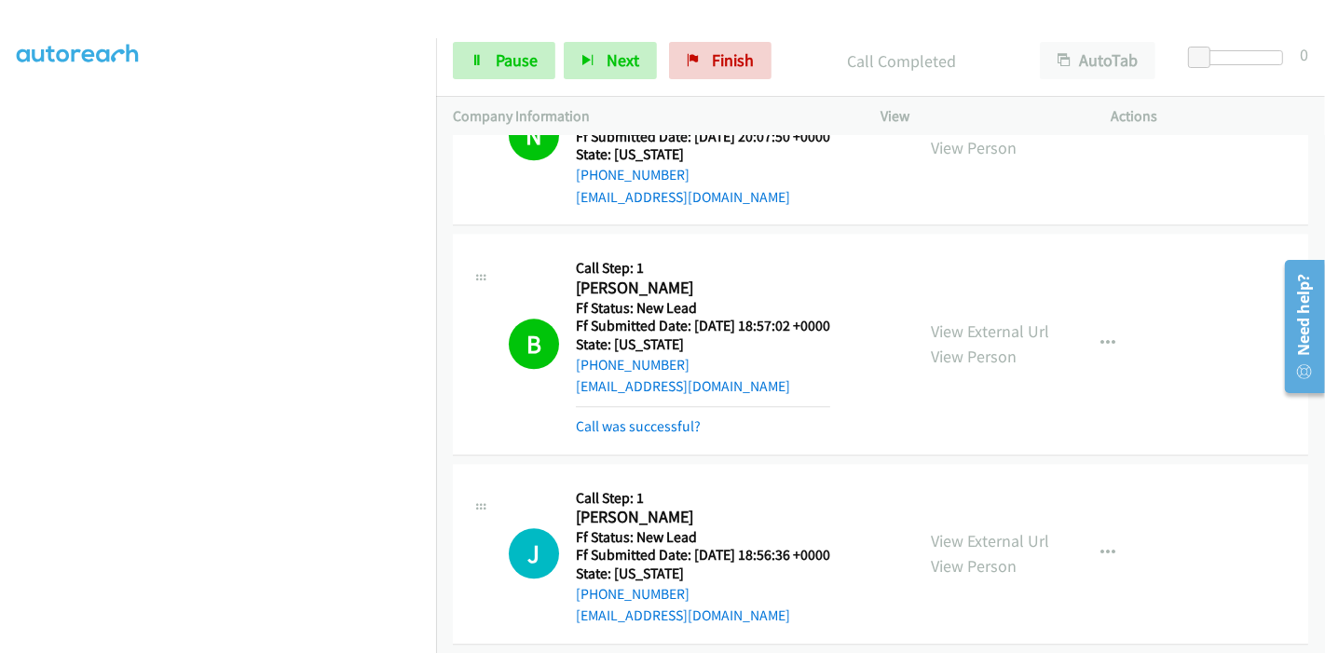
scroll to position [393, 0]
click at [463, 61] on link "Pause" at bounding box center [504, 60] width 102 height 37
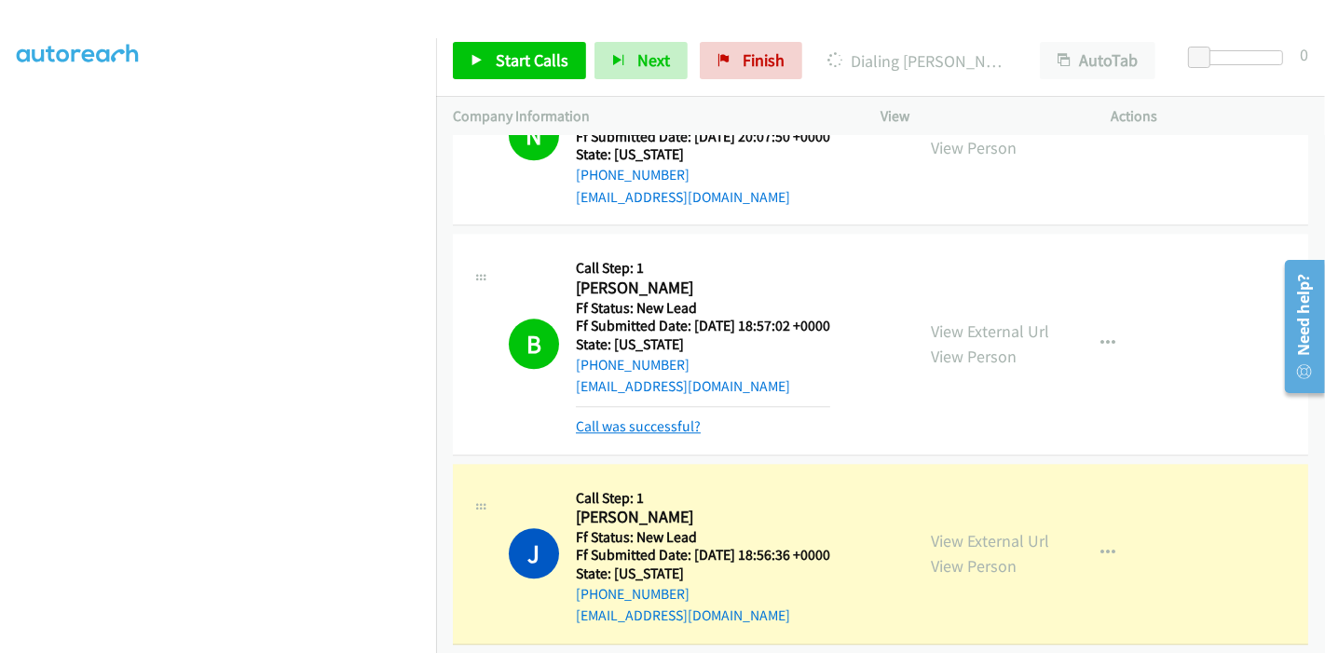
click at [649, 417] on link "Call was successful?" at bounding box center [638, 426] width 125 height 18
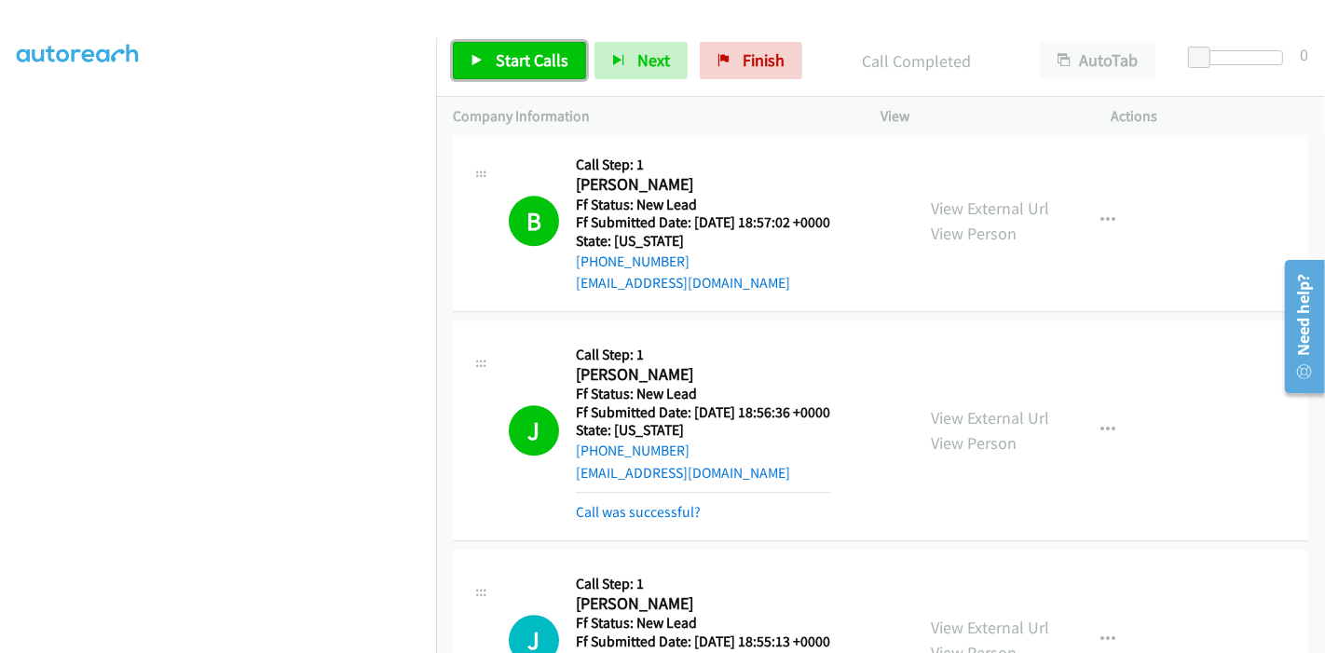
click at [484, 57] on link "Start Calls" at bounding box center [519, 60] width 133 height 37
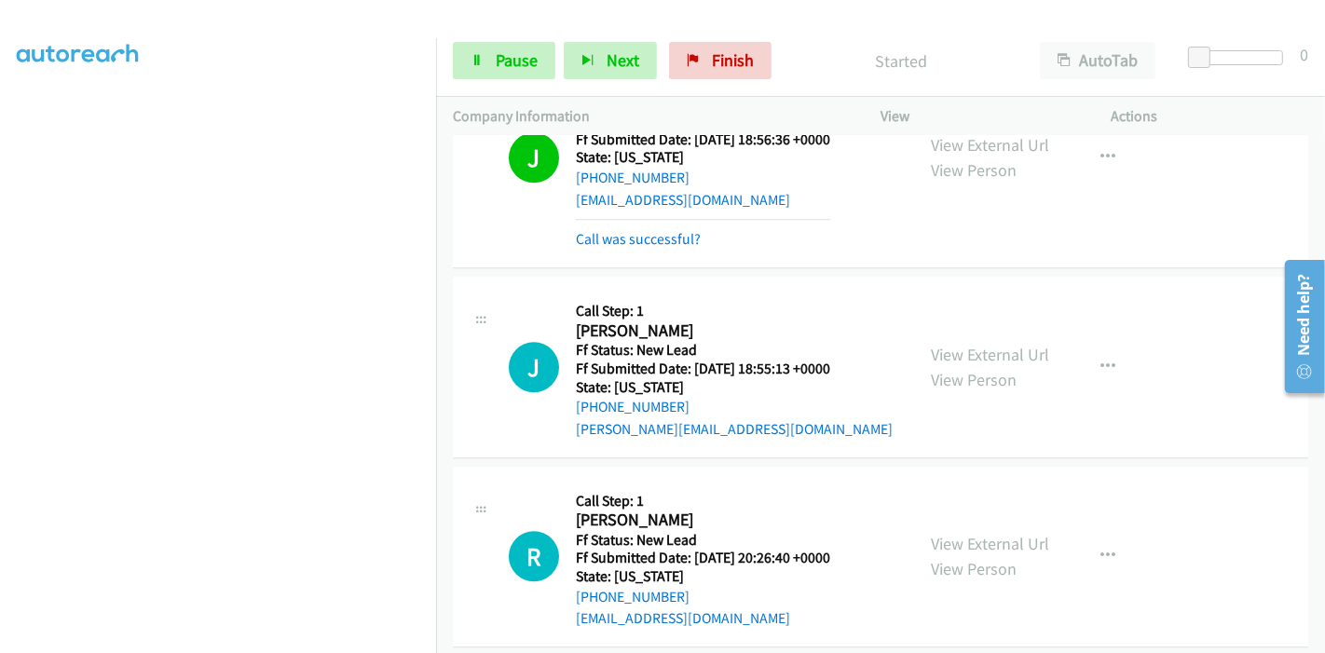
scroll to position [4152, 0]
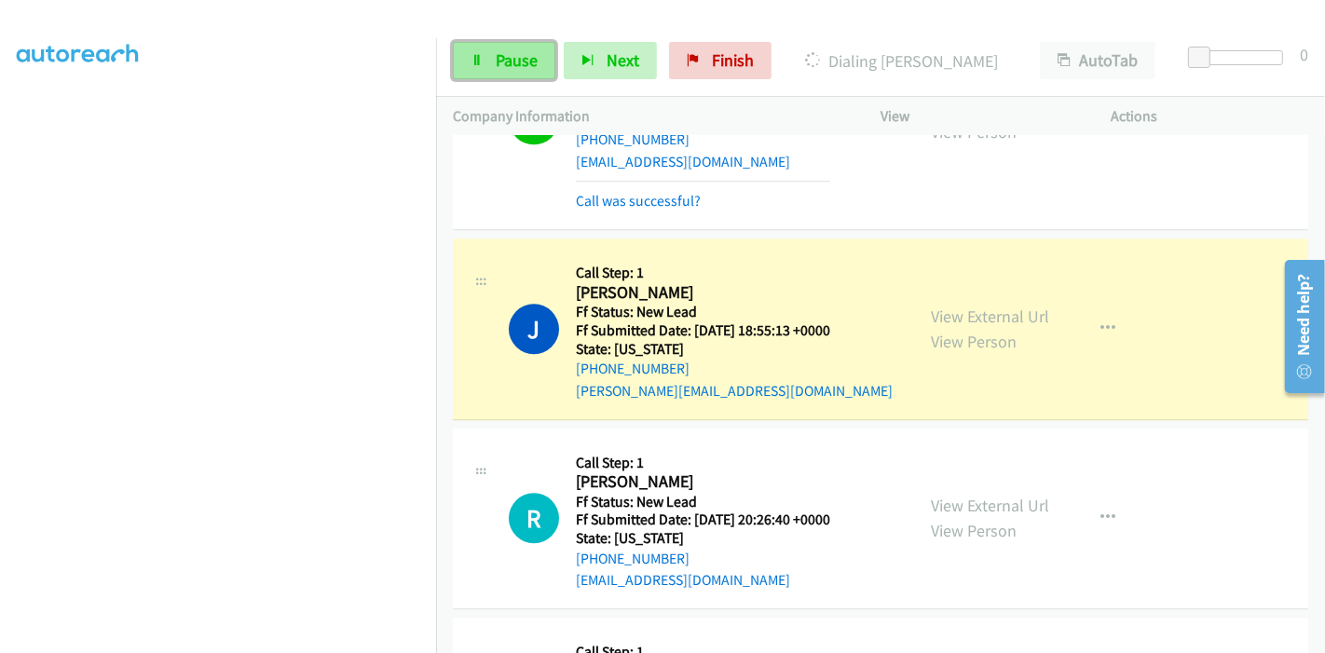
click at [506, 66] on span "Pause" at bounding box center [517, 59] width 42 height 21
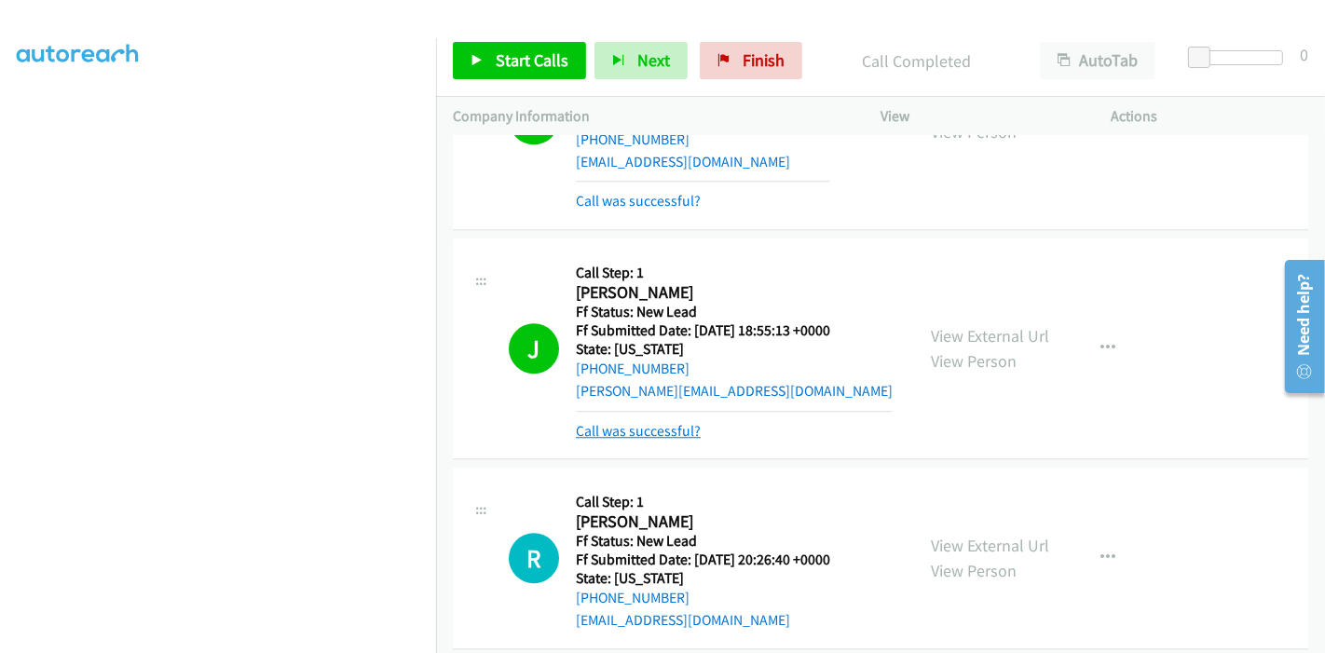
click at [674, 422] on link "Call was successful?" at bounding box center [638, 431] width 125 height 18
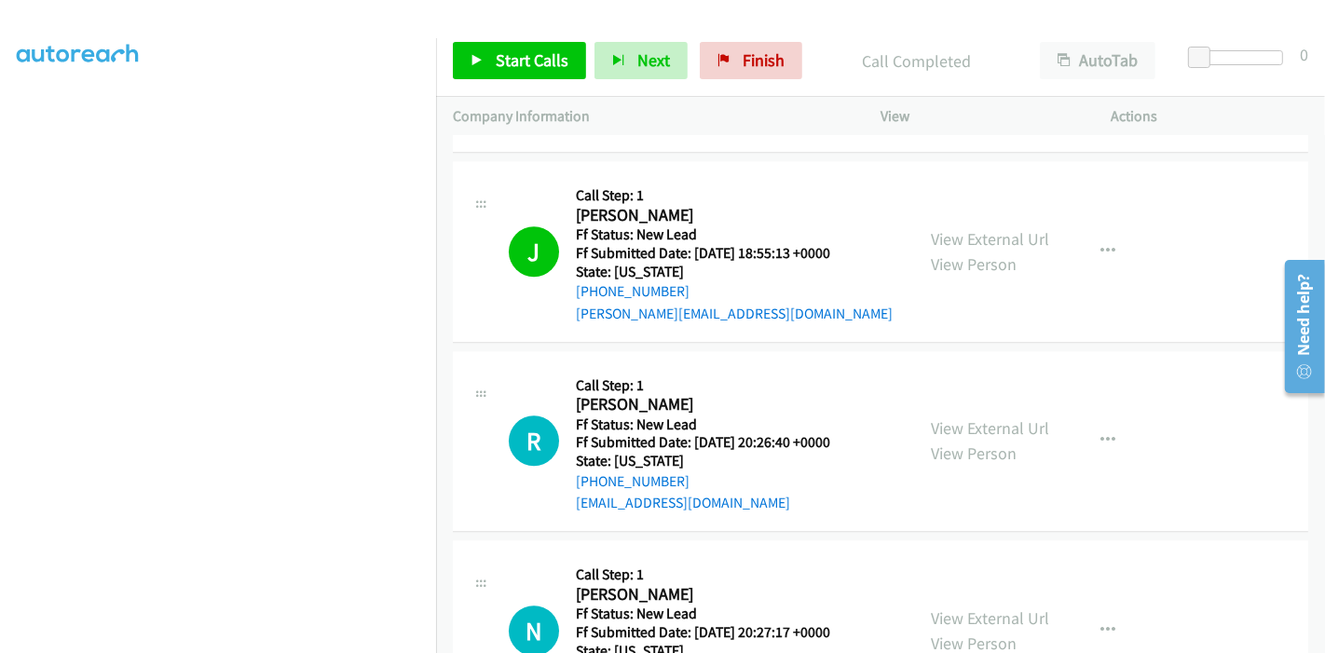
scroll to position [4296, 0]
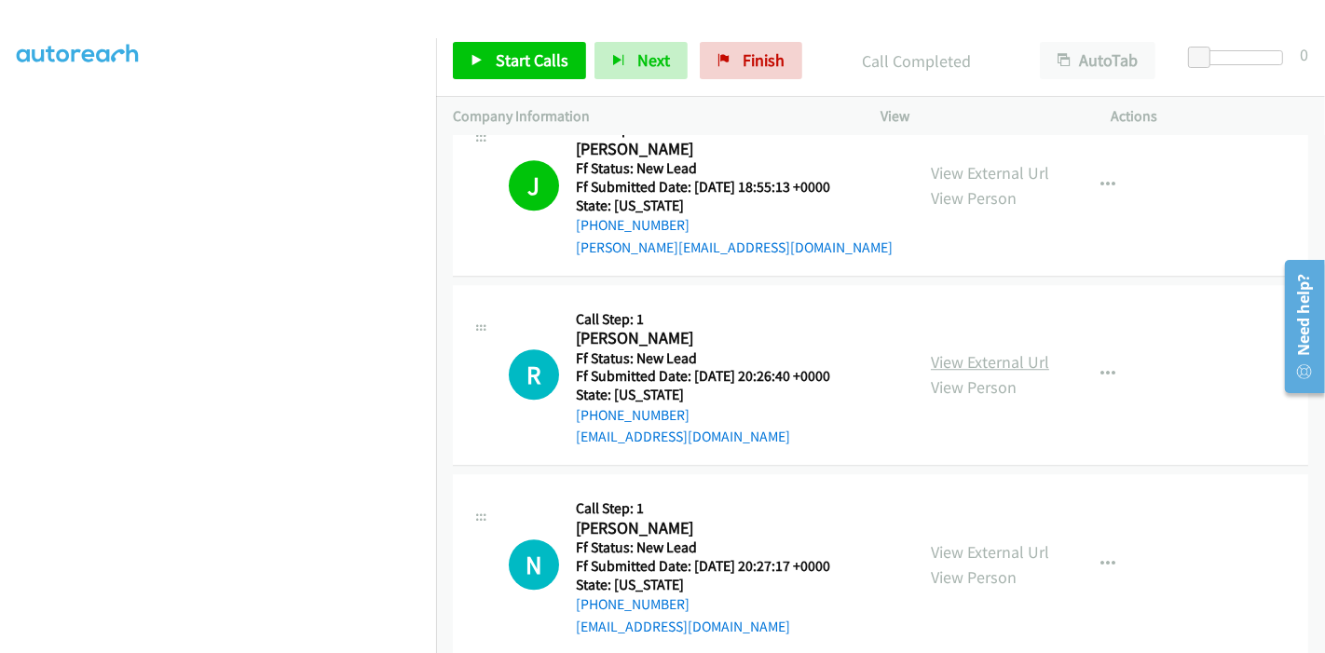
click at [999, 351] on link "View External Url" at bounding box center [990, 361] width 118 height 21
click at [959, 541] on link "View External Url" at bounding box center [990, 551] width 118 height 21
click at [532, 83] on div "Start Calls Pause Next Finish Call Completed AutoTab AutoTab 0" at bounding box center [880, 61] width 889 height 72
click at [529, 63] on span "Start Calls" at bounding box center [532, 59] width 73 height 21
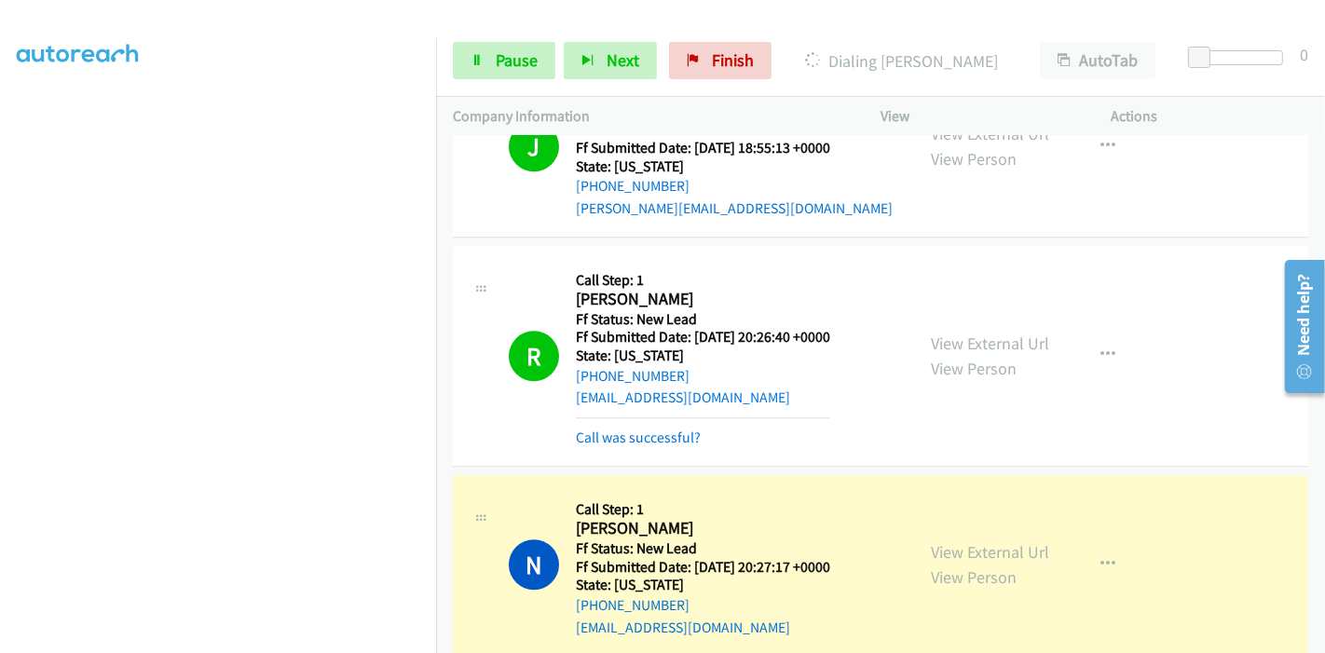
scroll to position [290, 0]
click at [506, 62] on span "Pause" at bounding box center [517, 59] width 42 height 21
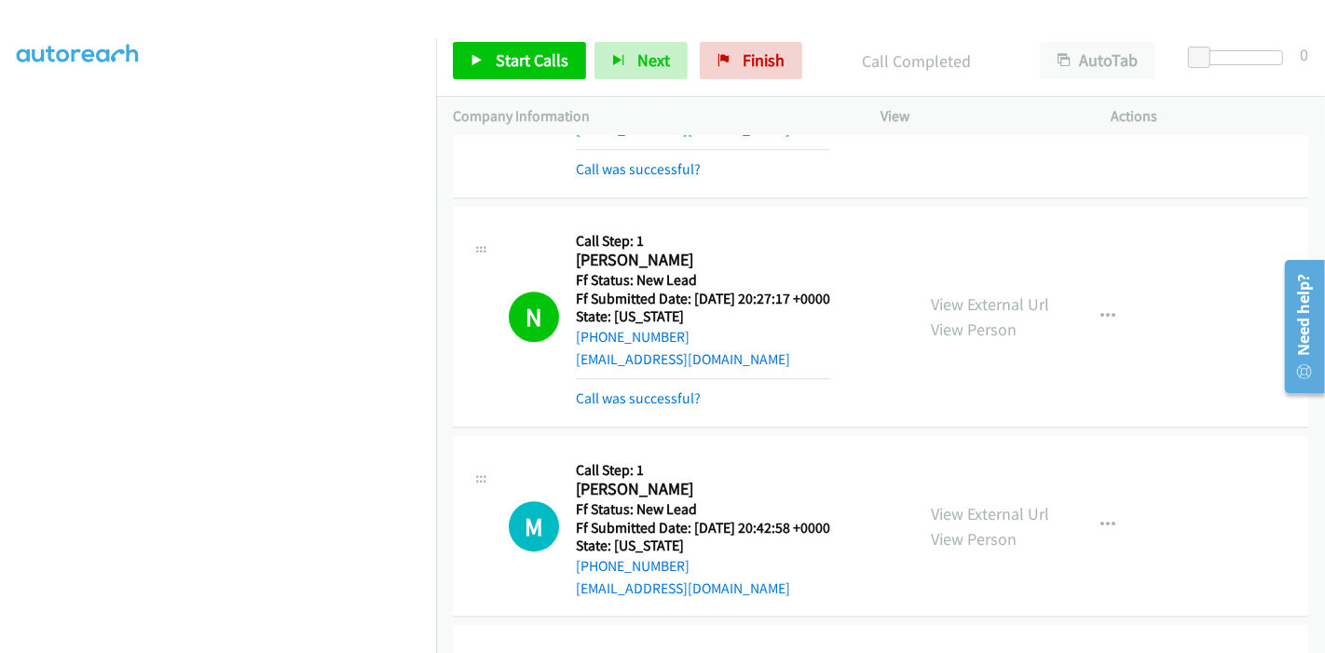
scroll to position [4597, 0]
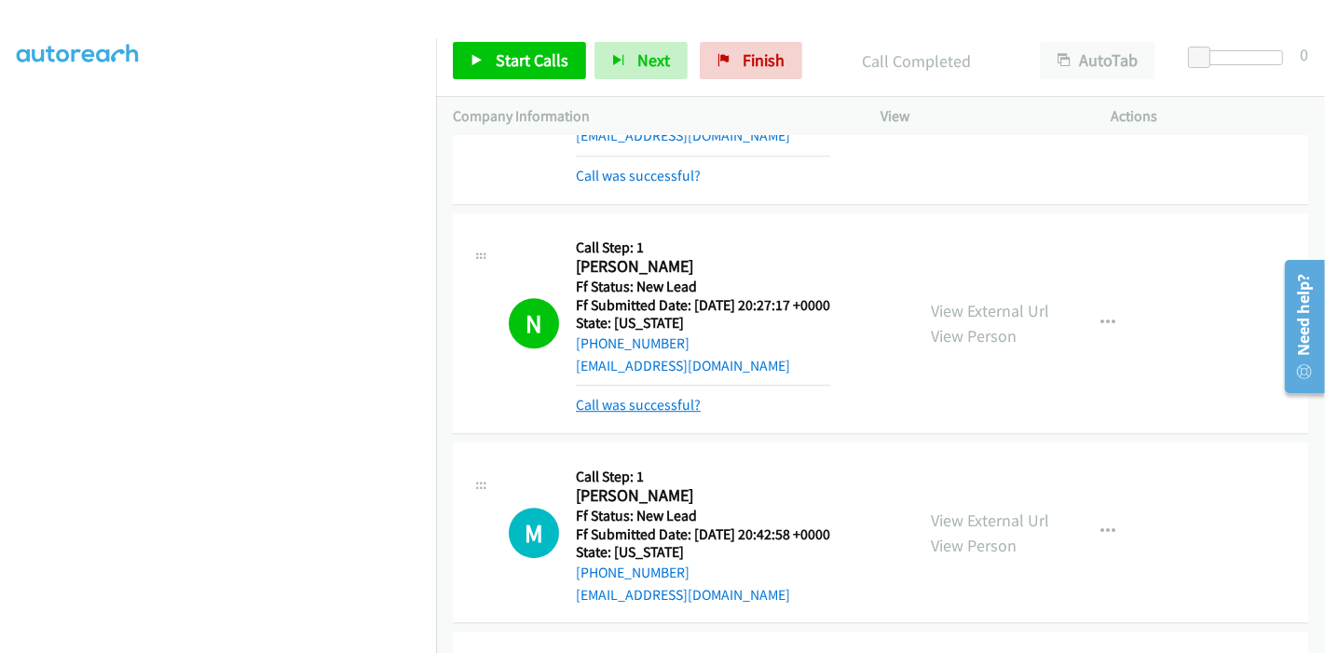
click at [662, 396] on link "Call was successful?" at bounding box center [638, 405] width 125 height 18
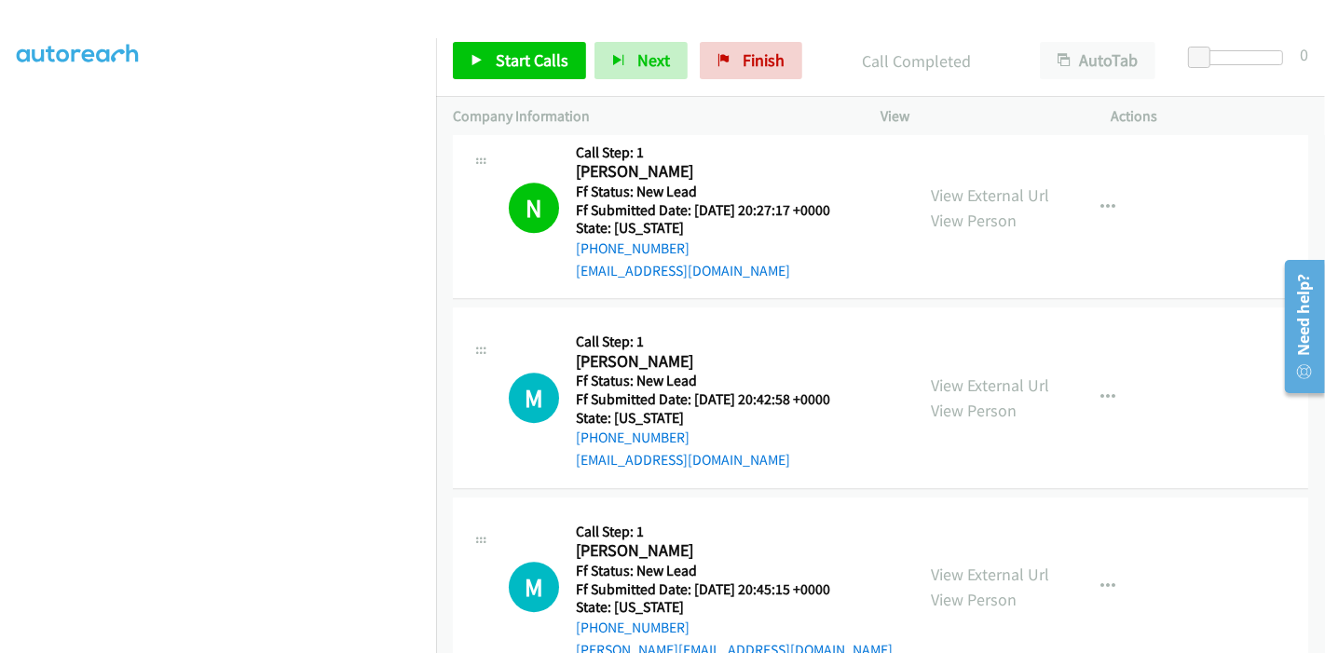
scroll to position [4660, 0]
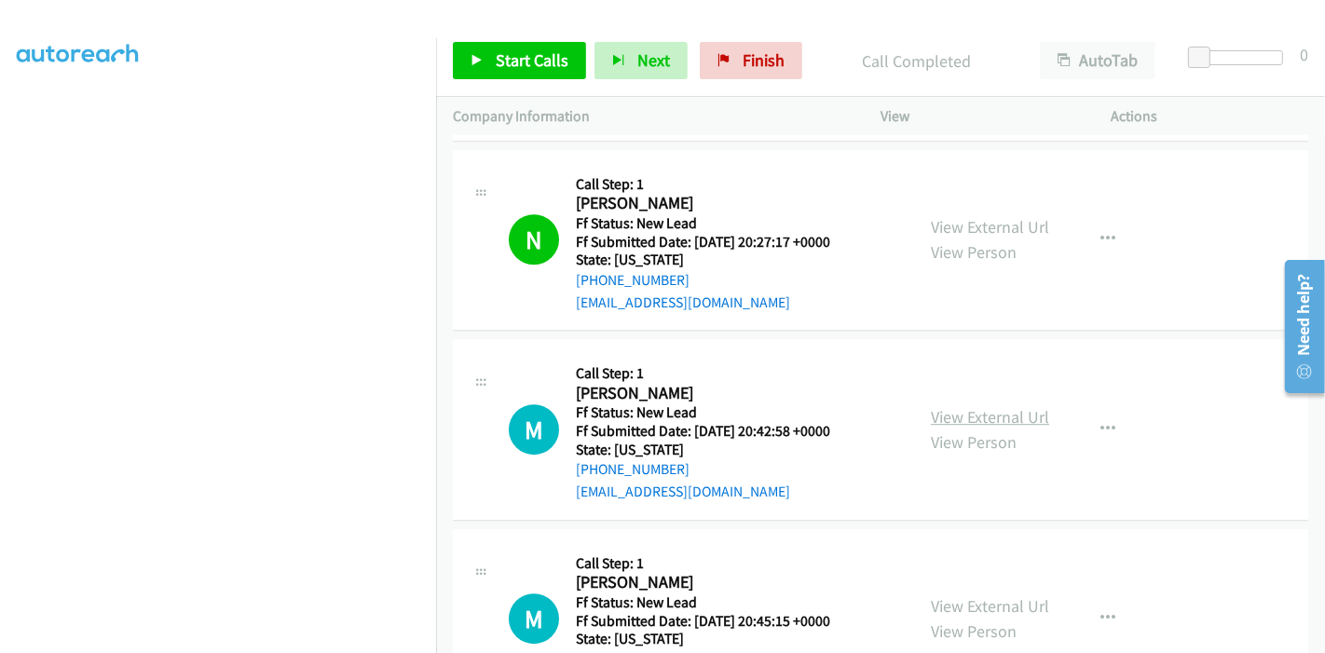
click at [995, 406] on link "View External Url" at bounding box center [990, 416] width 118 height 21
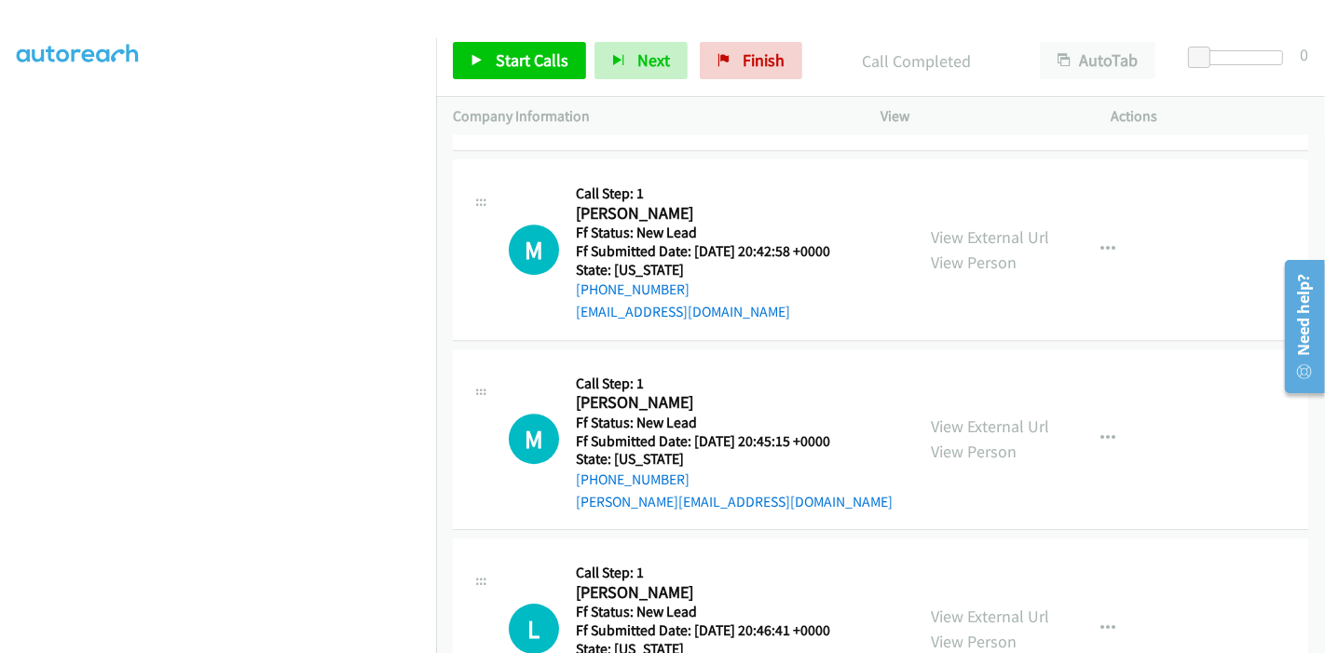
scroll to position [4867, 0]
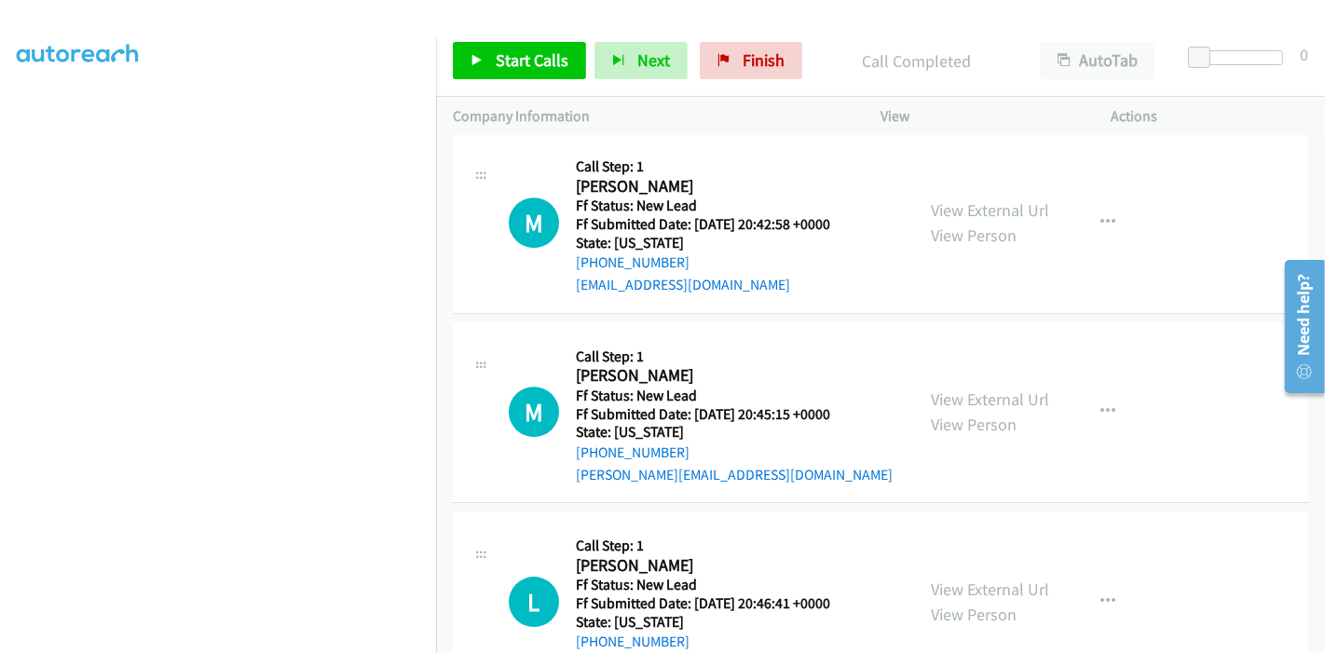
click at [970, 388] on link "View External Url" at bounding box center [990, 398] width 118 height 21
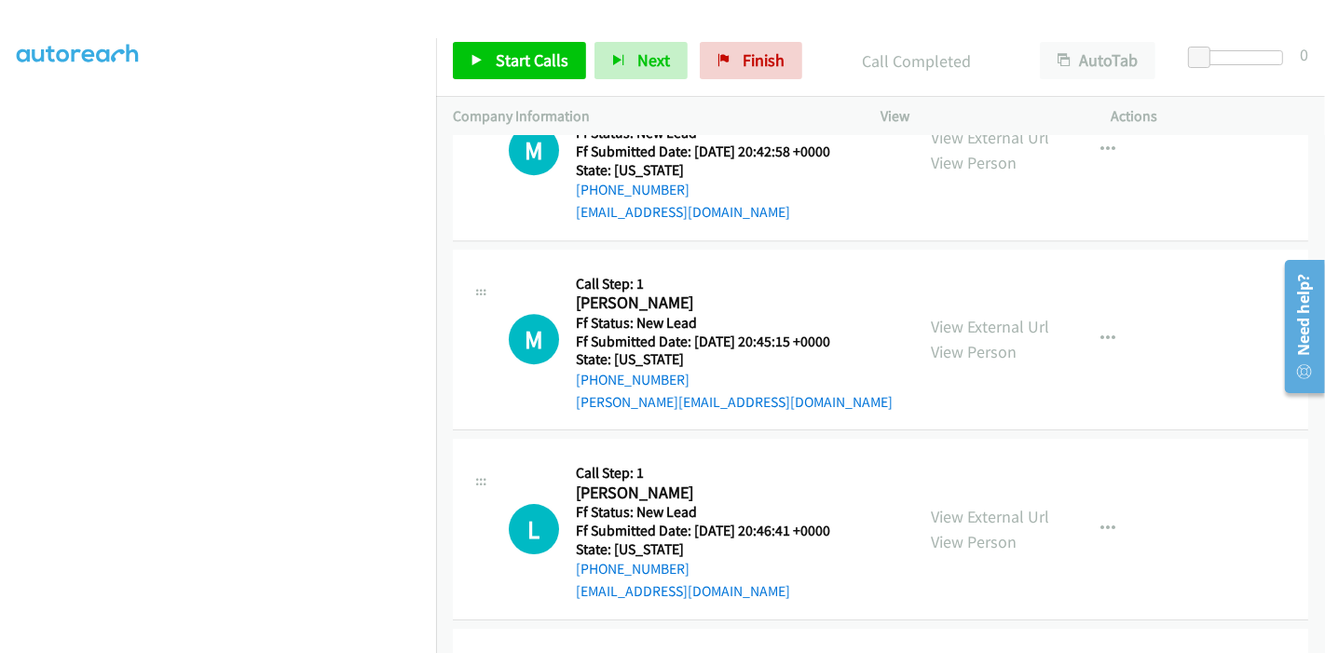
scroll to position [5074, 0]
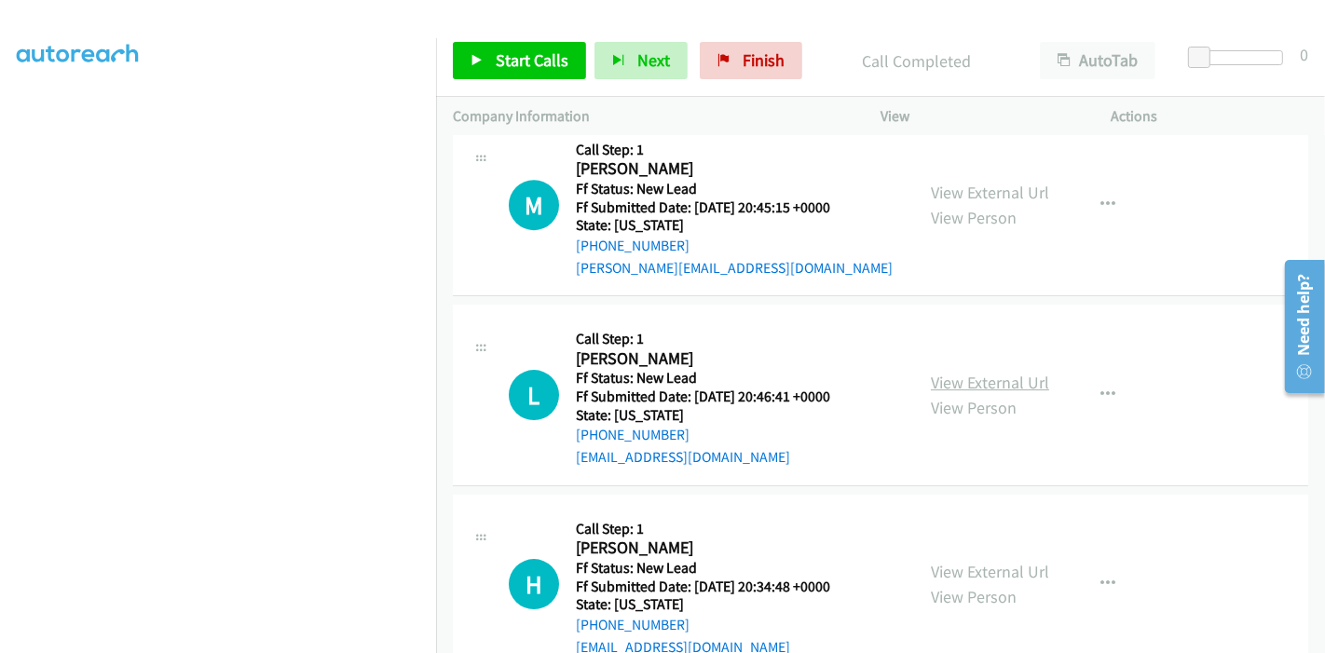
click at [982, 372] on link "View External Url" at bounding box center [990, 382] width 118 height 21
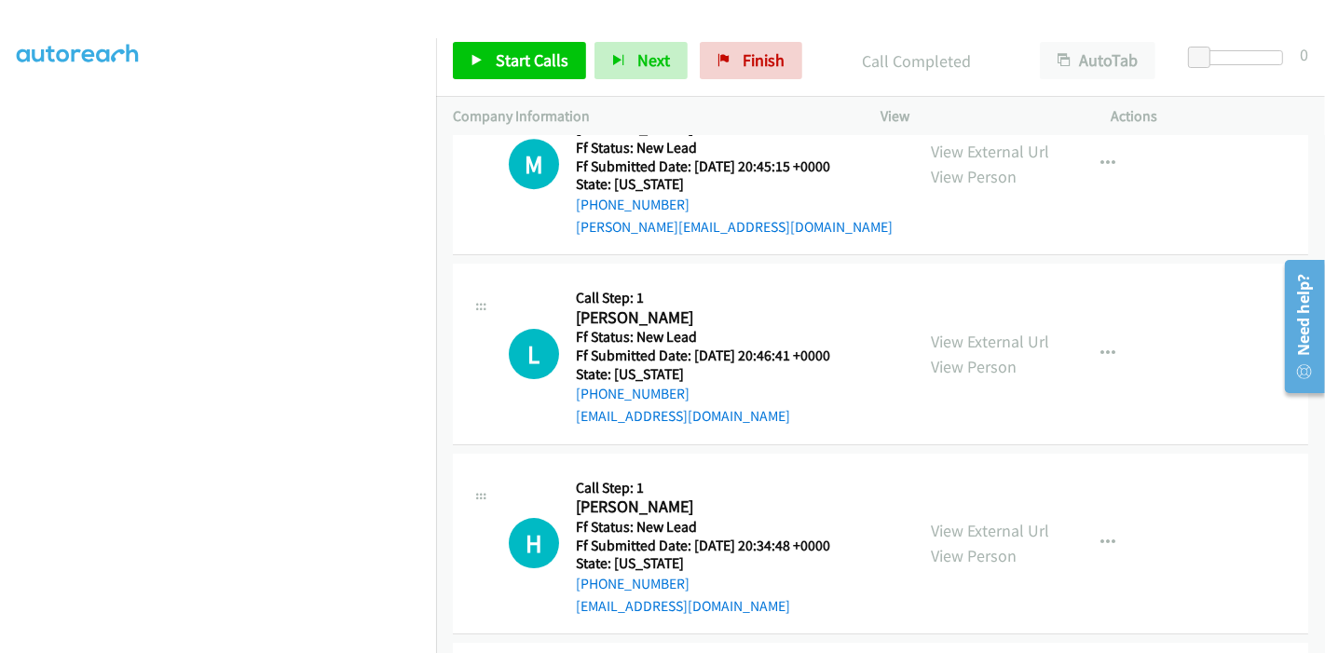
scroll to position [5177, 0]
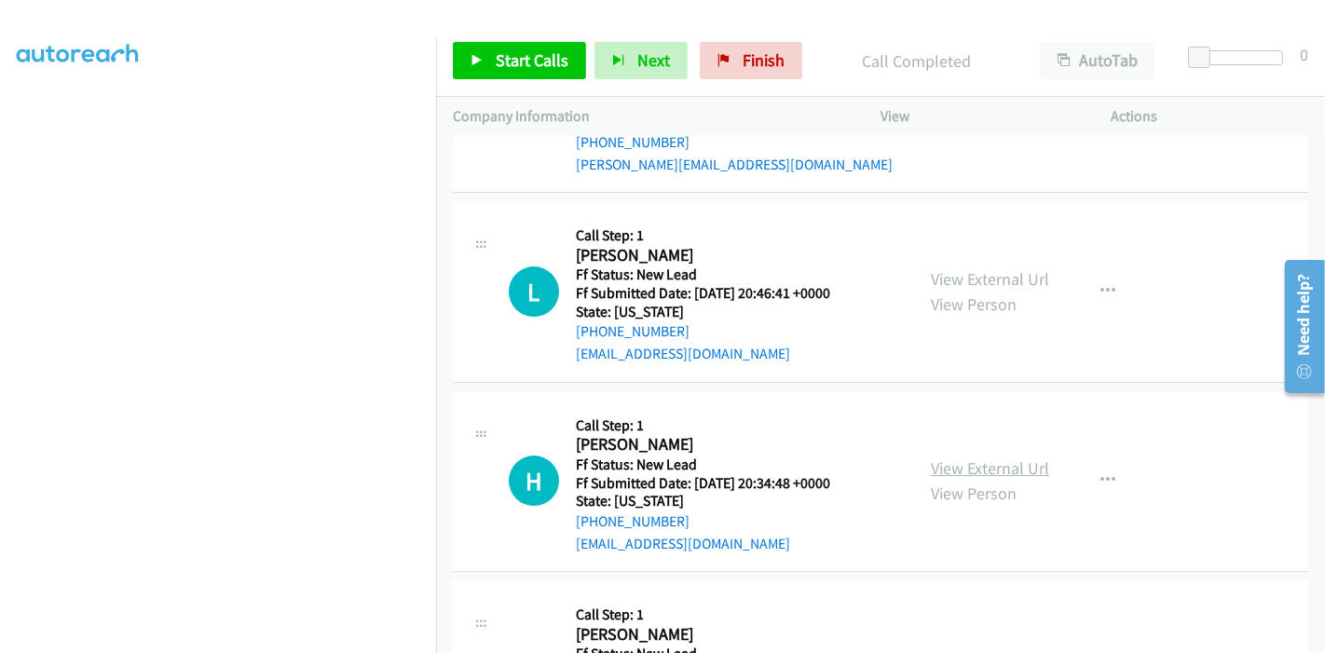
click at [1029, 457] on link "View External Url" at bounding box center [990, 467] width 118 height 21
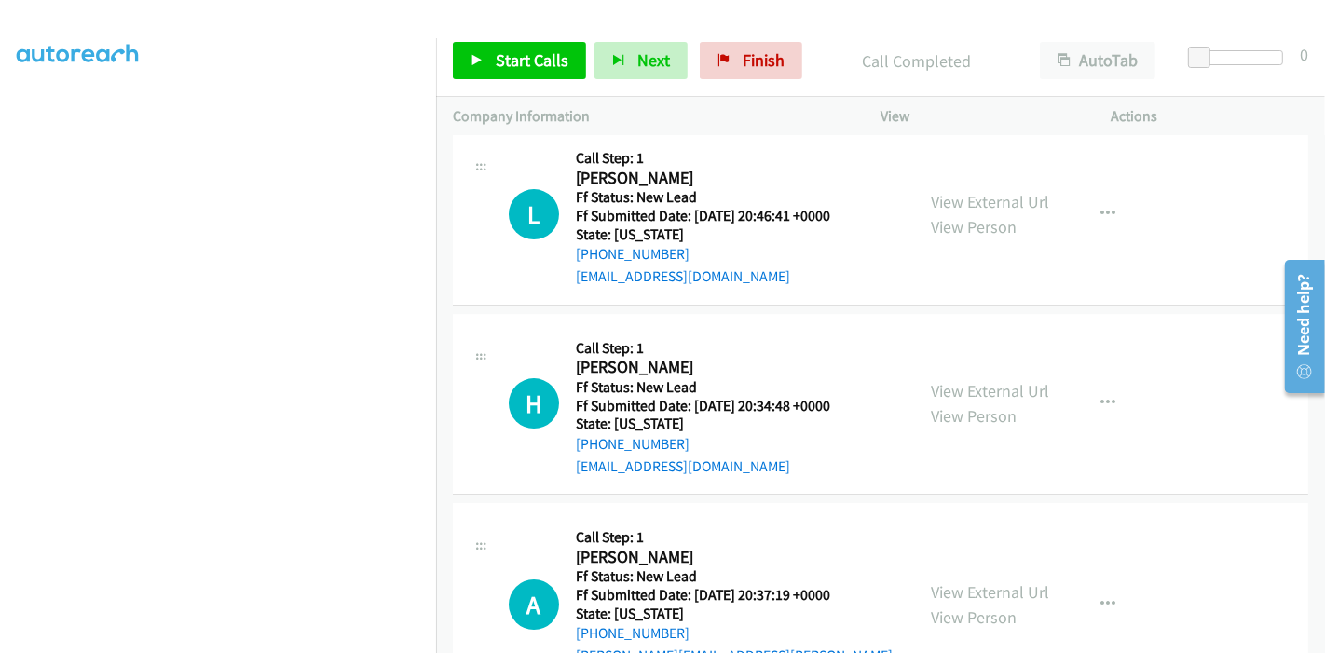
scroll to position [5280, 0]
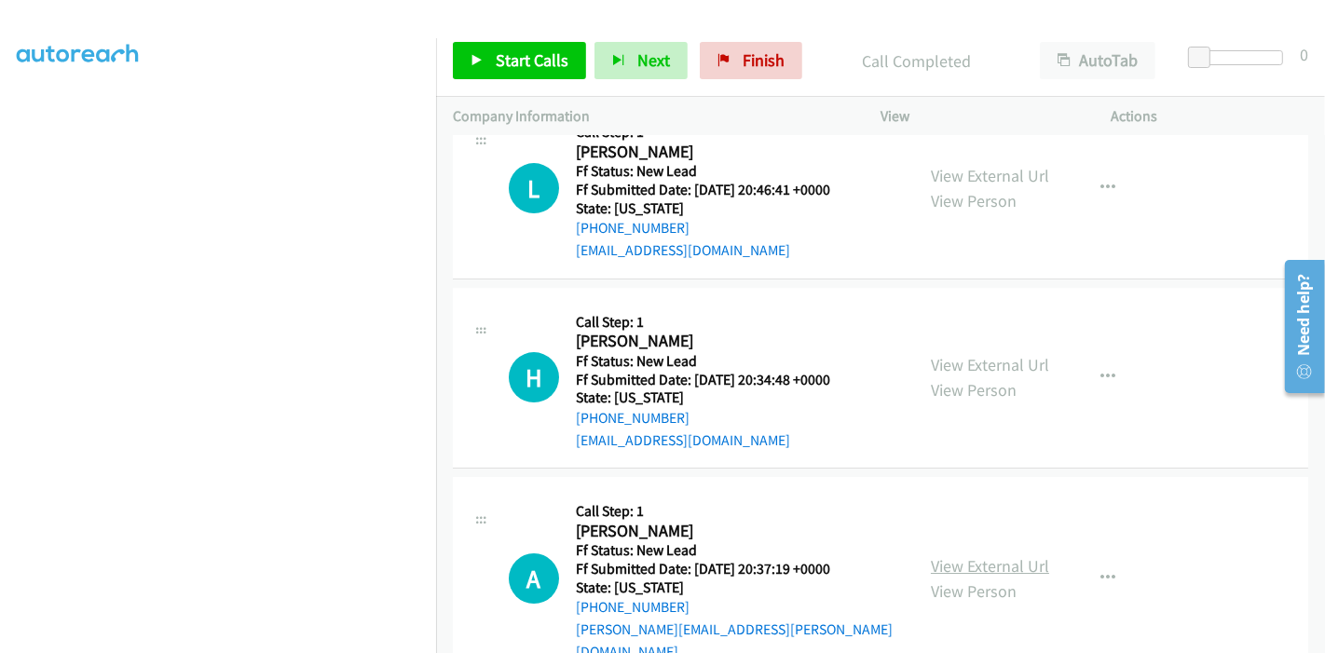
click at [990, 555] on link "View External Url" at bounding box center [990, 565] width 118 height 21
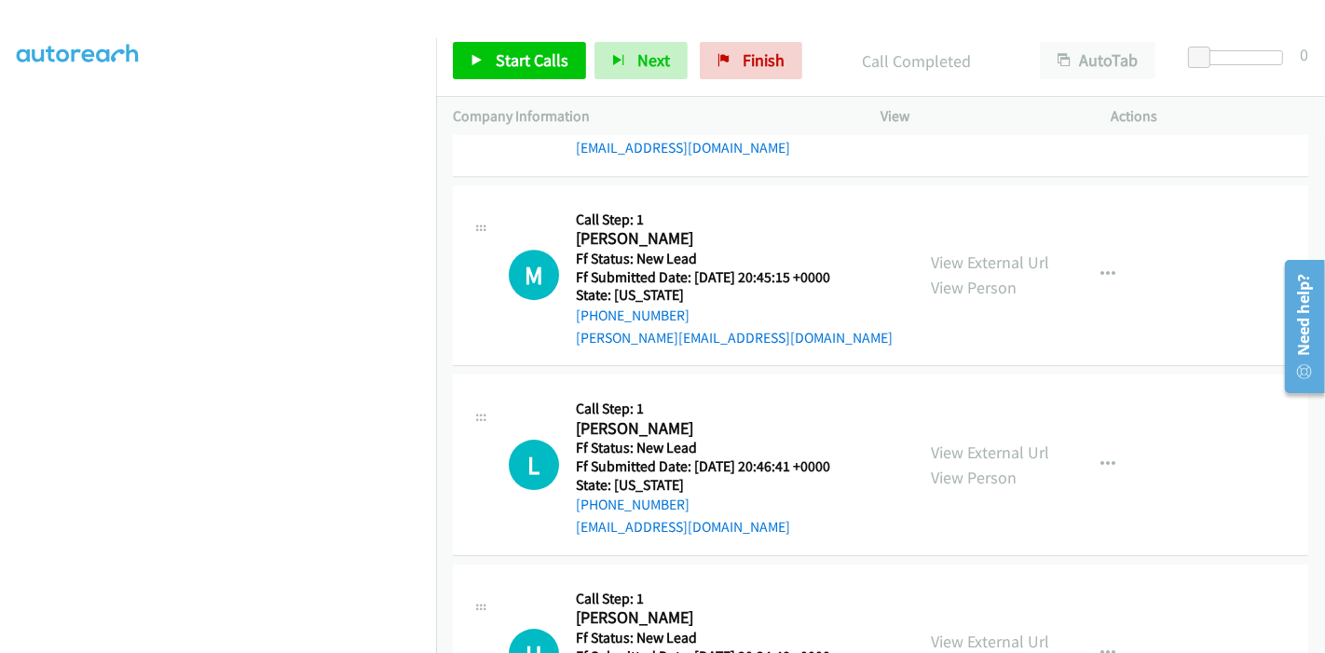
scroll to position [4970, 0]
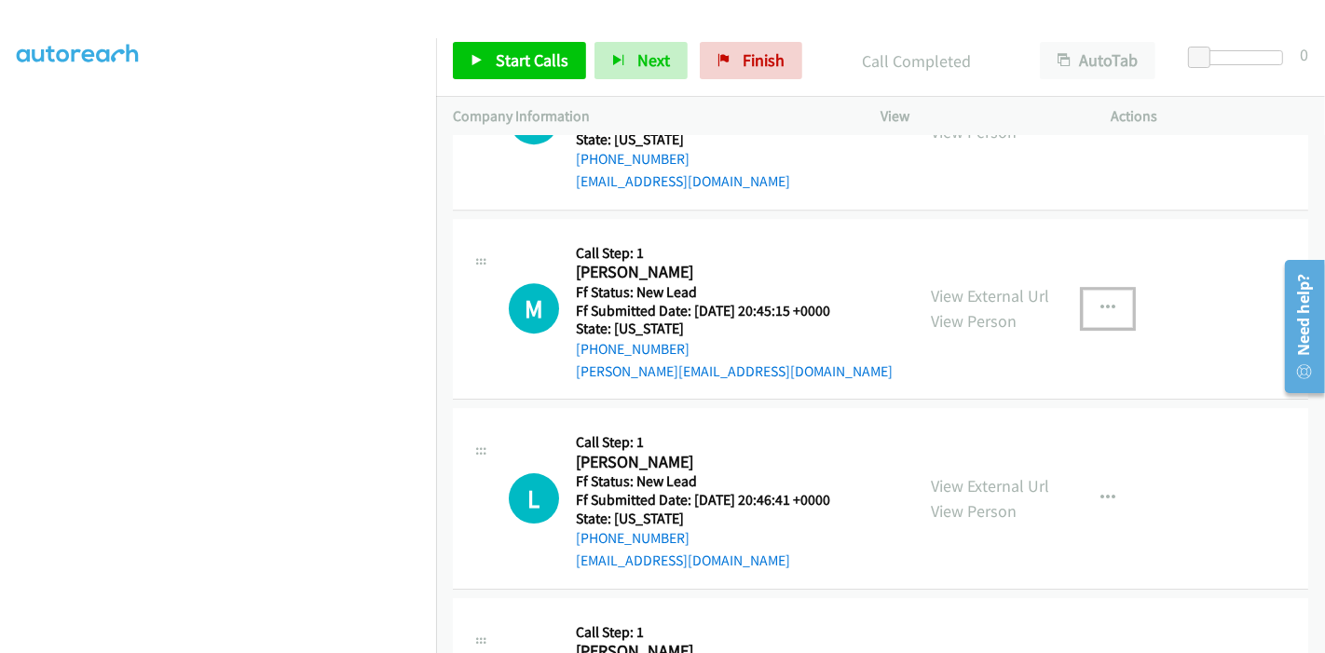
click at [1100, 301] on icon "button" at bounding box center [1107, 308] width 15 height 15
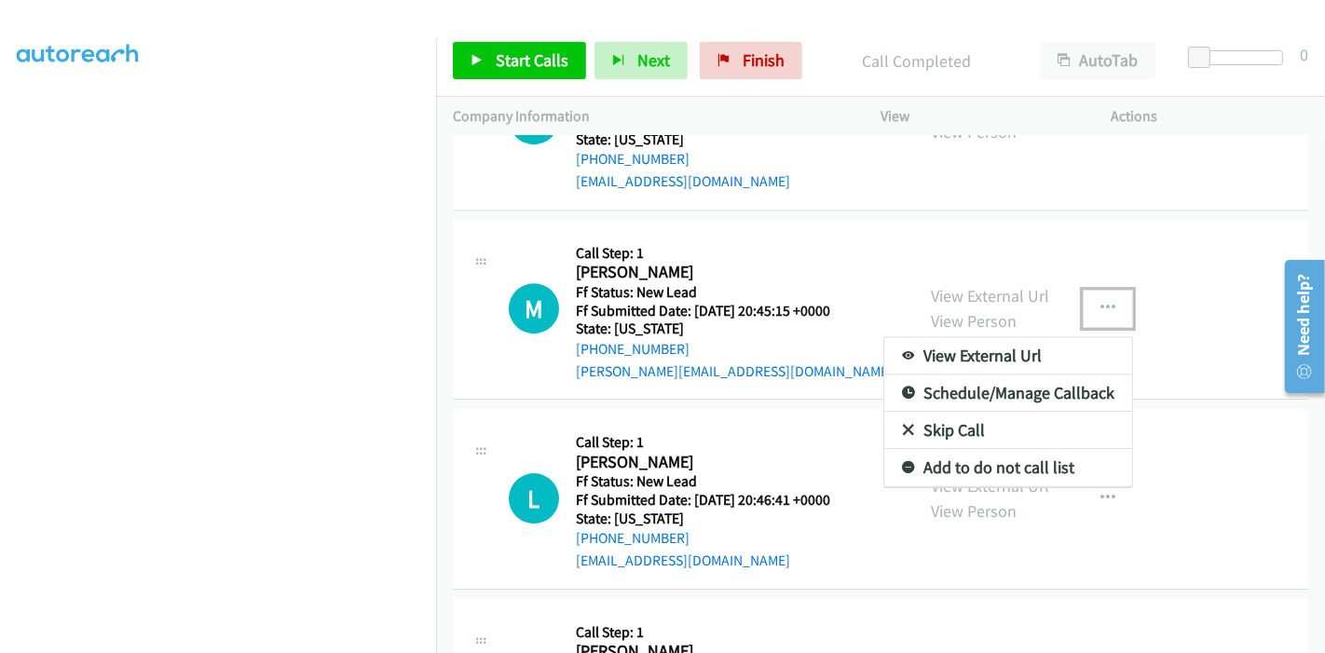
click at [1001, 412] on link "Skip Call" at bounding box center [1008, 430] width 248 height 37
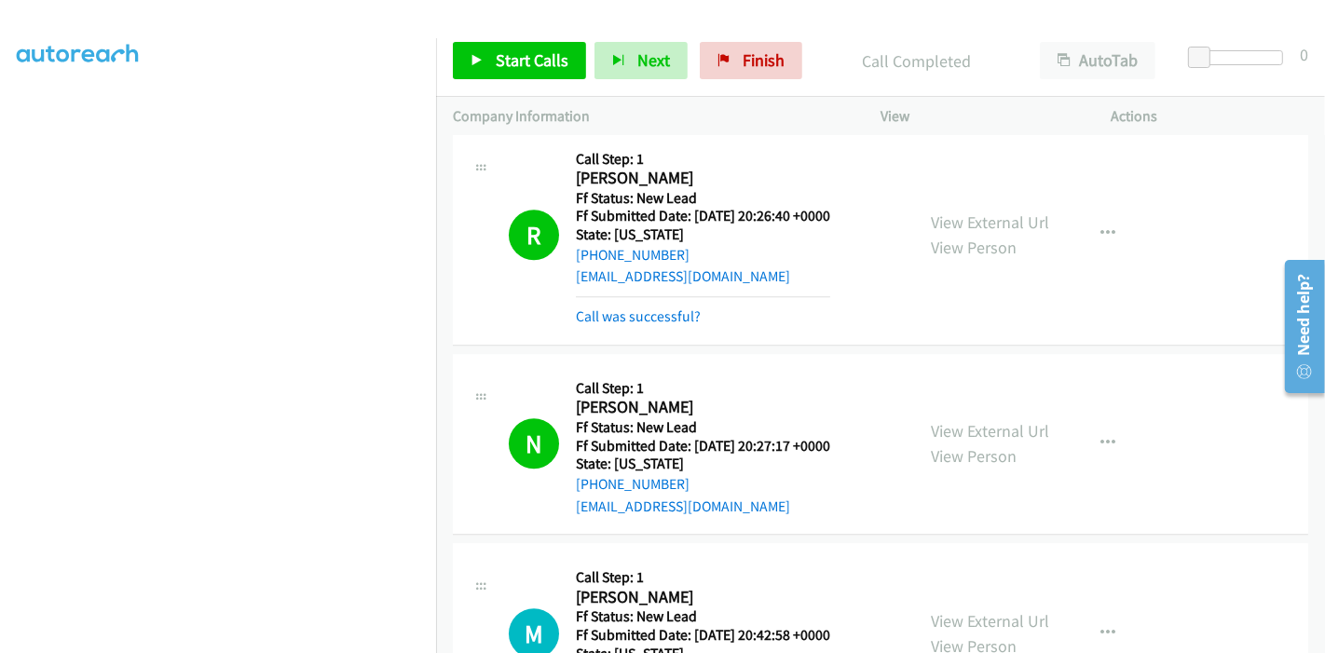
scroll to position [4453, 0]
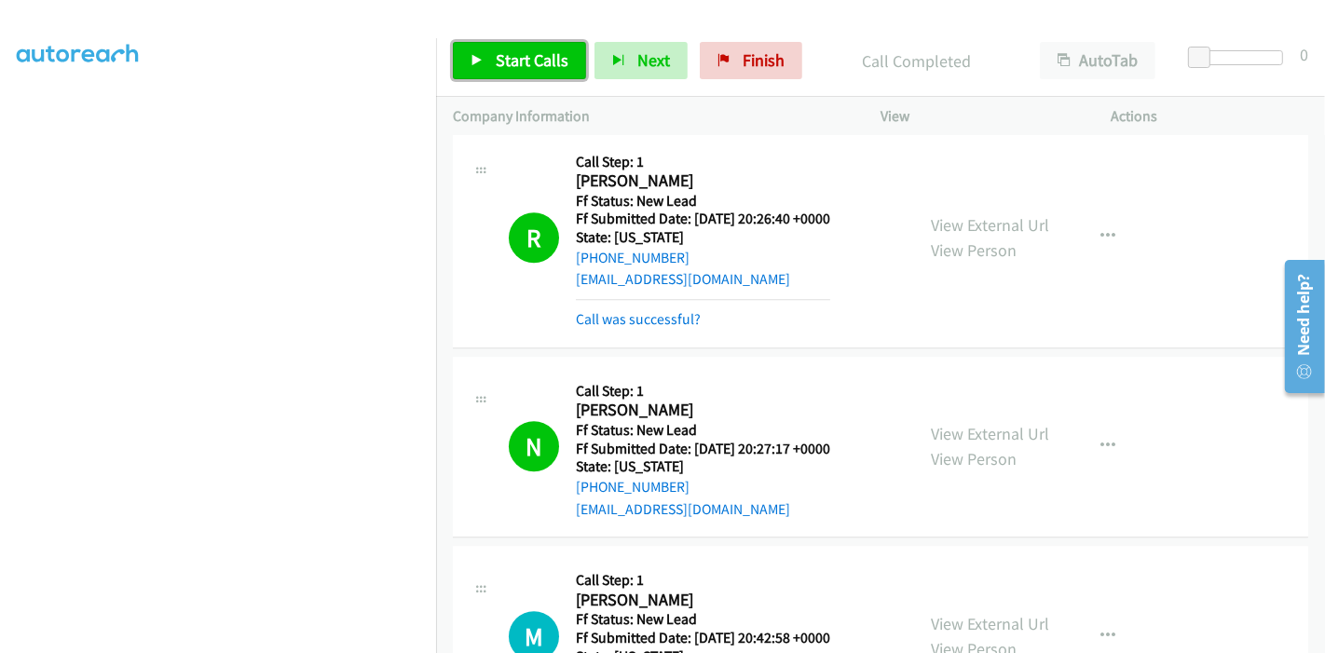
click at [517, 62] on span "Start Calls" at bounding box center [532, 59] width 73 height 21
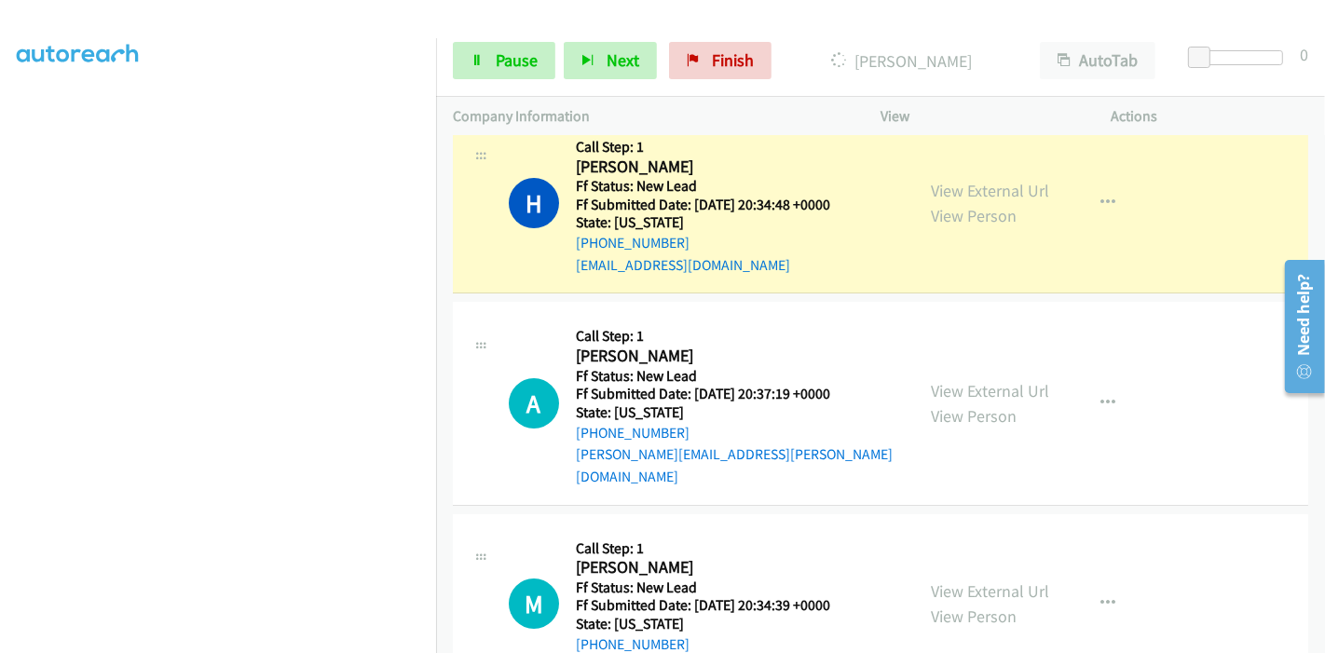
scroll to position [5550, 0]
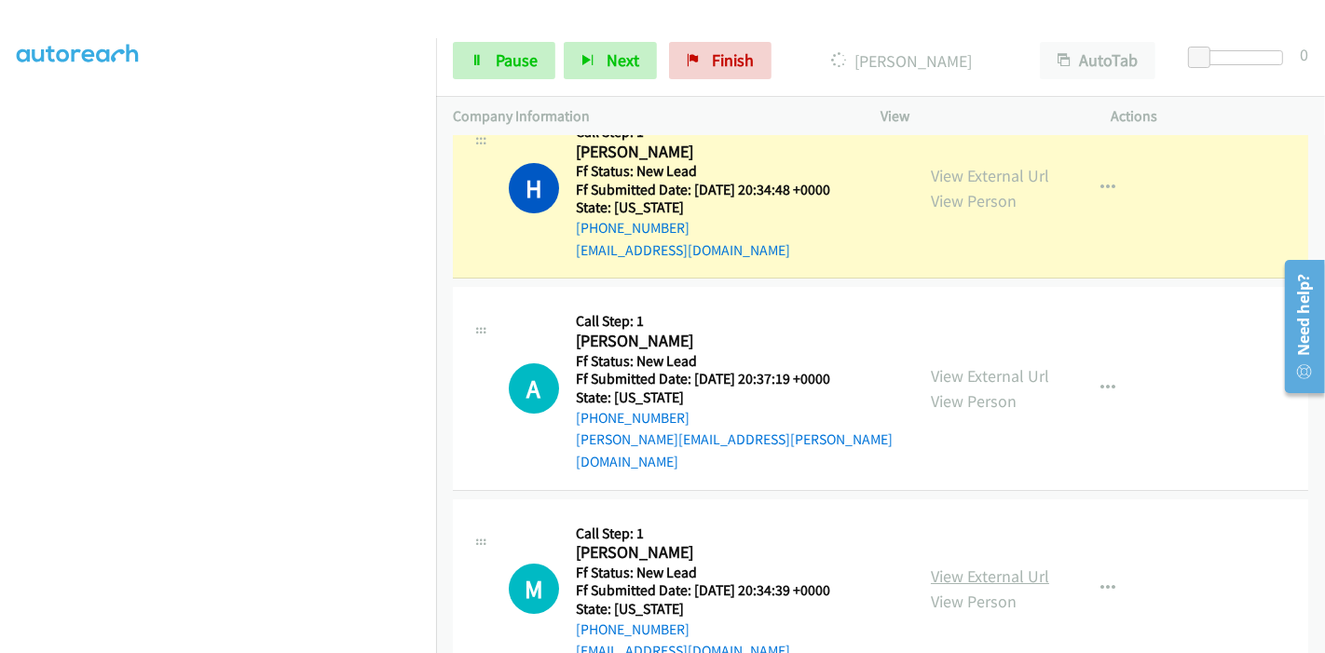
click at [966, 565] on link "View External Url" at bounding box center [990, 575] width 118 height 21
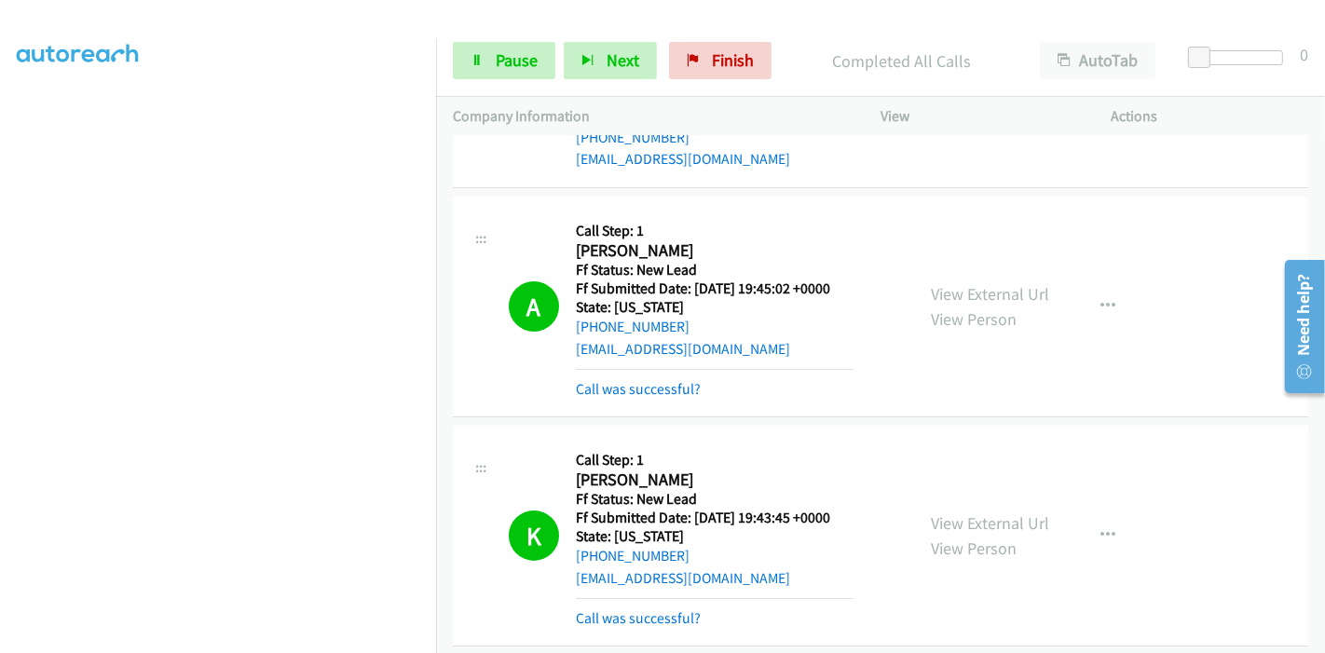
scroll to position [0, 0]
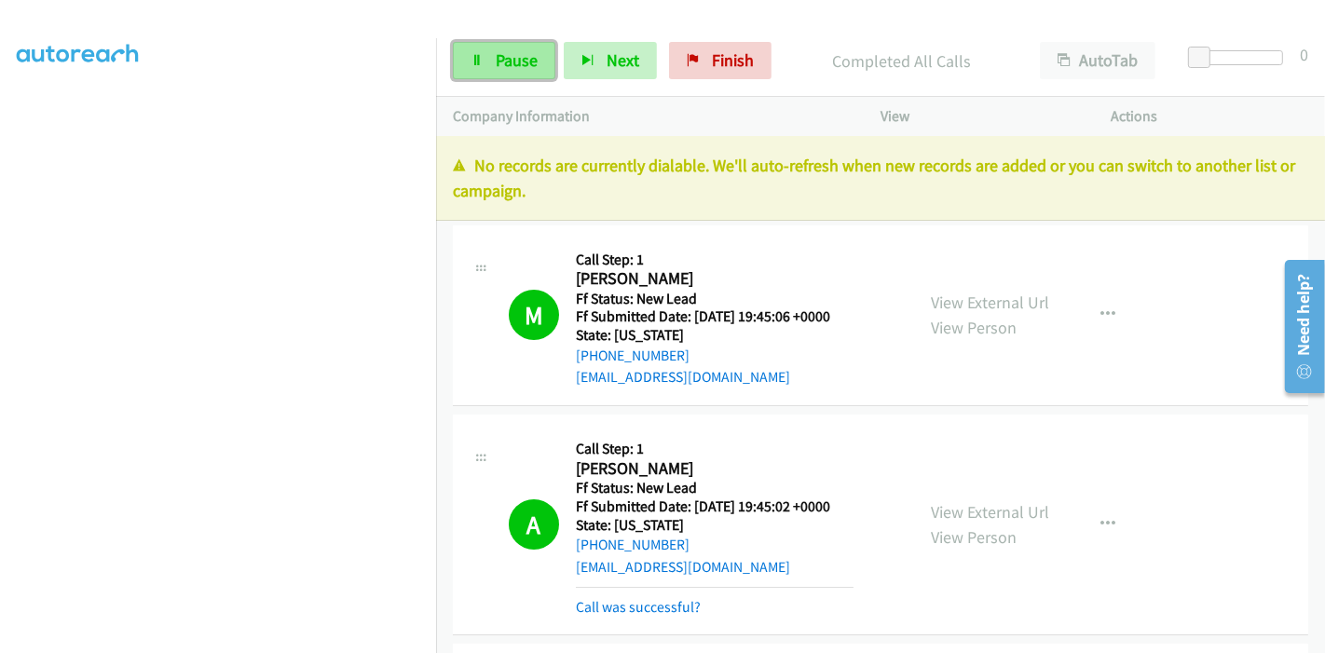
click at [504, 51] on span "Pause" at bounding box center [517, 59] width 42 height 21
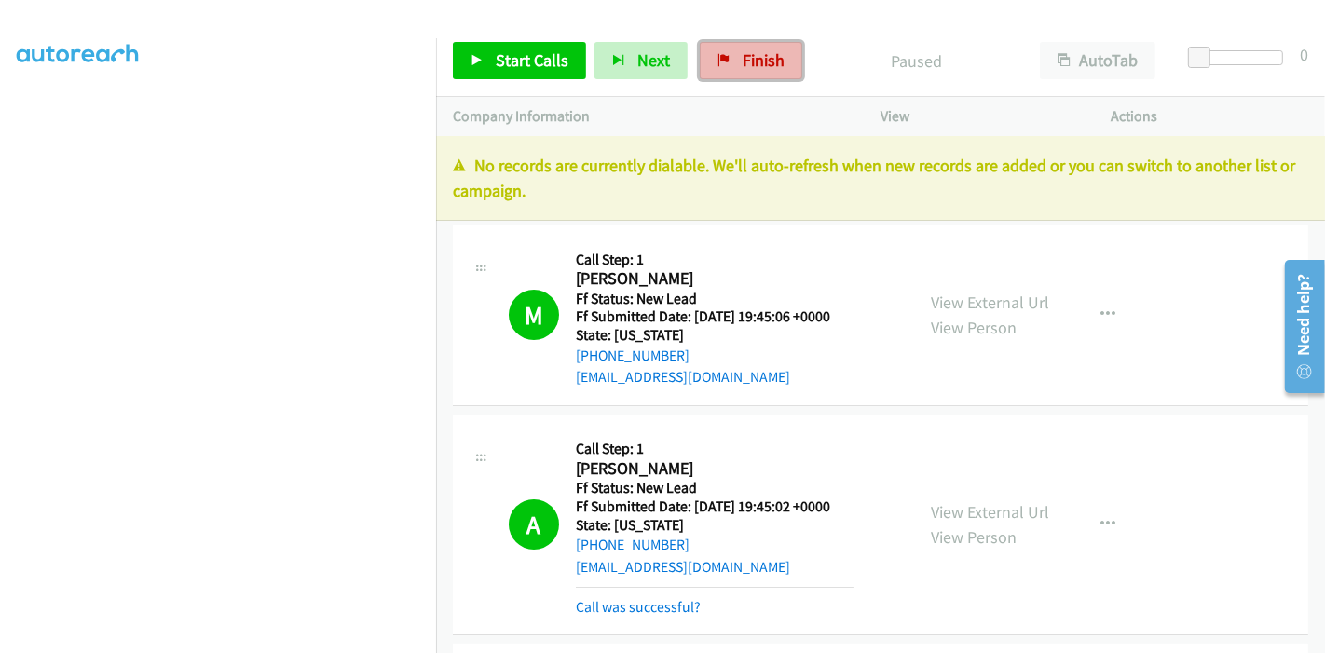
click at [717, 58] on icon at bounding box center [723, 61] width 13 height 13
